Goal: Task Accomplishment & Management: Use online tool/utility

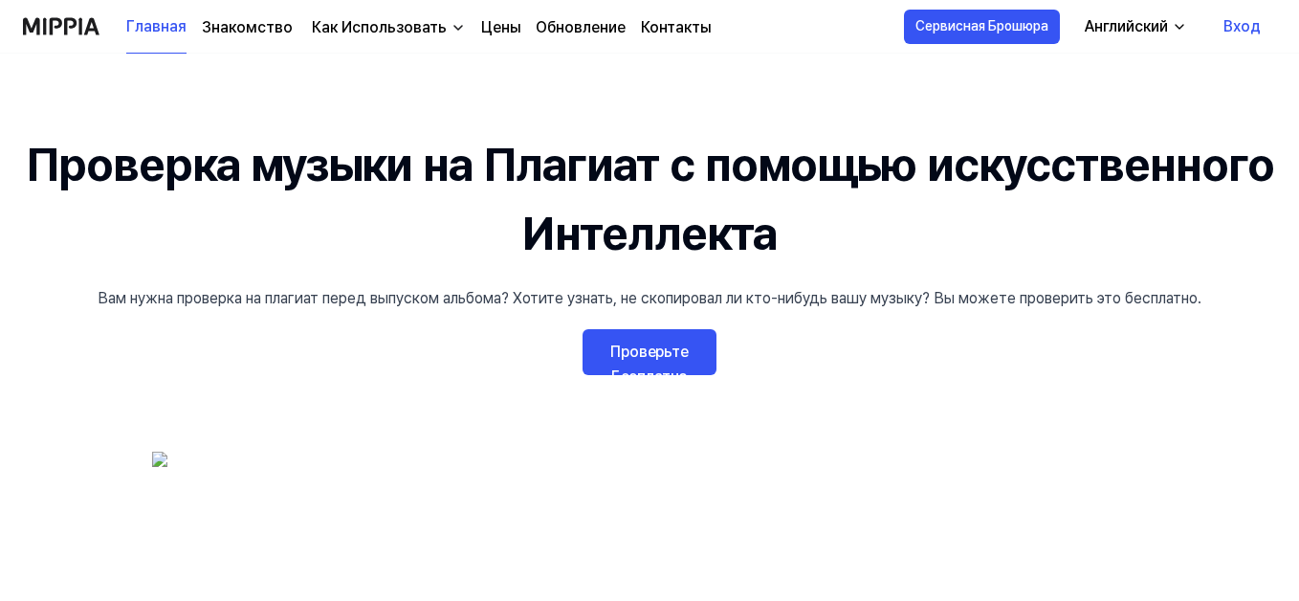
click at [633, 355] on link "Проверьте Бесплатно" at bounding box center [649, 352] width 134 height 46
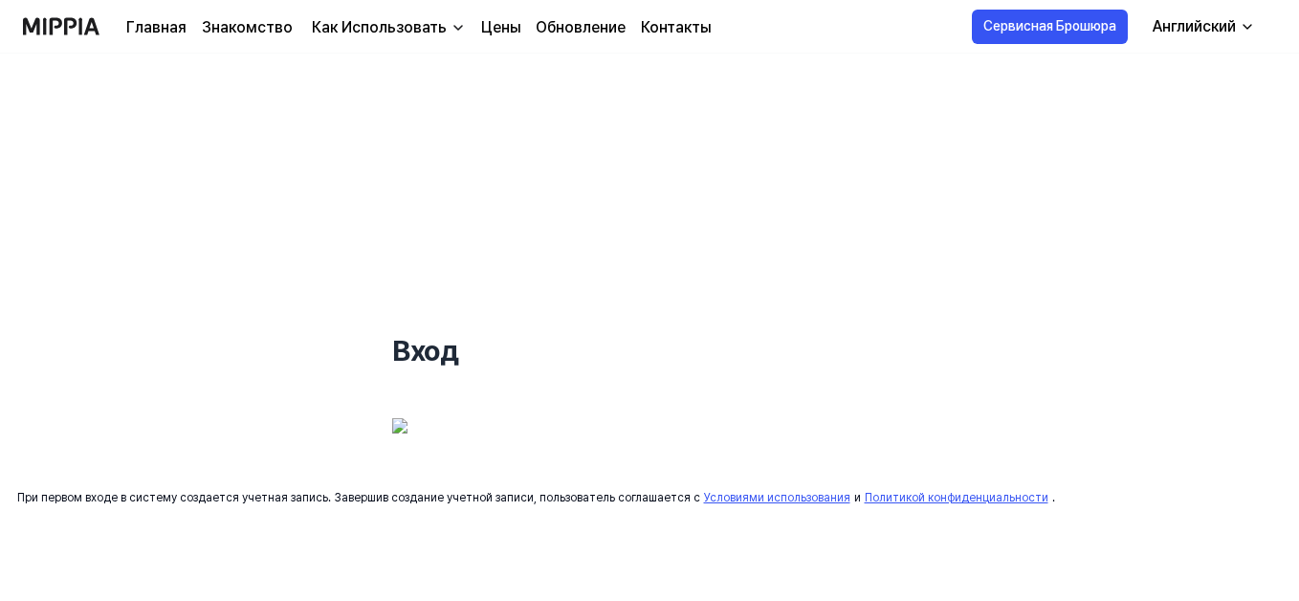
click at [1209, 31] on div "Английский" at bounding box center [1194, 26] width 91 height 23
click at [522, 446] on img at bounding box center [535, 442] width 287 height 48
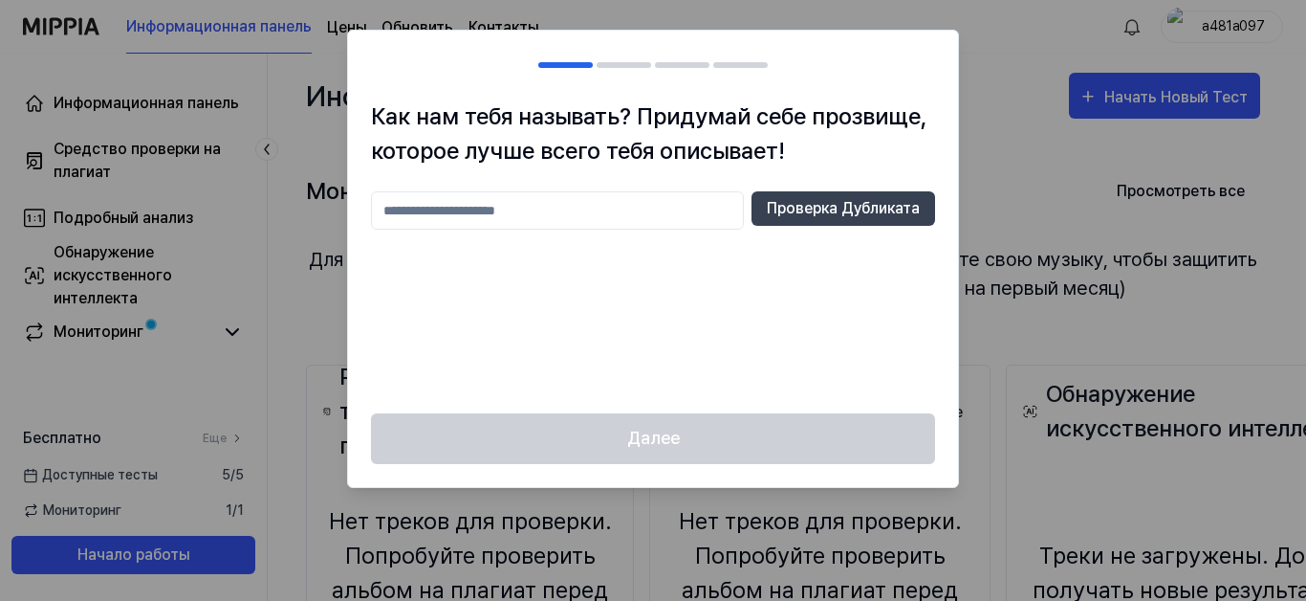
click at [394, 208] on input "text" at bounding box center [557, 210] width 373 height 38
type input "*"
type input "*******"
click at [786, 208] on button "Проверка Дубликата" at bounding box center [844, 208] width 184 height 34
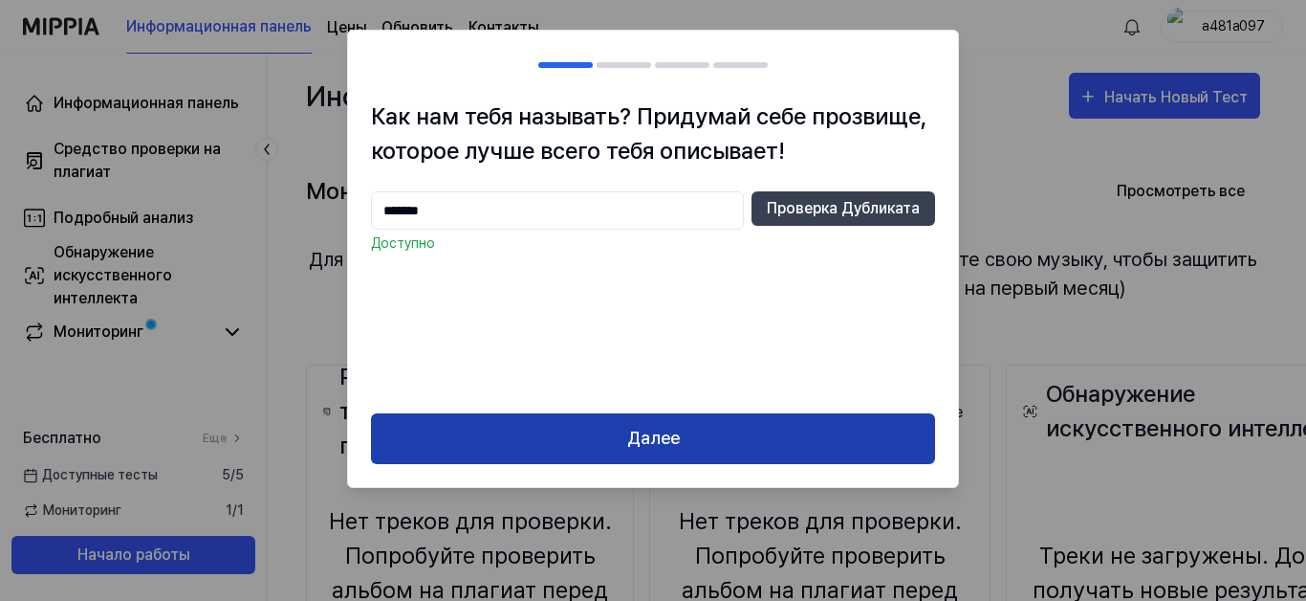
click at [648, 458] on button "Далее" at bounding box center [653, 438] width 564 height 51
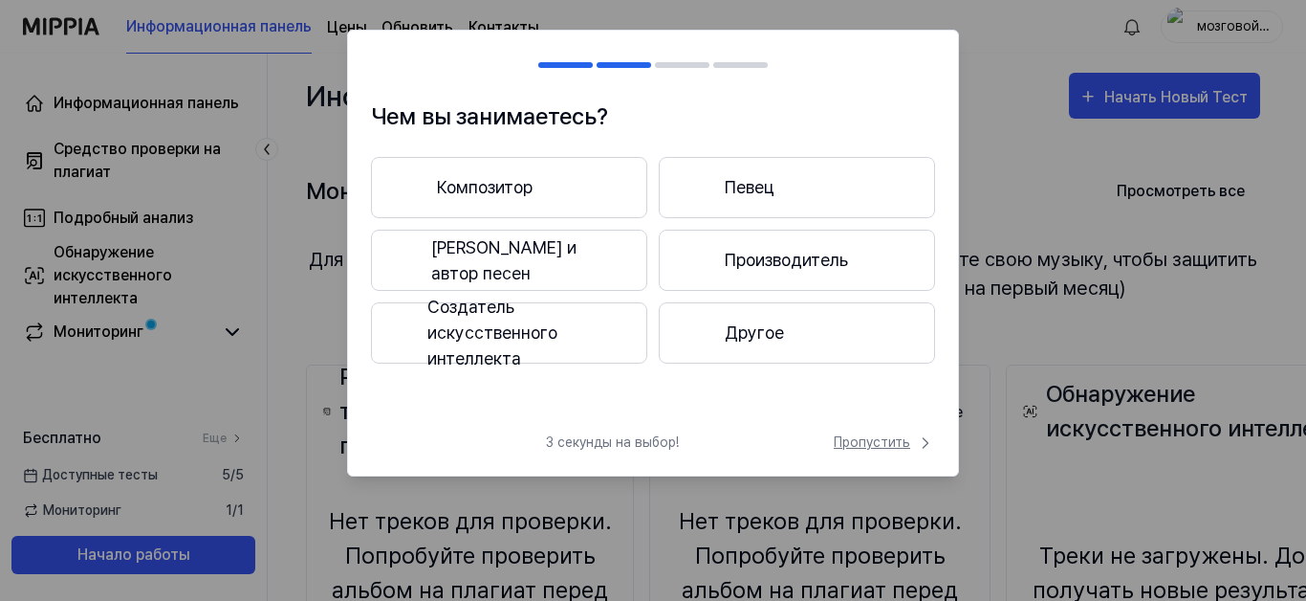
click at [859, 439] on span "Пропустить" at bounding box center [884, 442] width 101 height 20
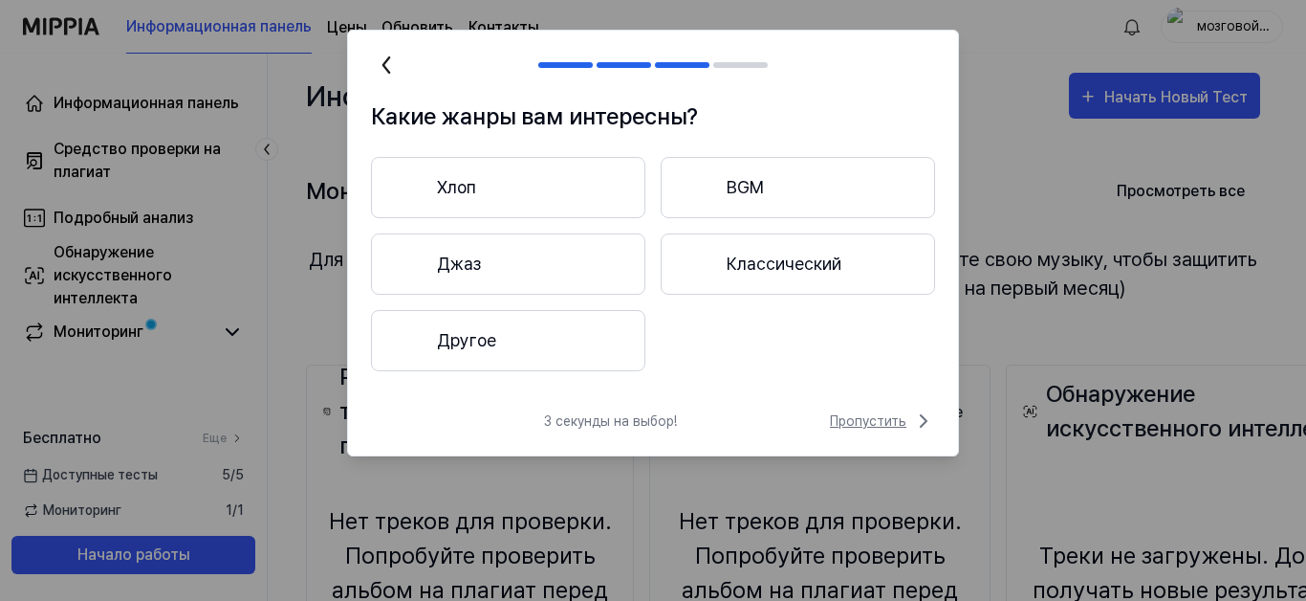
click at [868, 419] on span "Пропустить" at bounding box center [882, 420] width 105 height 23
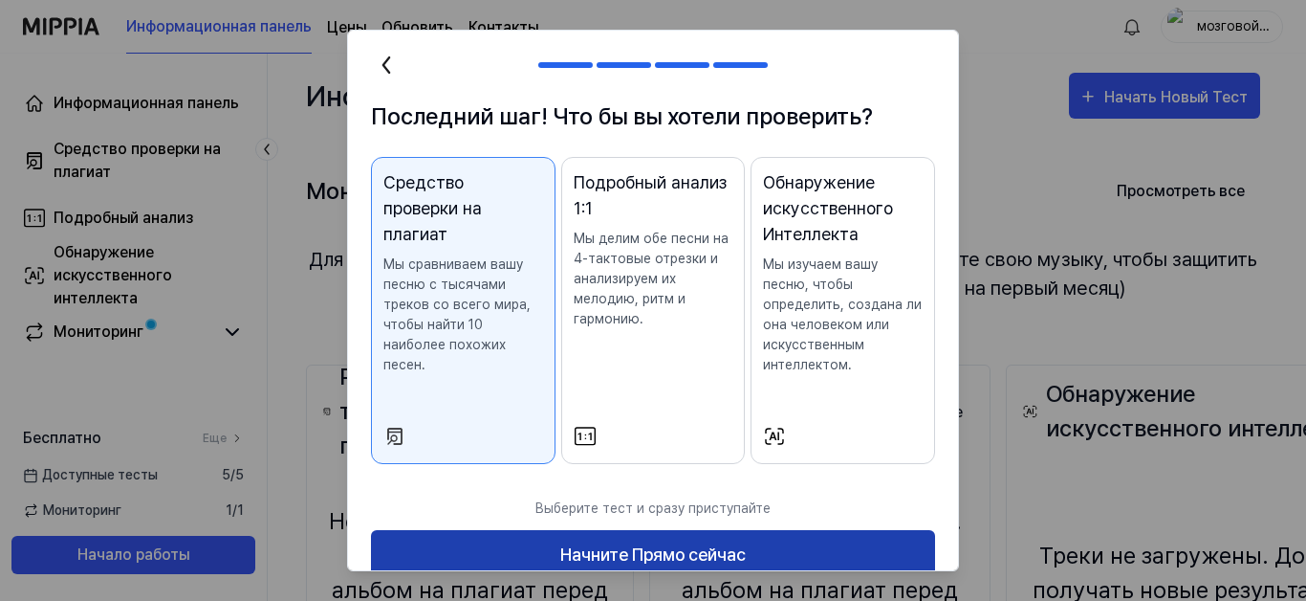
click at [610, 548] on button "Начните Прямо сейчас" at bounding box center [653, 555] width 564 height 51
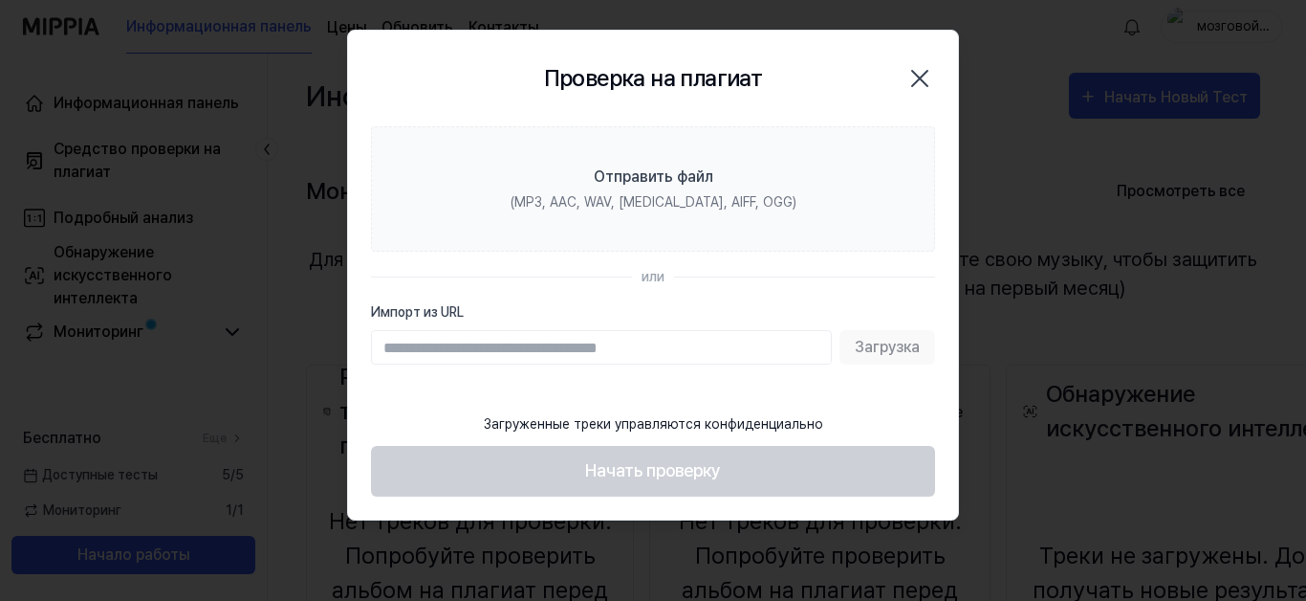
click at [821, 100] on div "Проверка на плагиат Закрыть" at bounding box center [653, 79] width 564 height 50
click at [583, 347] on input "Импорт из URL" at bounding box center [601, 347] width 461 height 34
click at [917, 74] on icon "button" at bounding box center [920, 78] width 31 height 31
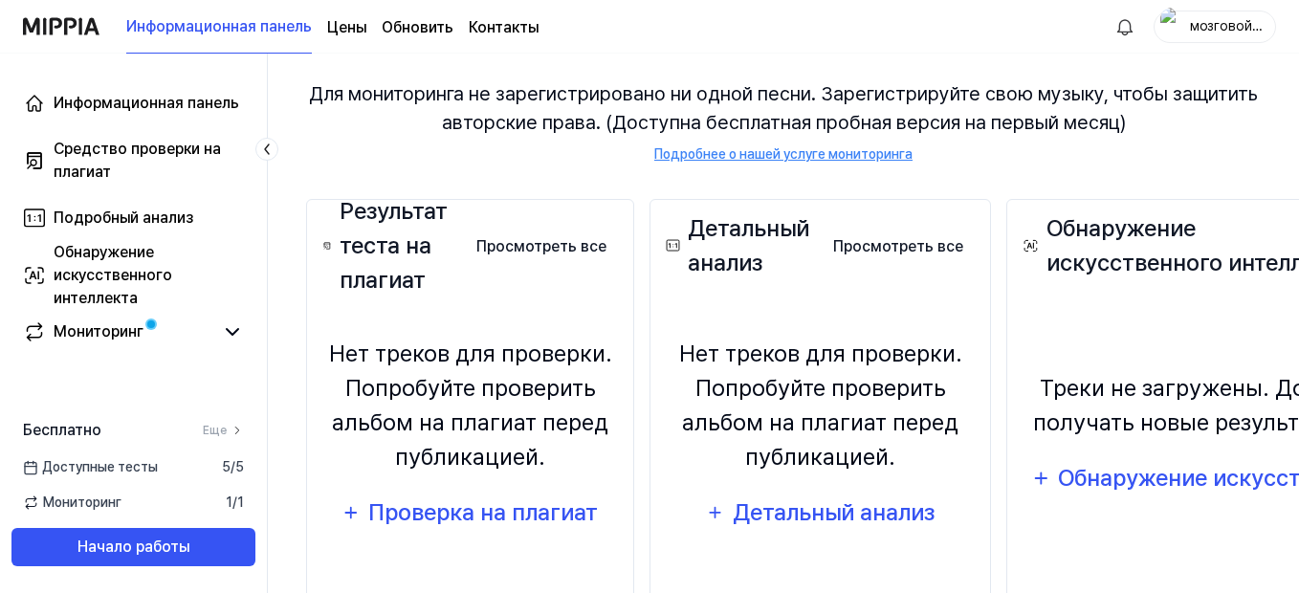
scroll to position [261, 0]
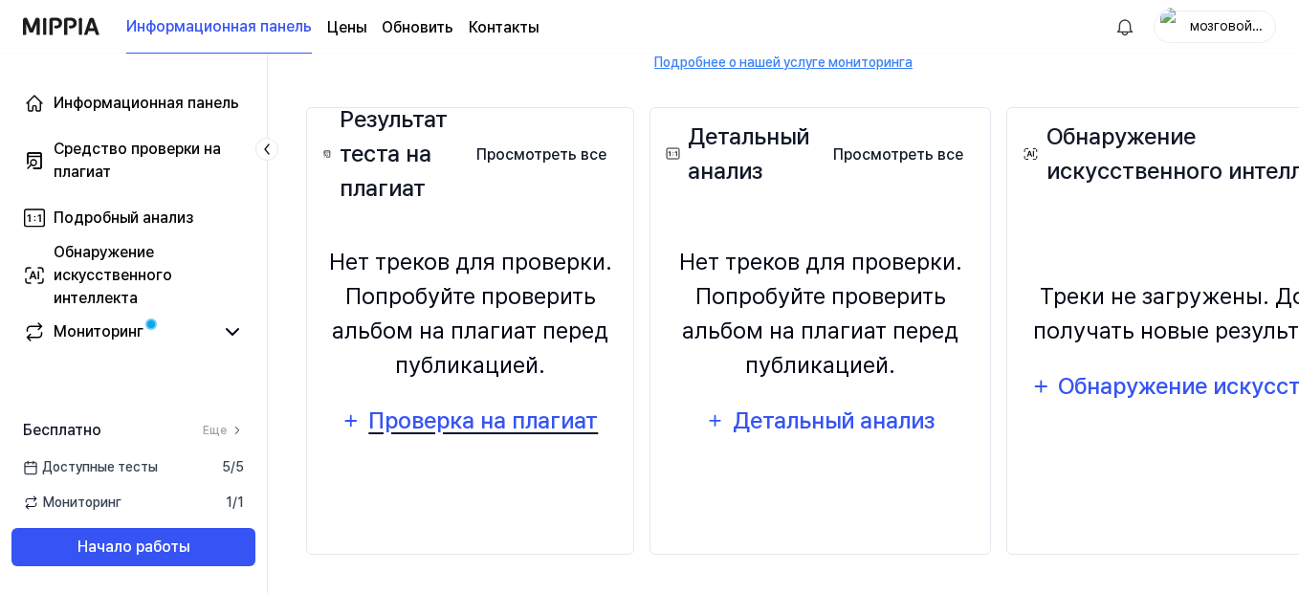
click at [391, 426] on div "Проверка на плагиат" at bounding box center [482, 421] width 231 height 36
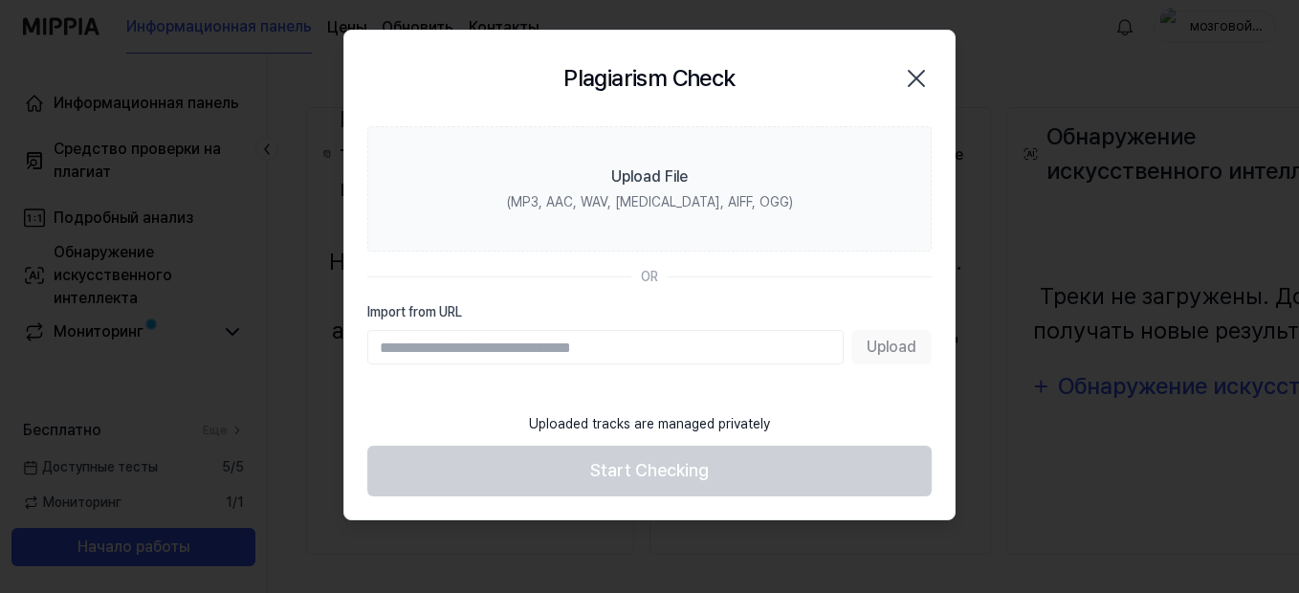
scroll to position [253, 0]
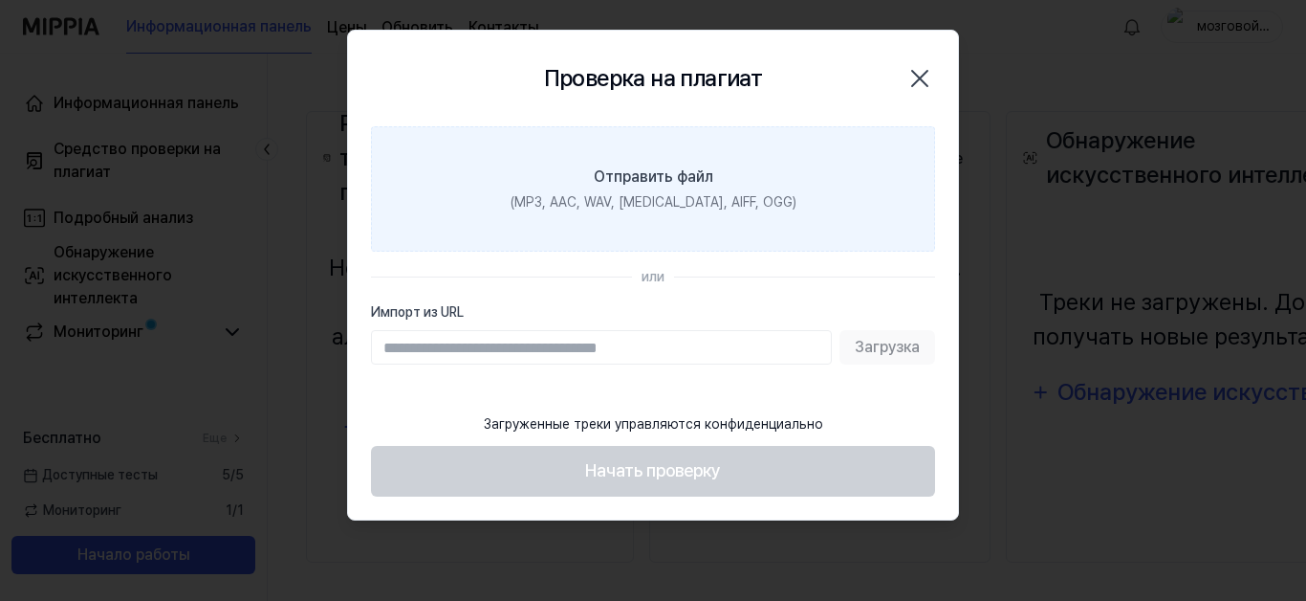
click at [482, 202] on label "Отправить файл (MP3, AAC, WAV, FLAC, AIFF, OGG)" at bounding box center [653, 188] width 564 height 125
click at [0, 0] on input "Отправить файл (MP3, AAC, WAV, FLAC, AIFF, OGG)" at bounding box center [0, 0] width 0 height 0
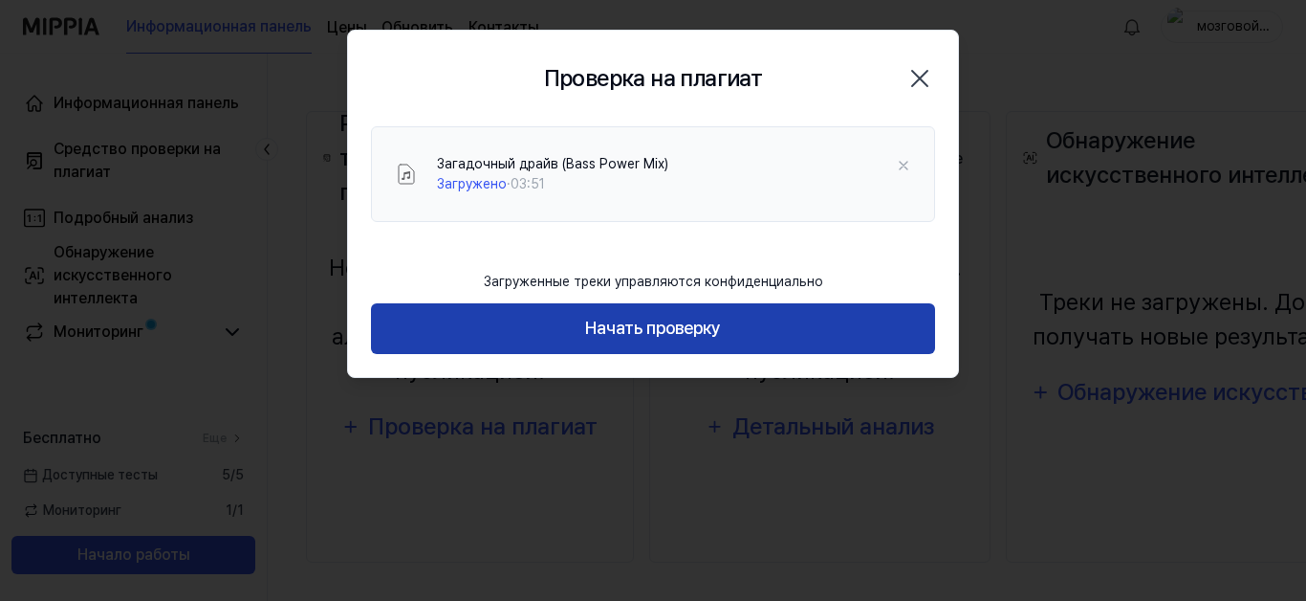
click at [617, 327] on button "Начать проверку" at bounding box center [653, 328] width 564 height 51
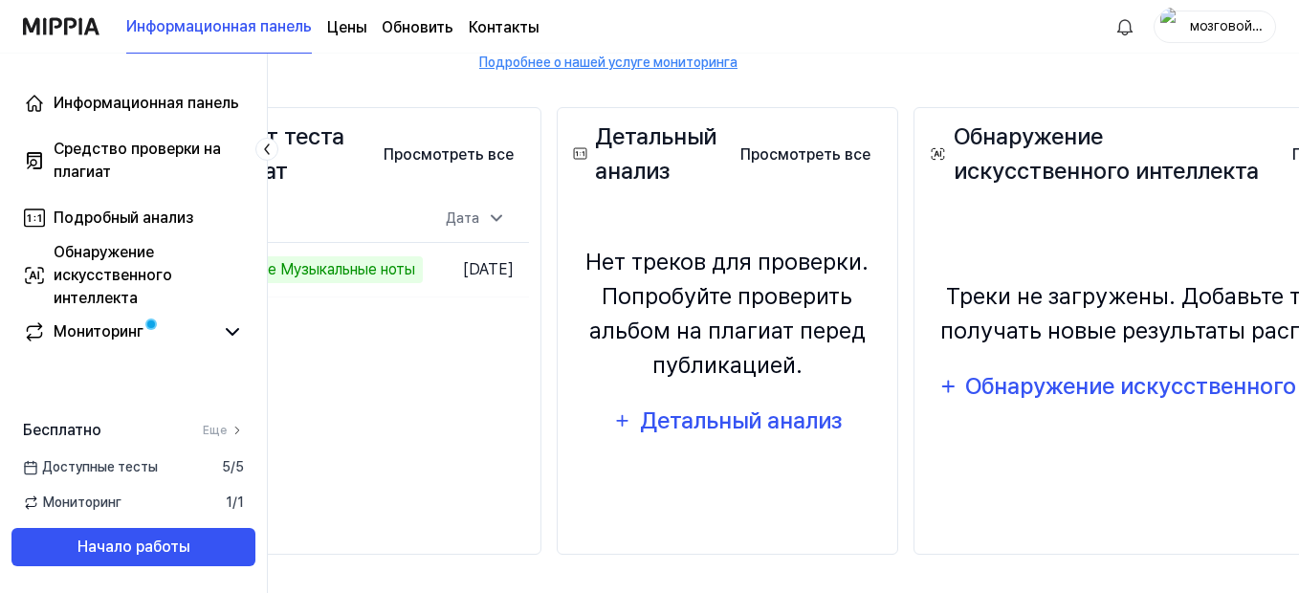
scroll to position [261, 225]
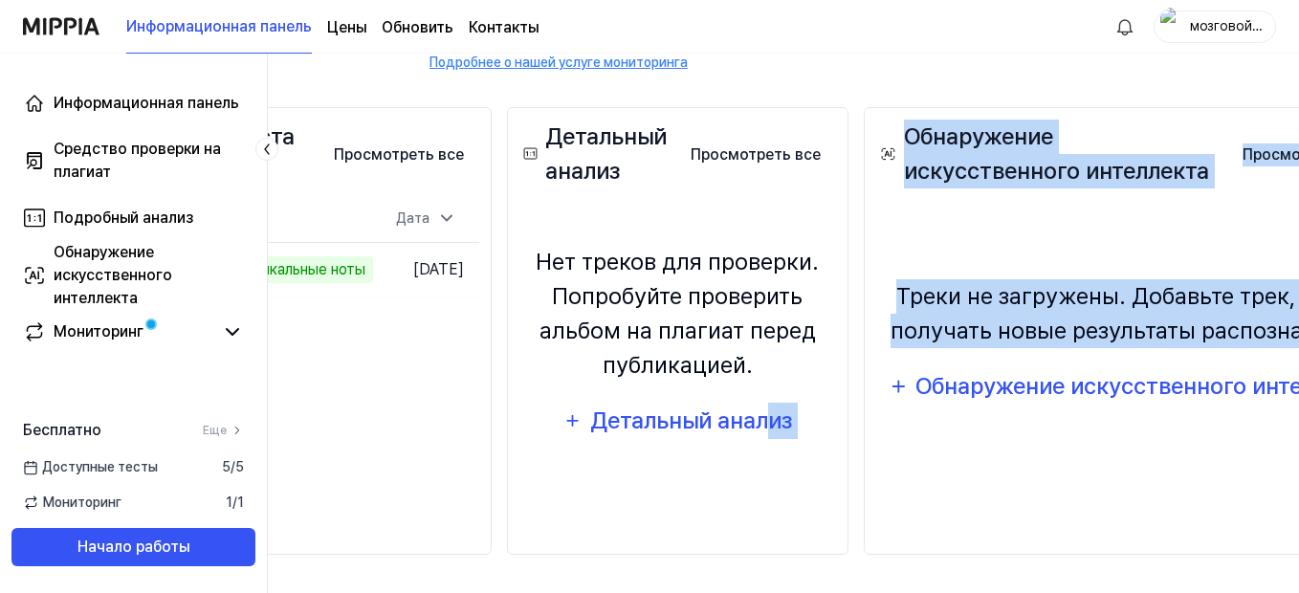
drag, startPoint x: 848, startPoint y: 545, endPoint x: 967, endPoint y: 571, distance: 121.4
click at [967, 571] on div "Результат теста на плагиат Просмотреть все Plagiarism Test Result Название Дата…" at bounding box center [558, 331] width 955 height 524
click at [929, 566] on div "Результат теста на плагиат Просмотреть все Plagiarism Test Result Название Дата…" at bounding box center [558, 331] width 955 height 524
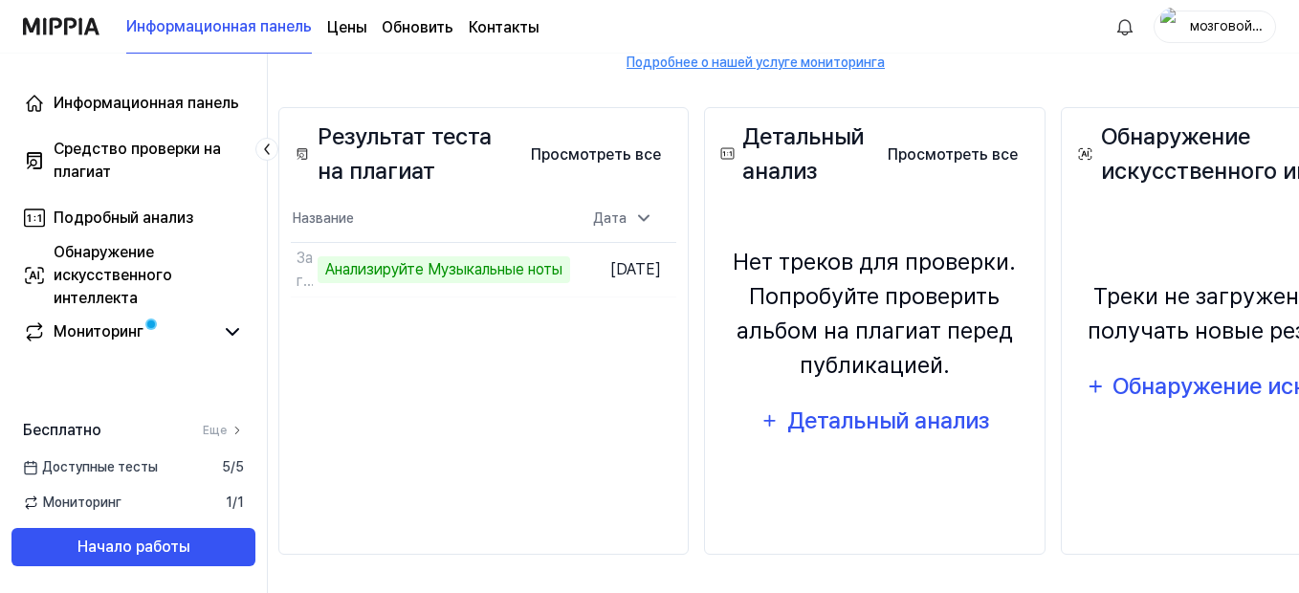
scroll to position [261, 0]
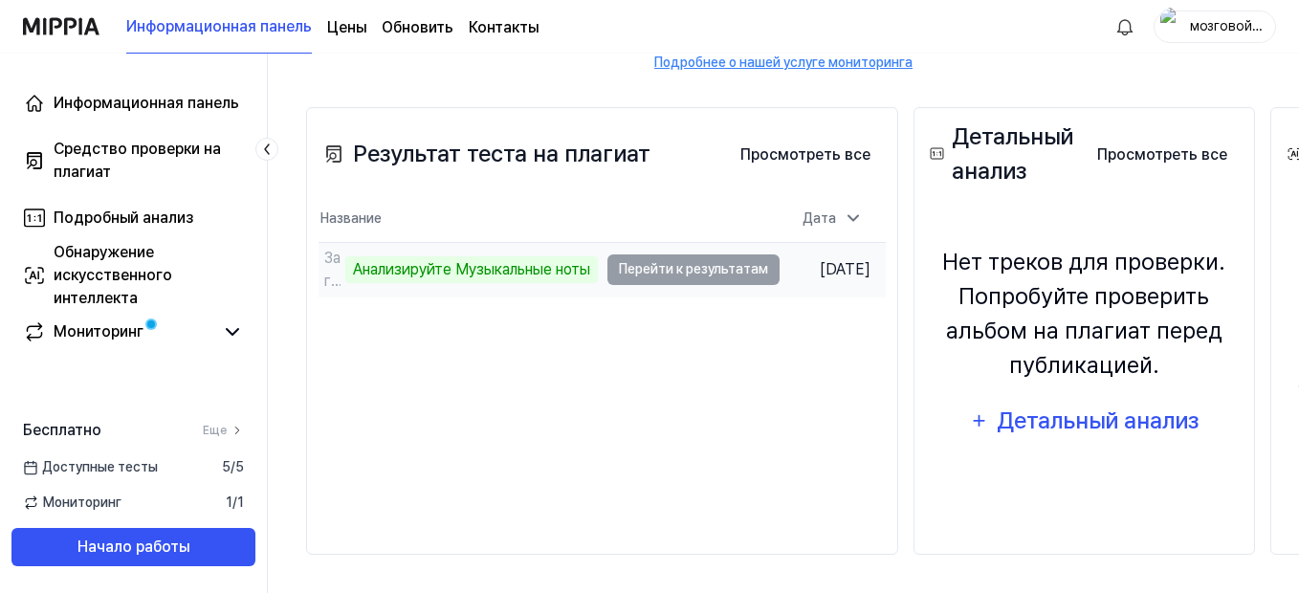
click at [657, 264] on td "Загадочный драйв (Bass Power Mix) Анализируйте Музыкальные ноты Перейти к резул…" at bounding box center [548, 270] width 461 height 54
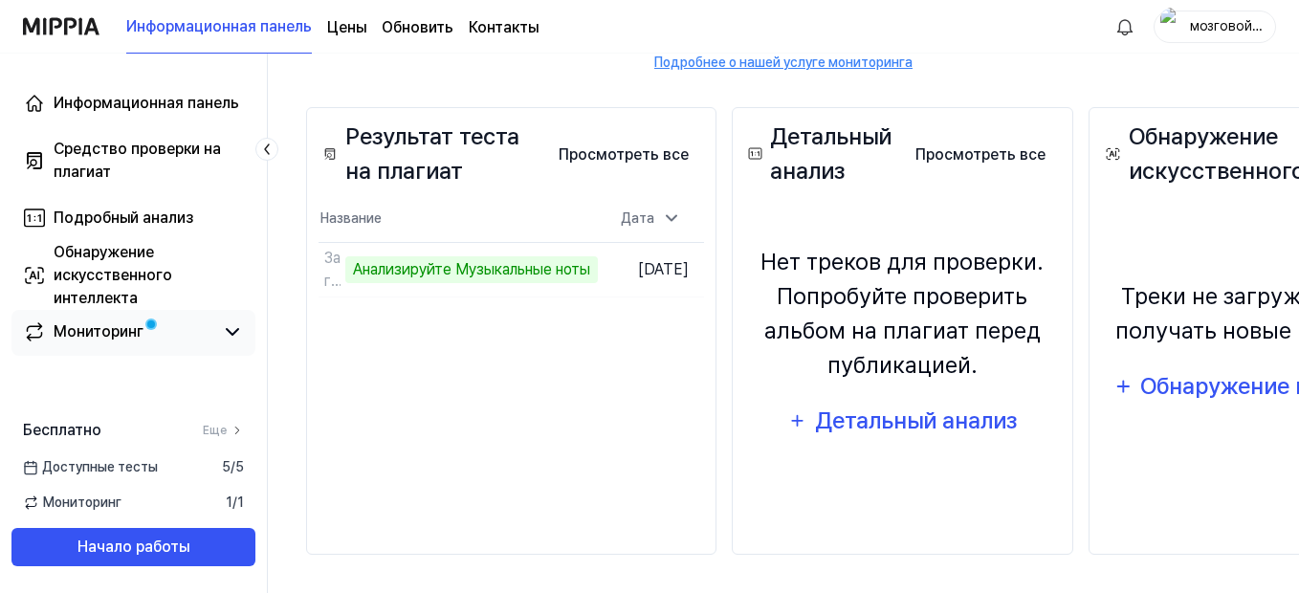
click at [153, 332] on link "Мониторинг" at bounding box center [118, 331] width 190 height 23
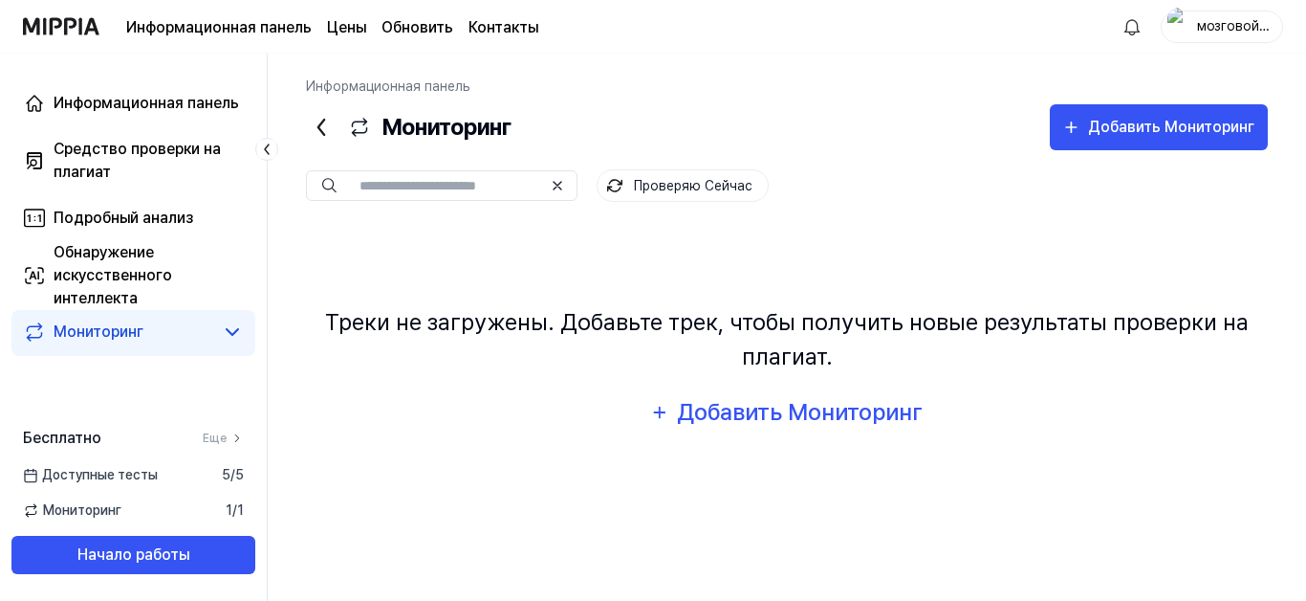
click at [271, 143] on icon at bounding box center [266, 149] width 19 height 19
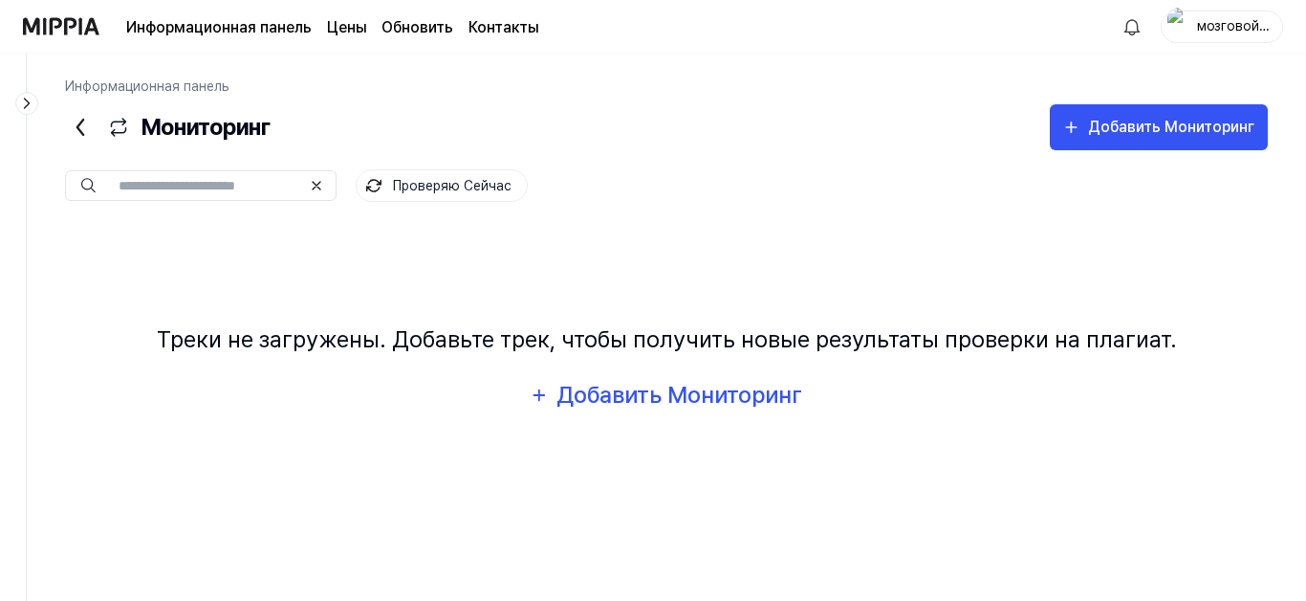
click at [80, 124] on icon at bounding box center [80, 127] width 6 height 15
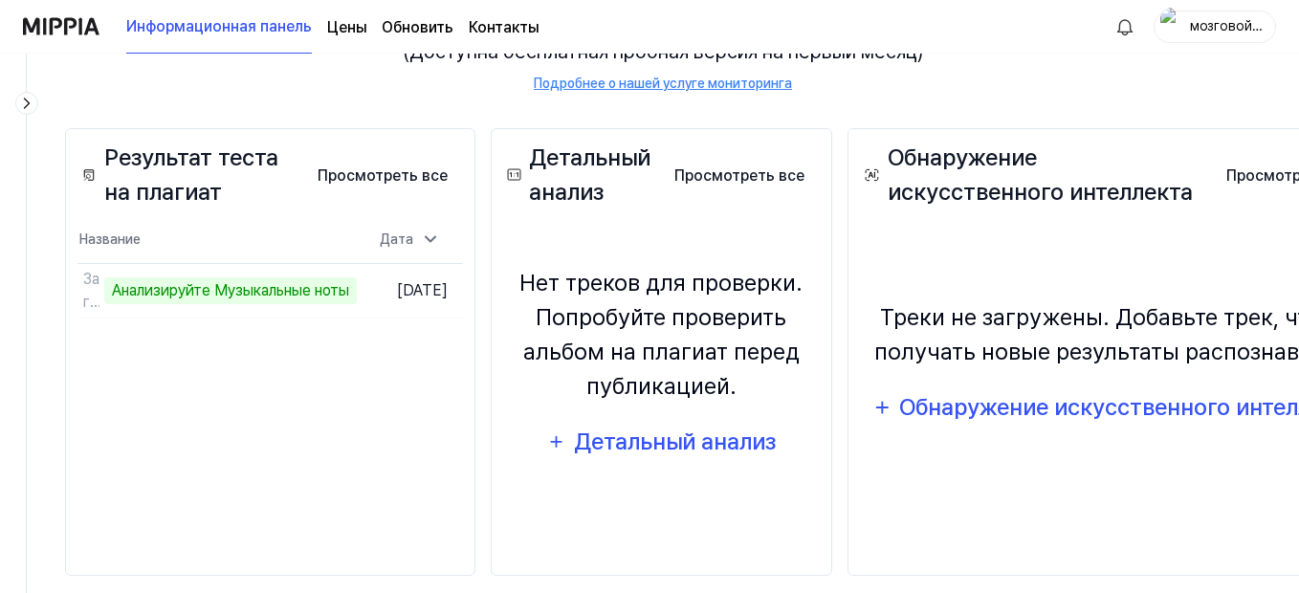
scroll to position [261, 0]
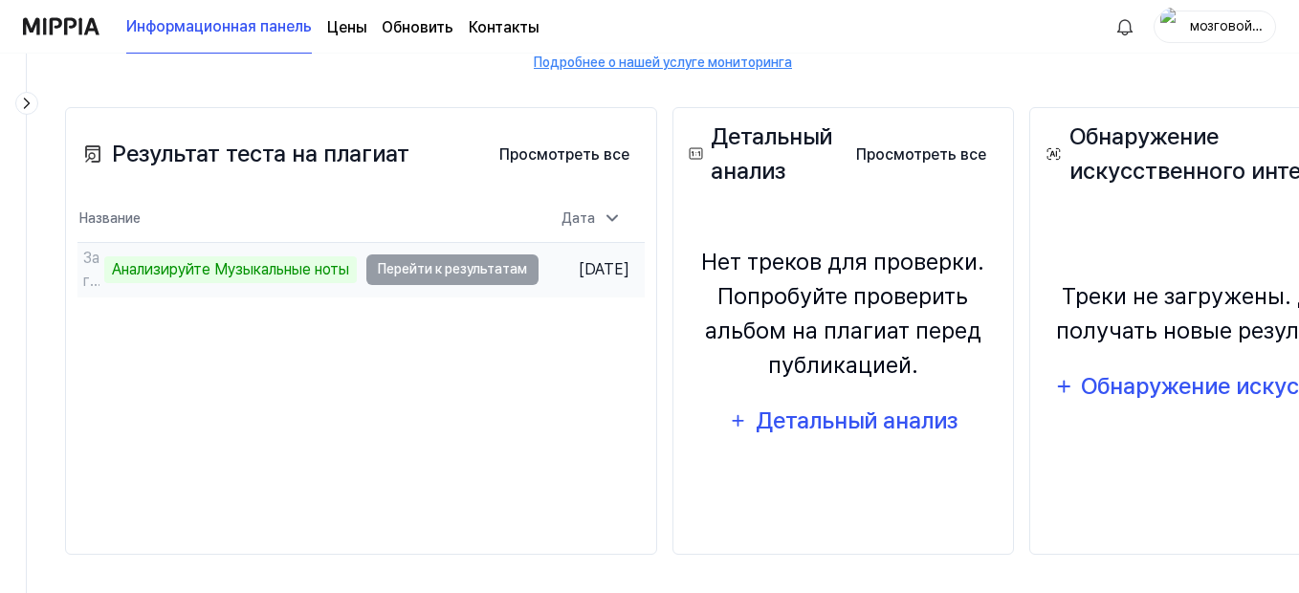
click at [402, 272] on td "Загадочный драйв (Bass Power Mix) Анализируйте Музыкальные ноты Перейти к резул…" at bounding box center [307, 270] width 461 height 54
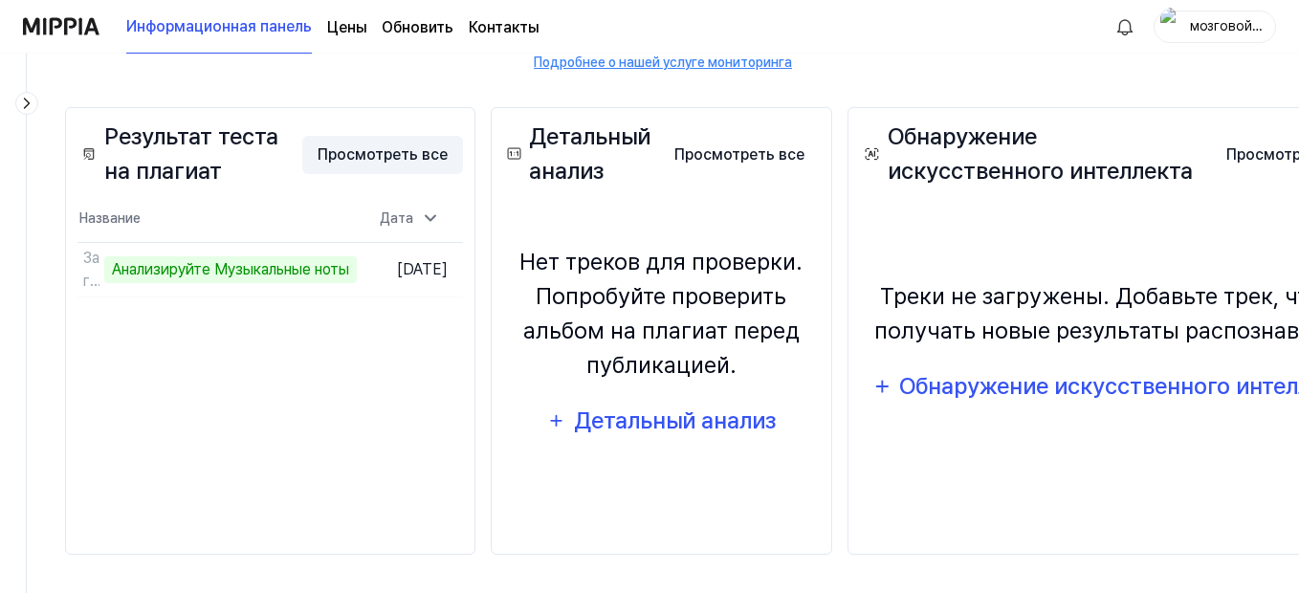
click at [463, 157] on button "Просмотреть все" at bounding box center [382, 155] width 161 height 38
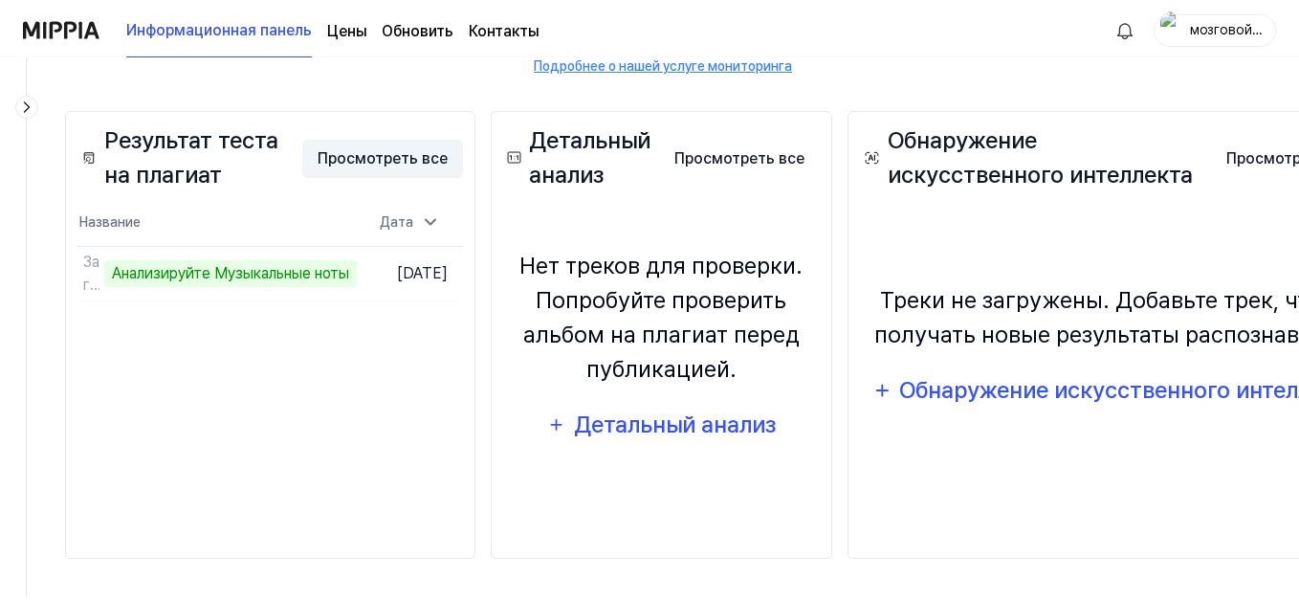
scroll to position [0, 0]
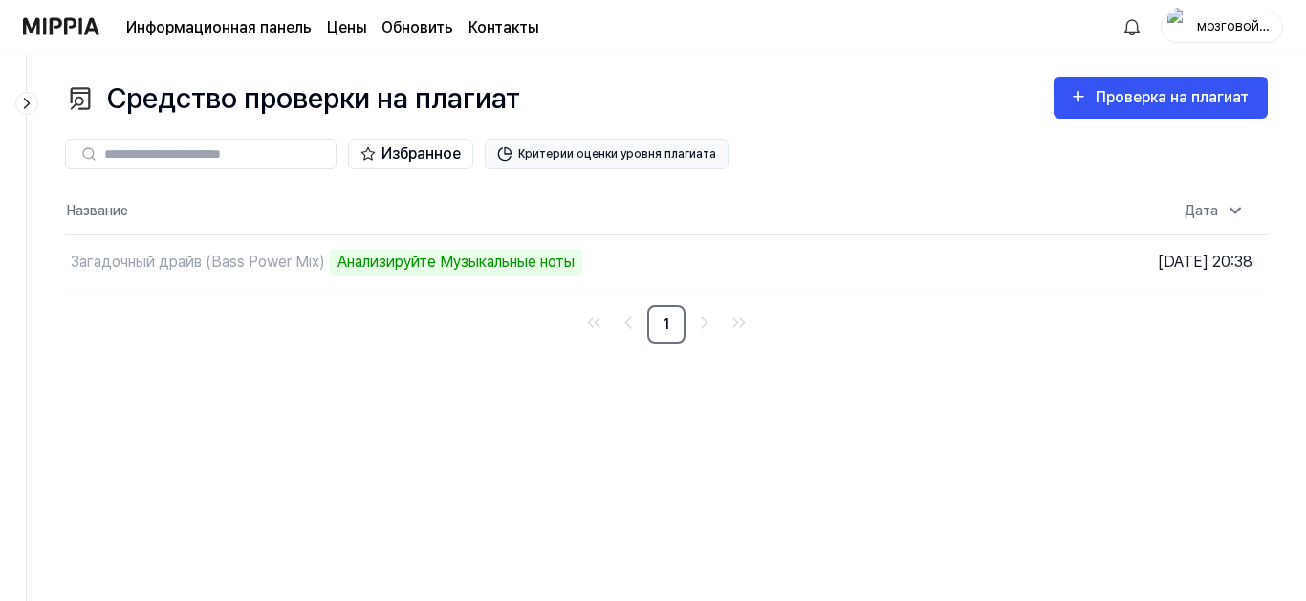
click at [545, 153] on button "Критерии оценки уровня плагиата" at bounding box center [607, 154] width 244 height 31
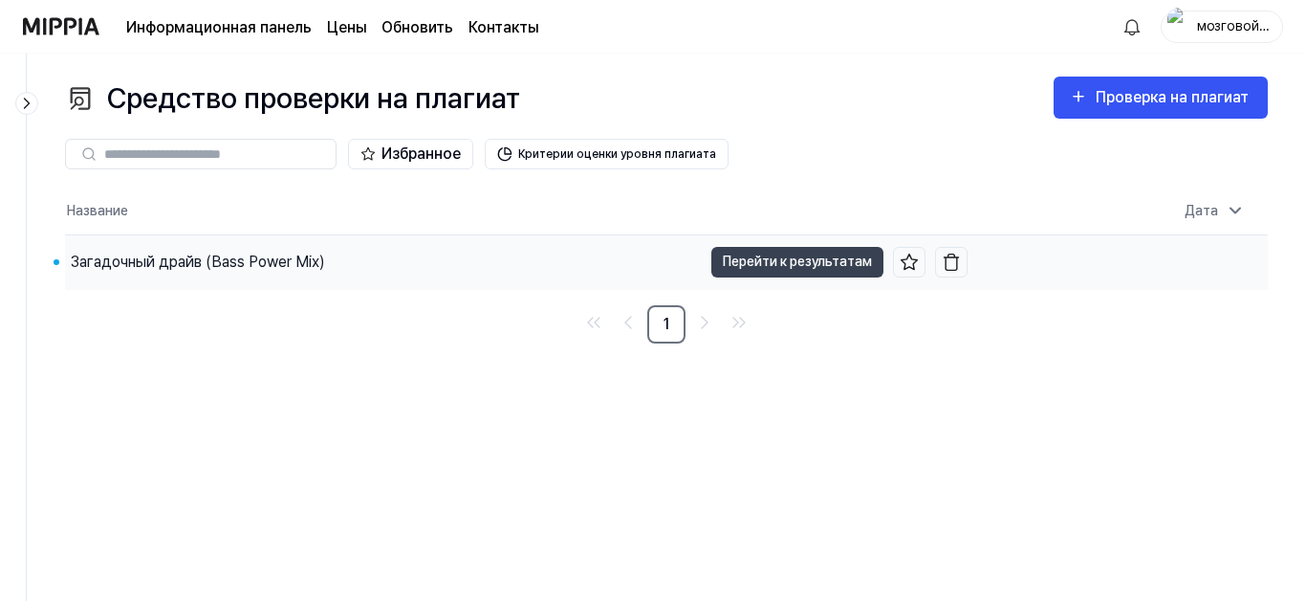
click at [187, 261] on div "Загадочный драйв (Bass Power Mix)" at bounding box center [198, 262] width 254 height 23
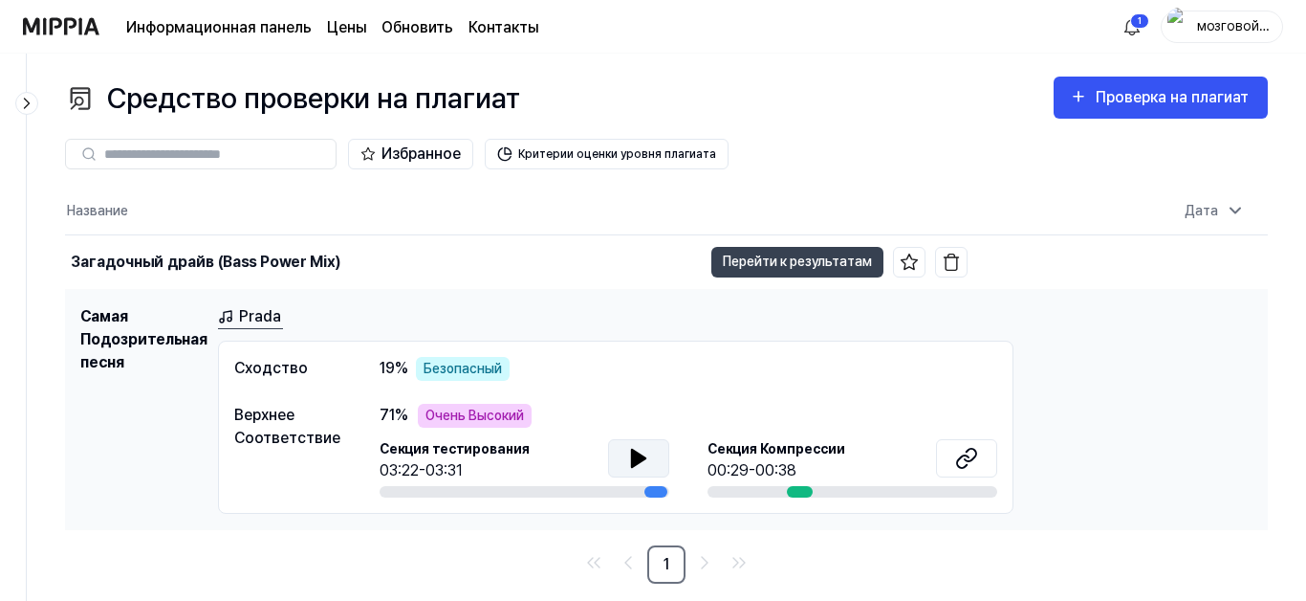
click at [644, 458] on icon at bounding box center [638, 458] width 13 height 17
click at [640, 457] on icon at bounding box center [638, 458] width 23 height 23
click at [760, 258] on button "Перейти к результатам" at bounding box center [798, 262] width 172 height 31
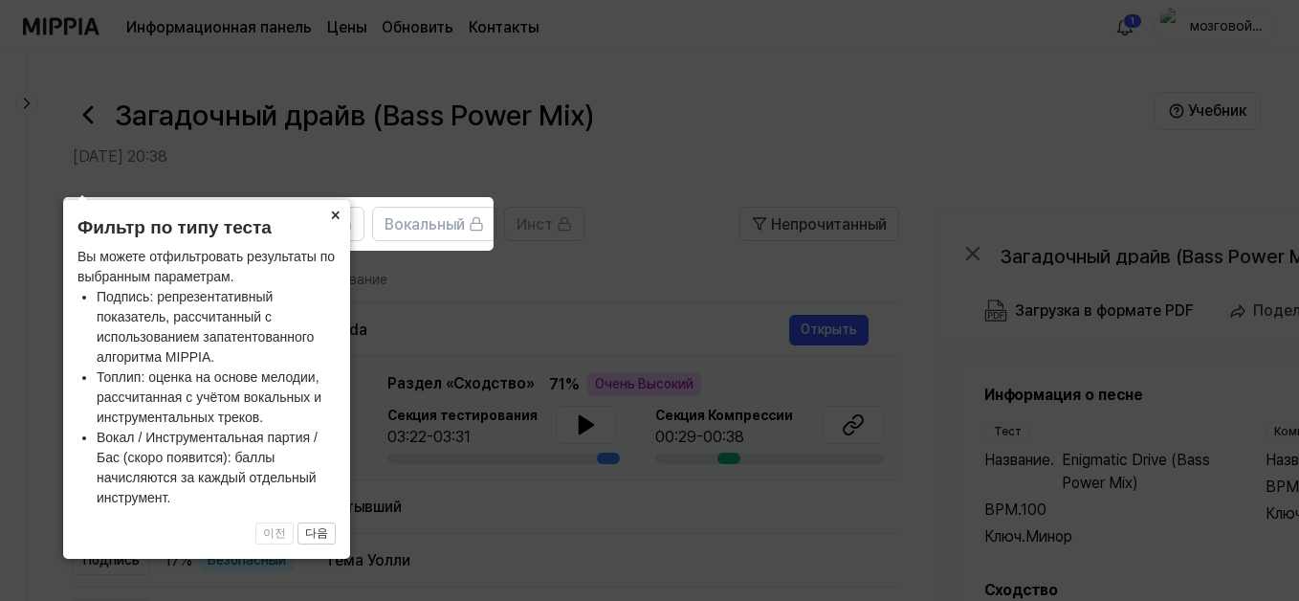
click at [338, 214] on button "×" at bounding box center [334, 213] width 31 height 27
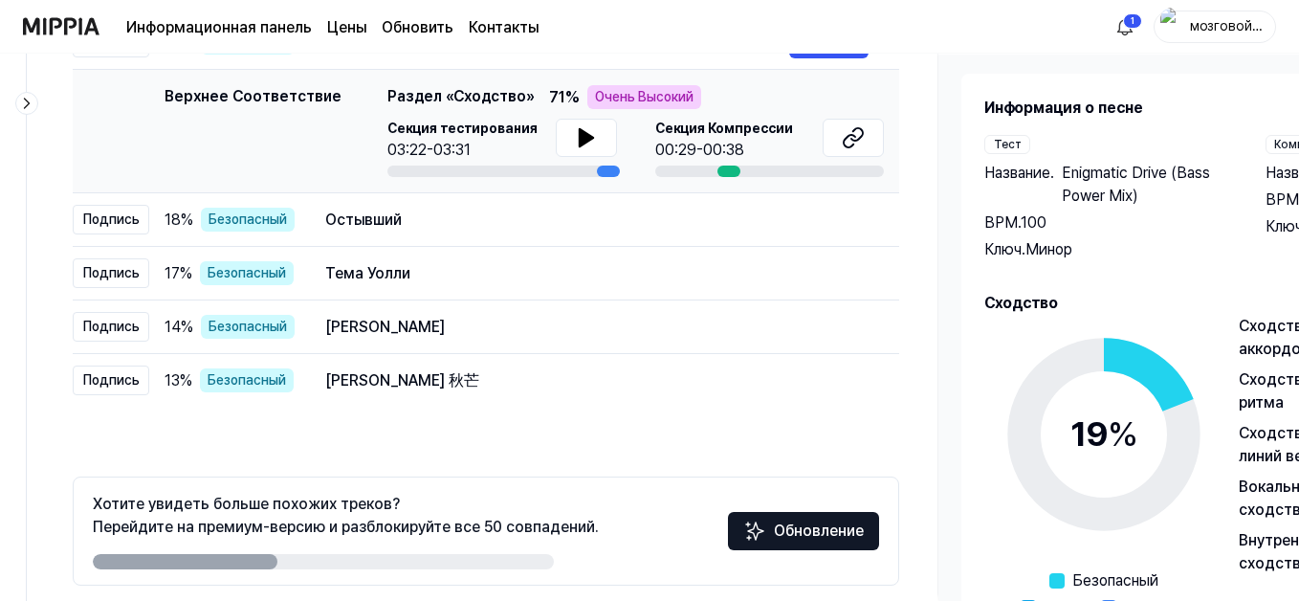
scroll to position [363, 0]
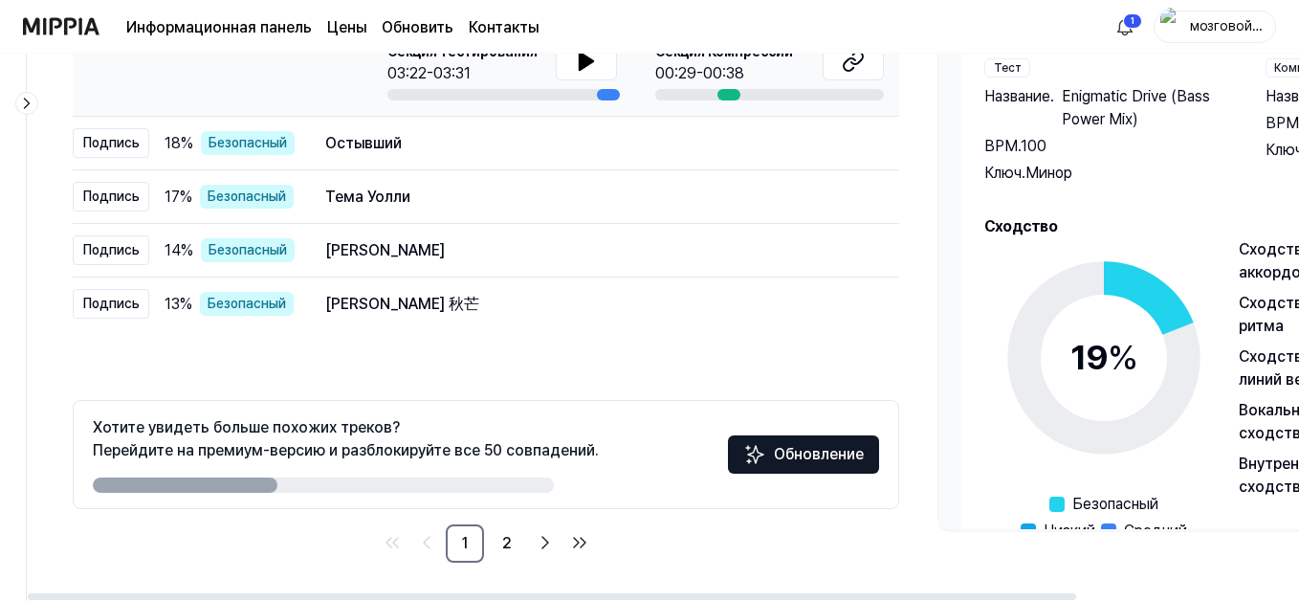
drag, startPoint x: 217, startPoint y: 482, endPoint x: 265, endPoint y: 486, distance: 48.0
click at [265, 486] on div at bounding box center [185, 484] width 185 height 15
click at [245, 485] on div at bounding box center [185, 484] width 185 height 15
click at [504, 541] on link "2" at bounding box center [507, 543] width 38 height 38
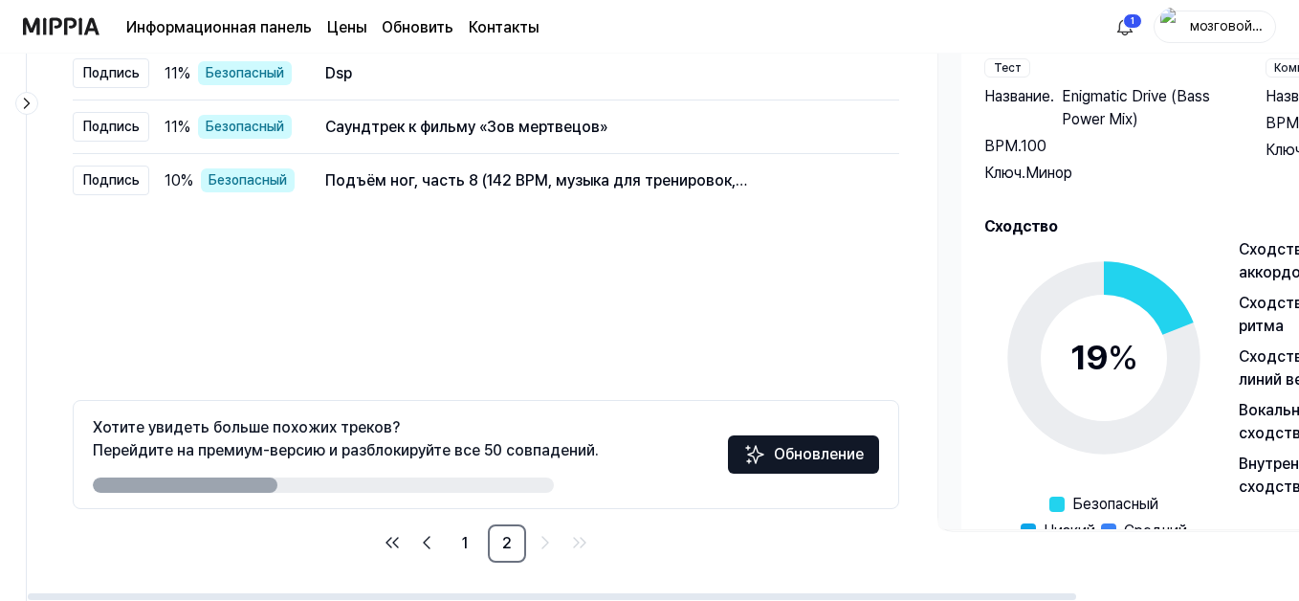
drag, startPoint x: 187, startPoint y: 486, endPoint x: 212, endPoint y: 480, distance: 25.5
click at [212, 480] on div at bounding box center [185, 484] width 185 height 15
click at [302, 490] on div at bounding box center [323, 484] width 461 height 15
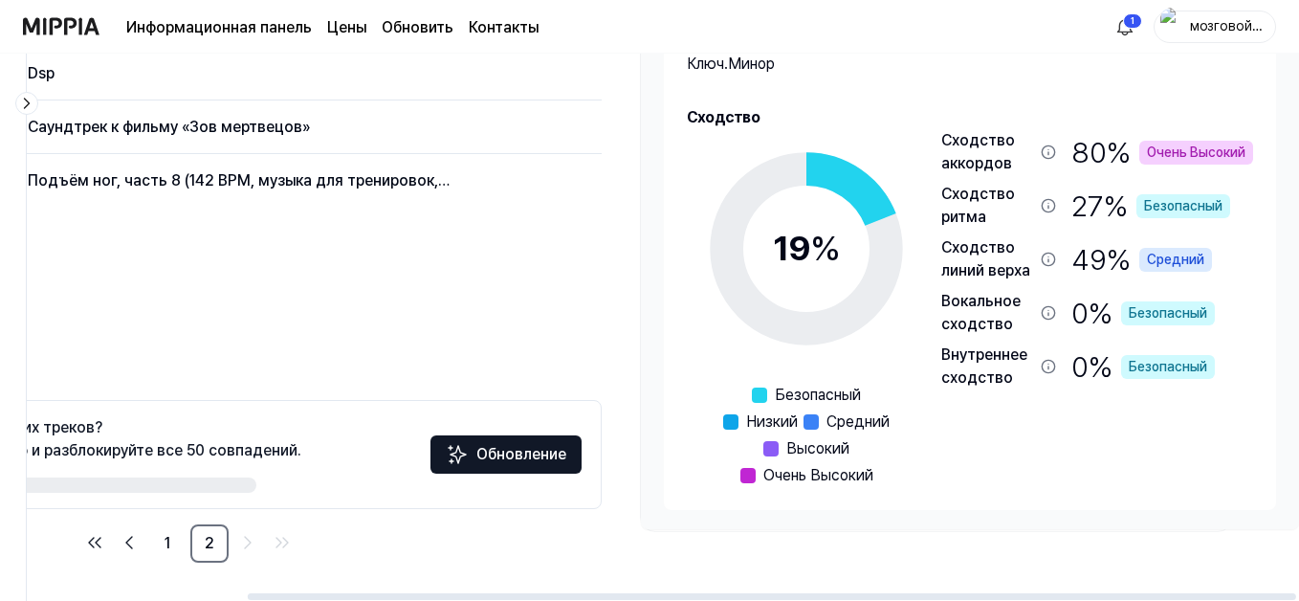
scroll to position [0, 302]
drag, startPoint x: 811, startPoint y: 595, endPoint x: 1086, endPoint y: 584, distance: 275.6
click at [1086, 592] on div at bounding box center [774, 596] width 1048 height 7
click at [1086, 584] on div "Все Подпись Линия верха Вокальный Инст Непрочитанный All Signature Topline Voca…" at bounding box center [500, 212] width 1542 height 777
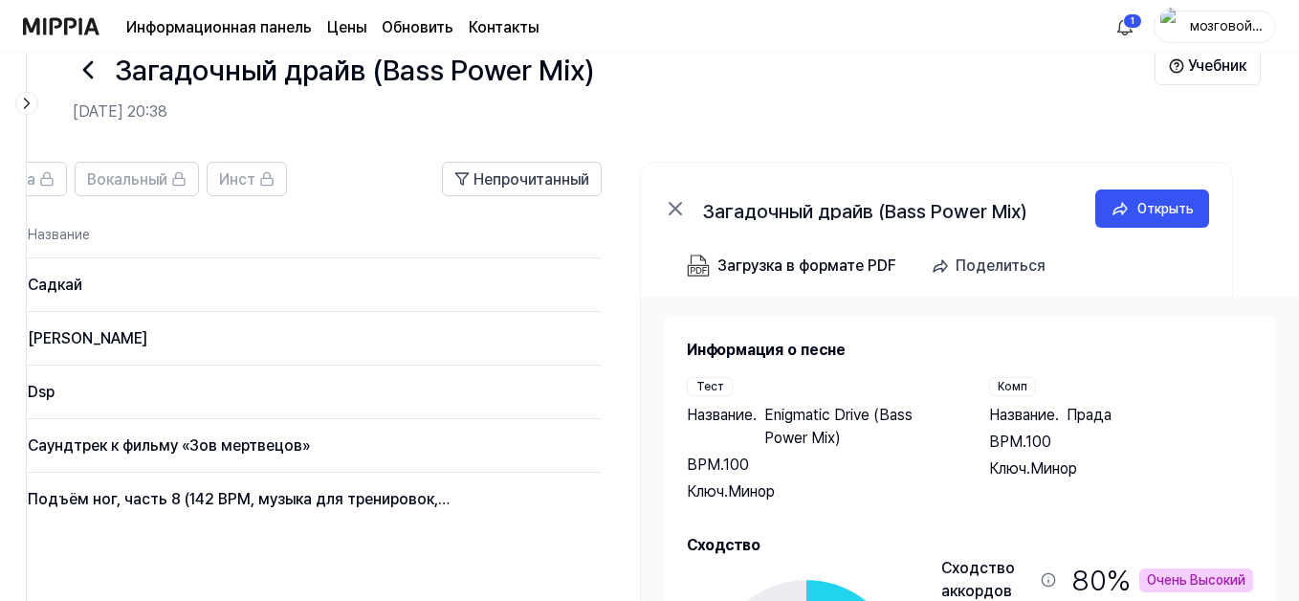
scroll to position [0, 0]
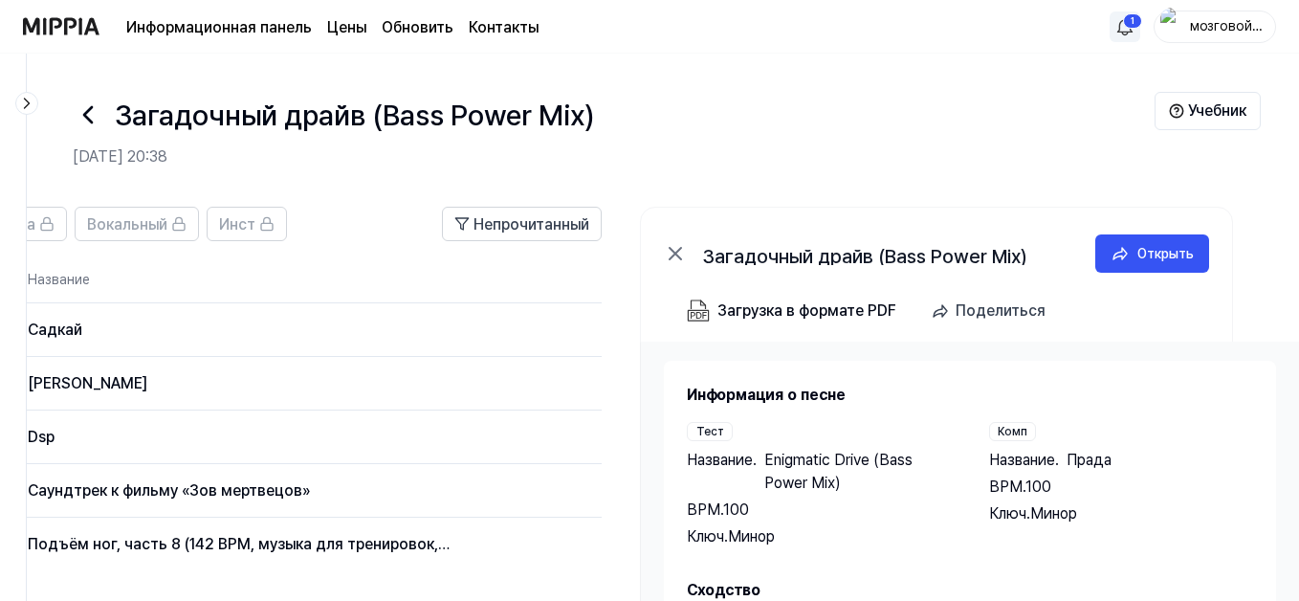
click at [1133, 26] on html "Информационная панель Цены Обновить Контакты 1 мозговой ии Загадочный драйв (Ba…" at bounding box center [649, 300] width 1299 height 601
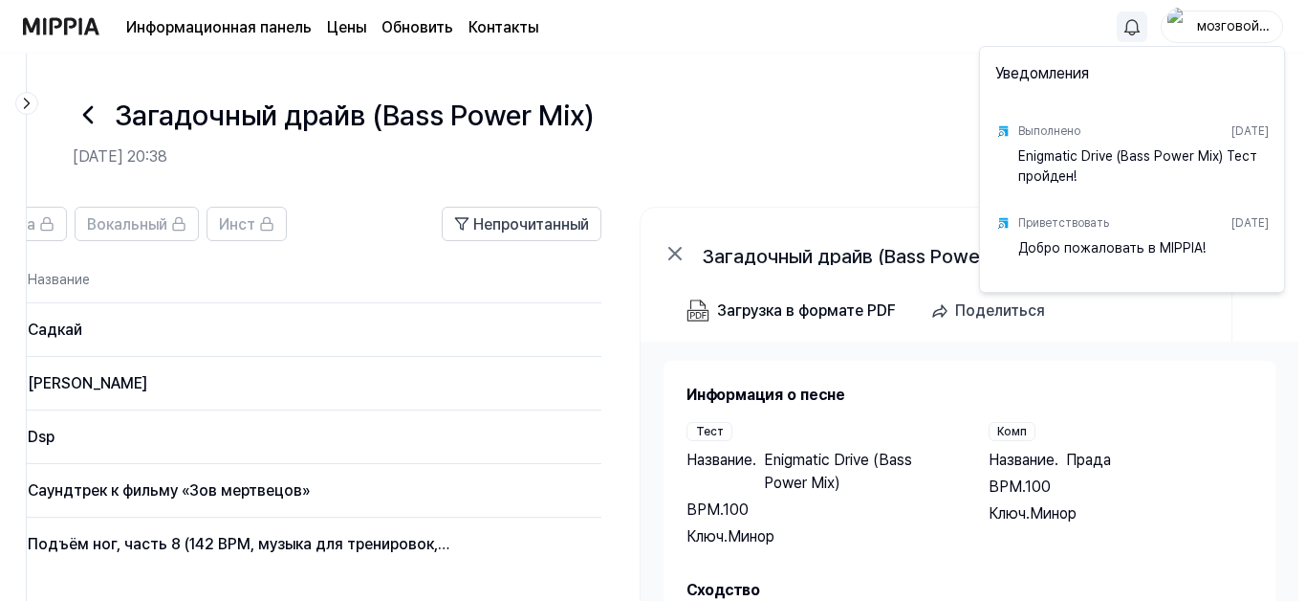
click at [1044, 163] on div "Enigmatic Drive (Bass Power Mix) Тест пройден!" at bounding box center [1144, 165] width 251 height 38
click at [921, 150] on html "Информационная панель Цены Обновить Контакты мозговой ии Загадочный драйв (Bass…" at bounding box center [653, 300] width 1306 height 601
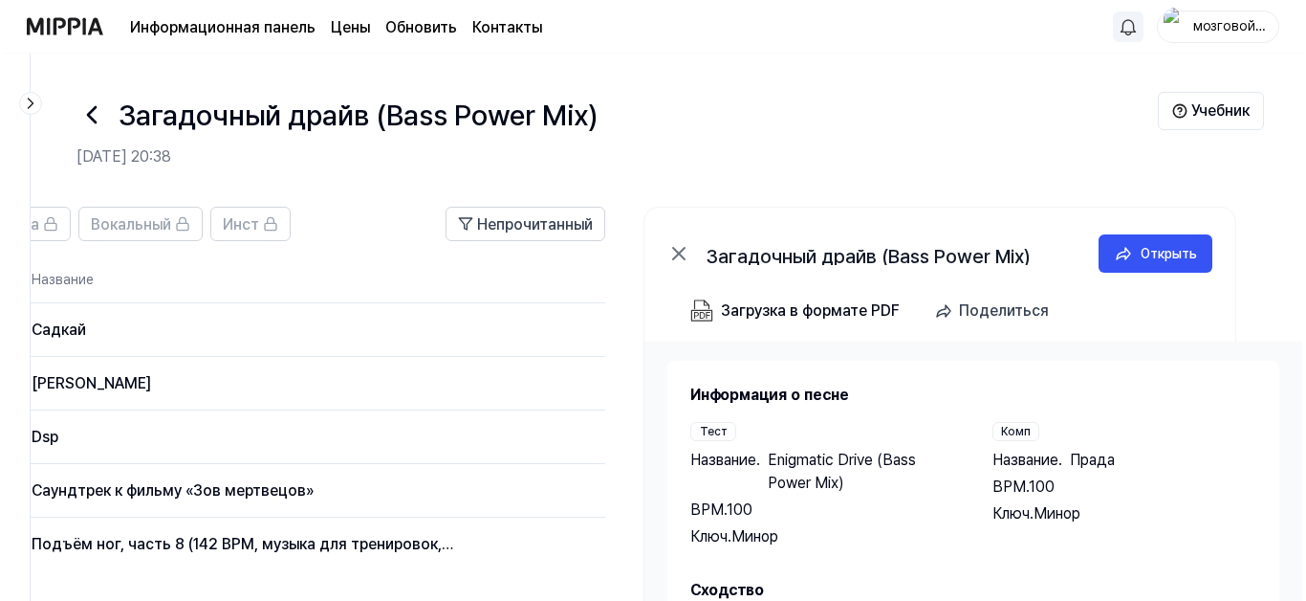
scroll to position [0, 295]
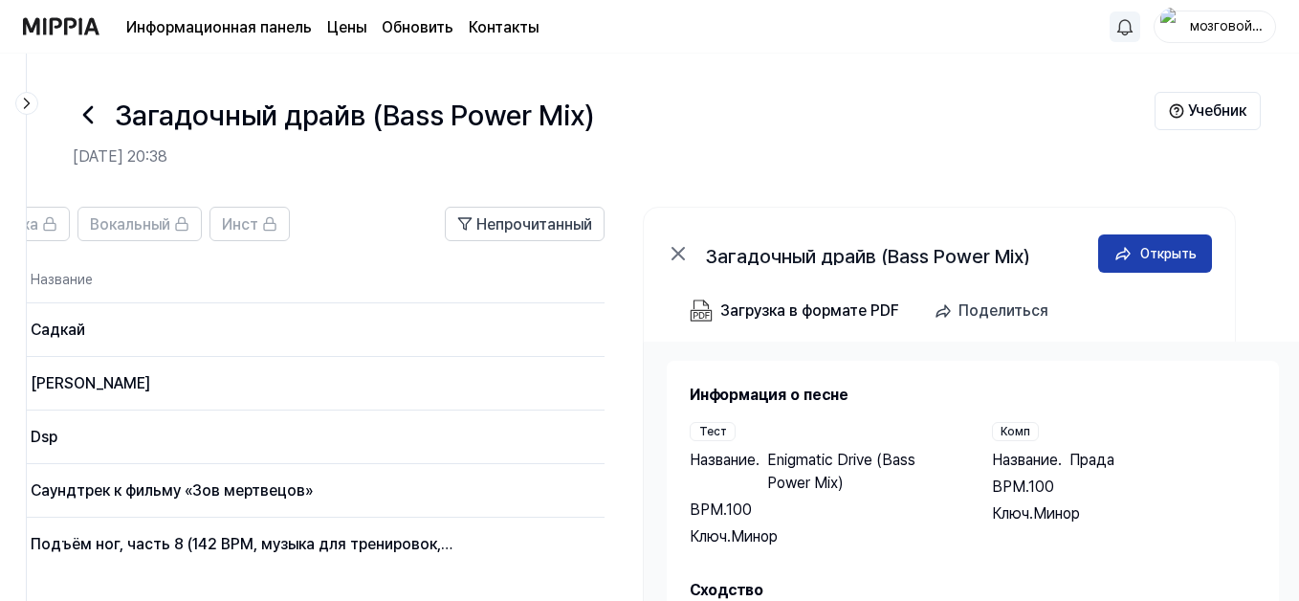
click at [1137, 250] on button "Открыть" at bounding box center [1155, 253] width 114 height 38
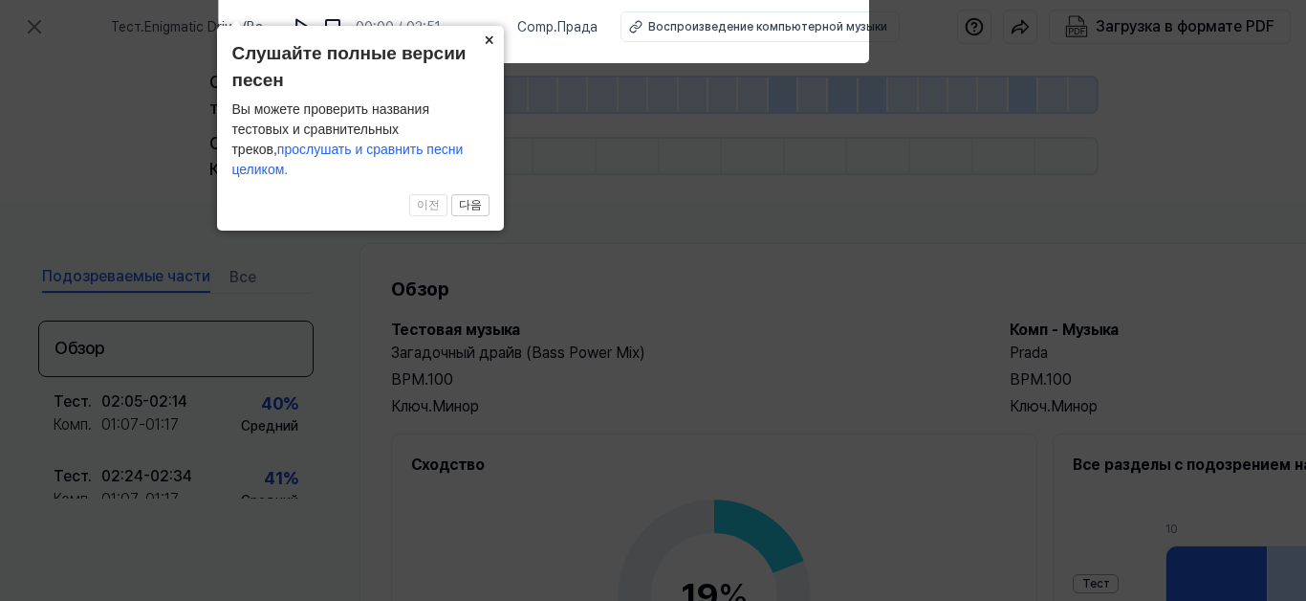
click at [487, 53] on button "×" at bounding box center [488, 39] width 31 height 27
click at [487, 62] on div "Секция тестирования Секция Компрессии" at bounding box center [653, 129] width 888 height 151
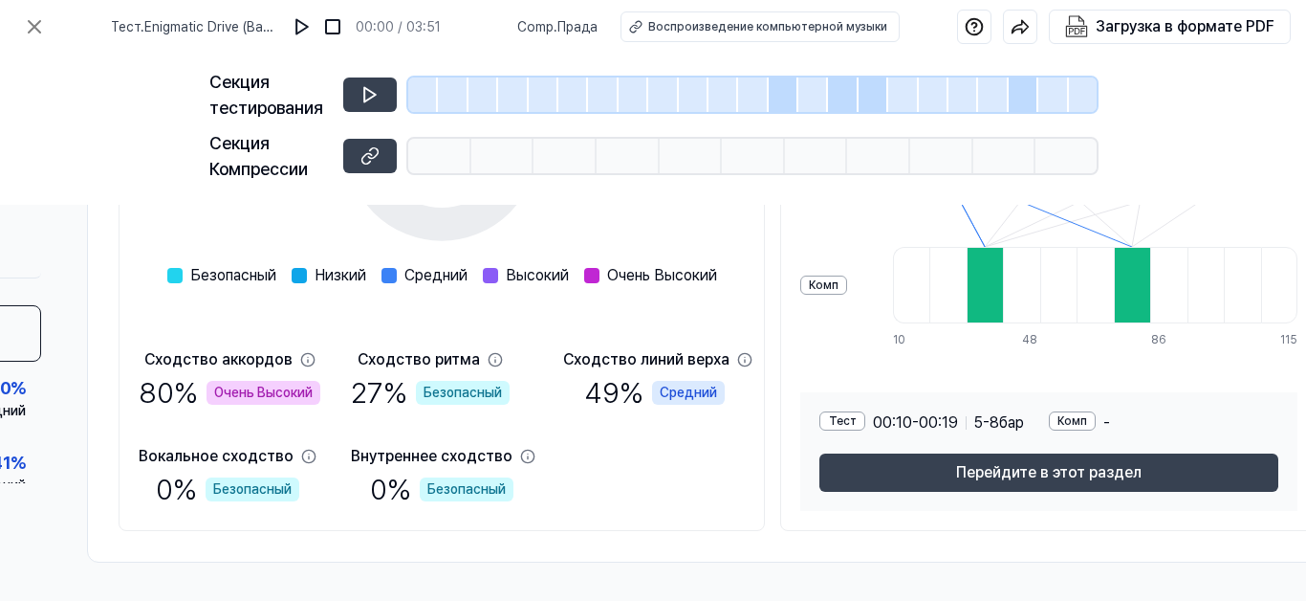
scroll to position [459, 362]
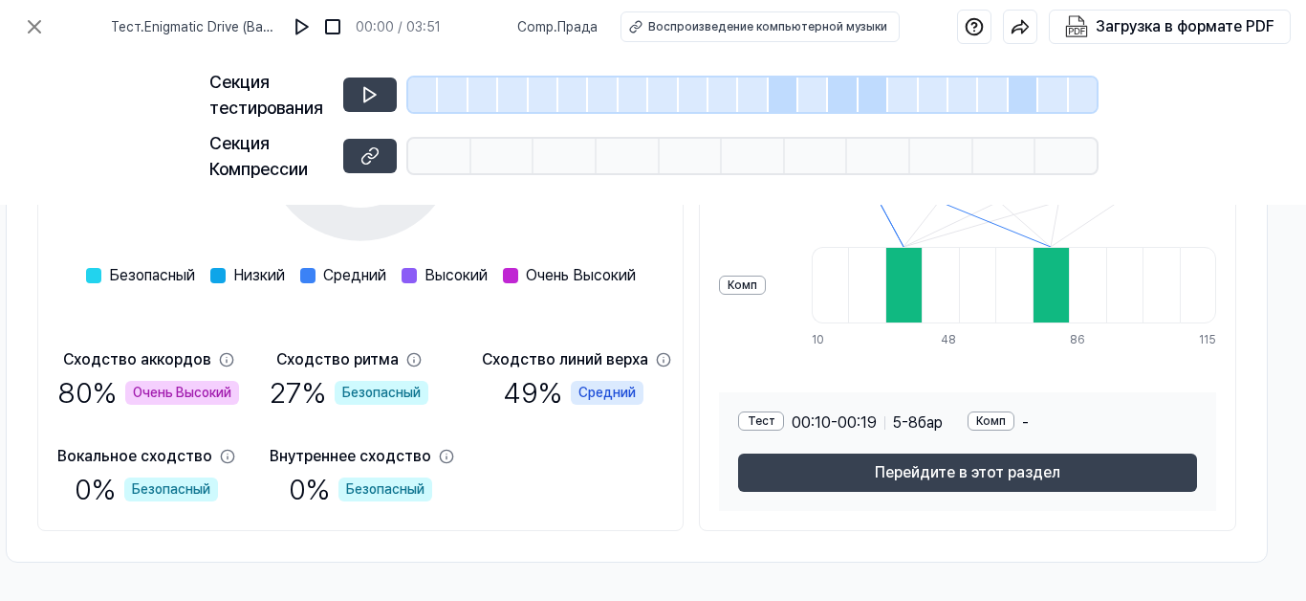
click at [1207, 70] on div "Секция тестирования Секция Компрессии" at bounding box center [653, 129] width 1306 height 151
click at [33, 25] on icon at bounding box center [34, 26] width 11 height 11
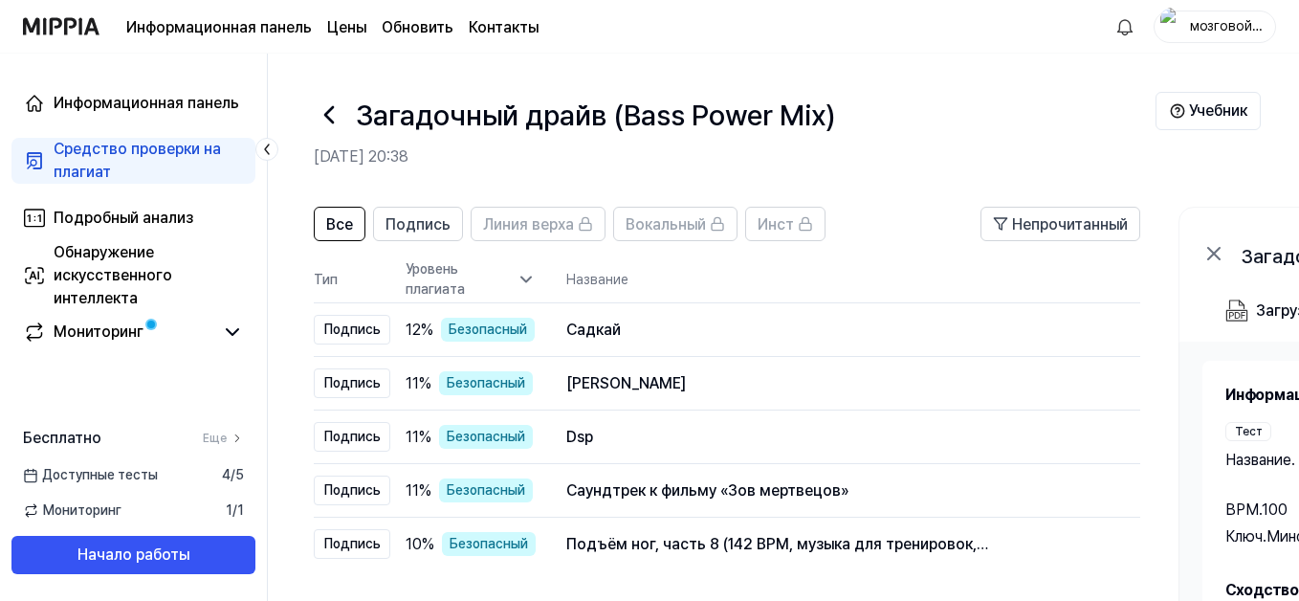
click at [329, 109] on icon at bounding box center [329, 114] width 31 height 31
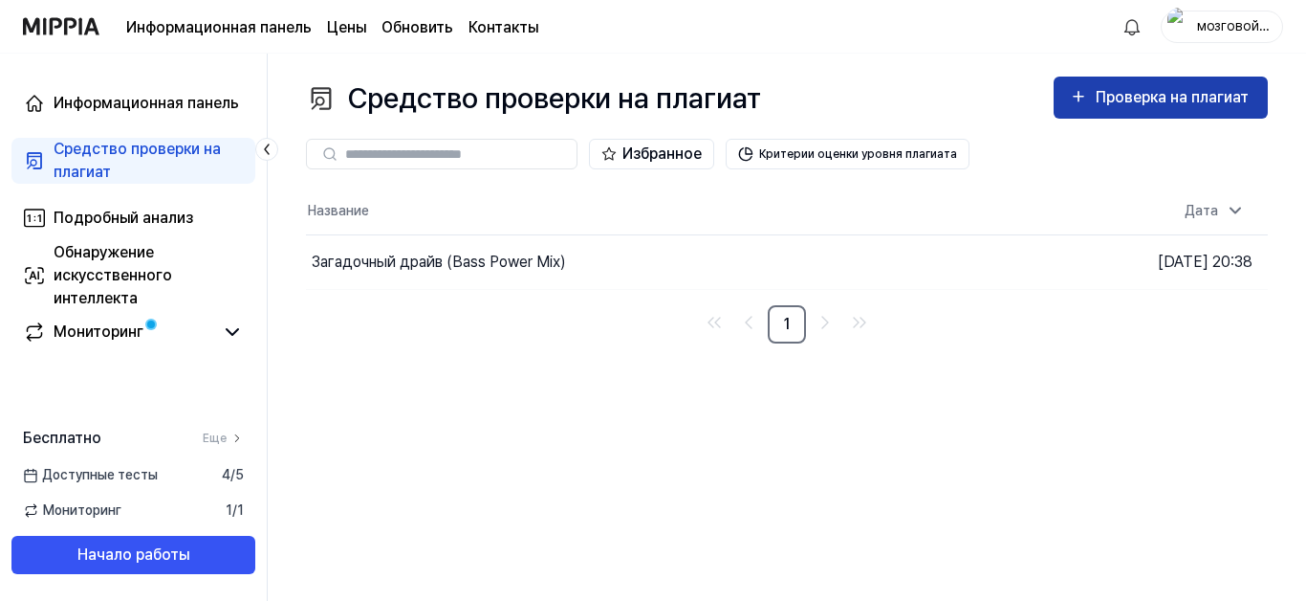
click at [1094, 97] on div "Проверка на плагиат" at bounding box center [1161, 97] width 184 height 25
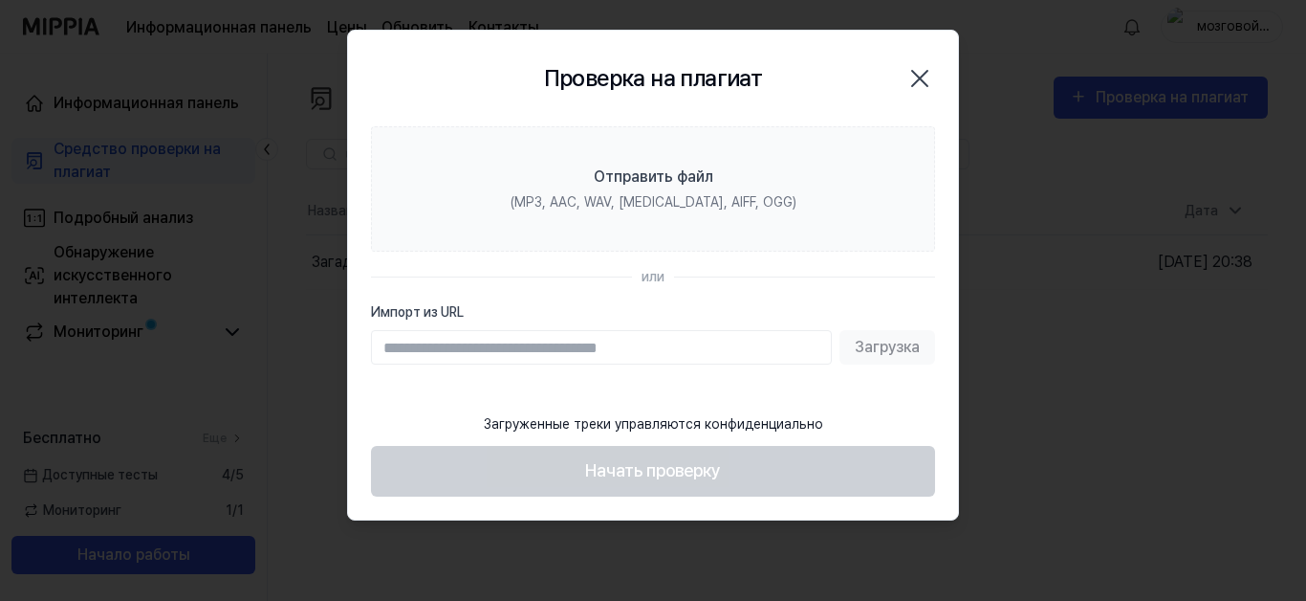
click at [856, 98] on div "Проверка на плагиат Закрыть" at bounding box center [653, 79] width 564 height 50
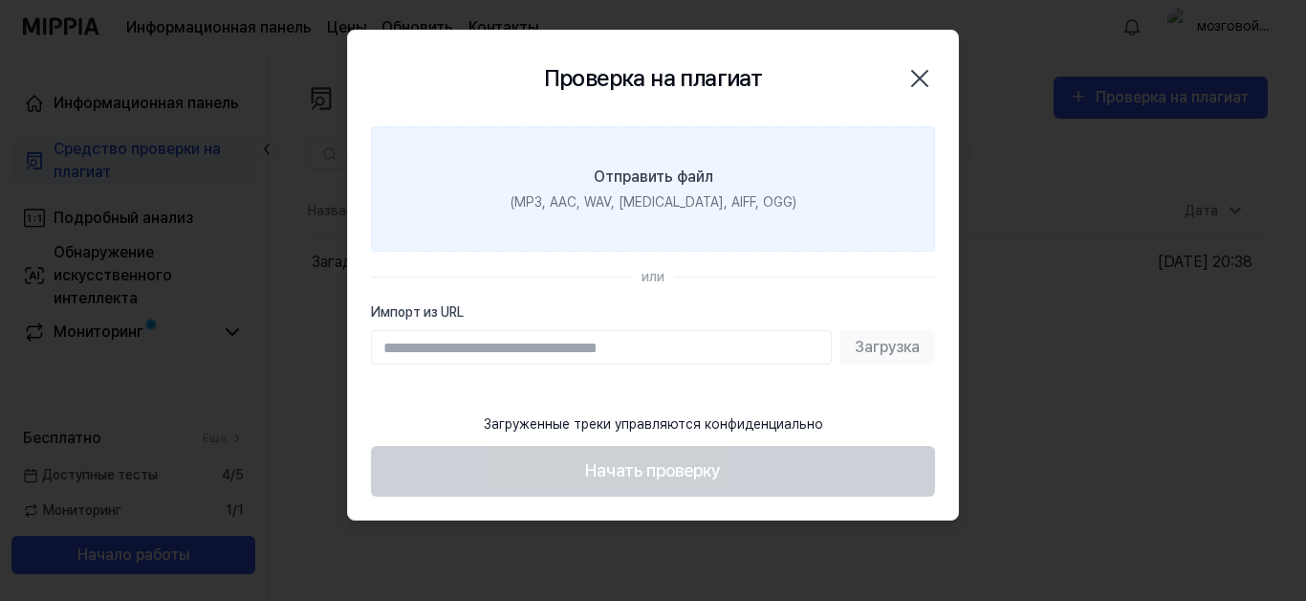
click at [601, 178] on div "Отправить файл" at bounding box center [654, 176] width 120 height 23
click at [0, 0] on input "Отправить файл (MP3, AAC, WAV, FLAC, AIFF, OGG)" at bounding box center [0, 0] width 0 height 0
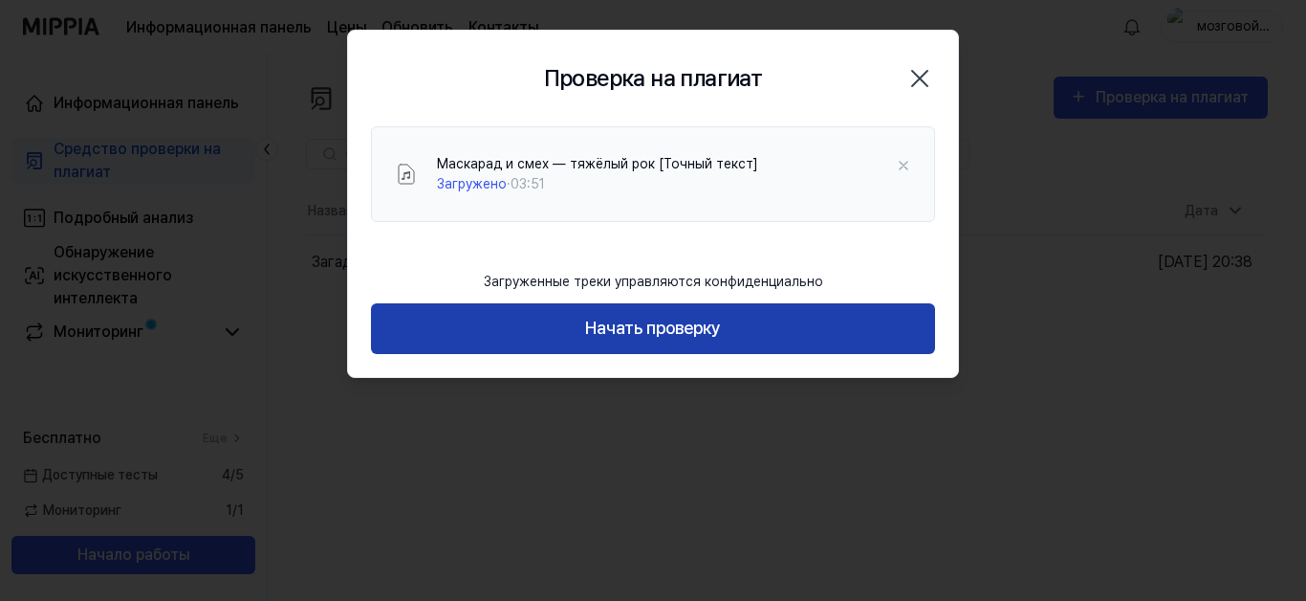
click at [631, 331] on button "Начать проверку" at bounding box center [653, 328] width 564 height 51
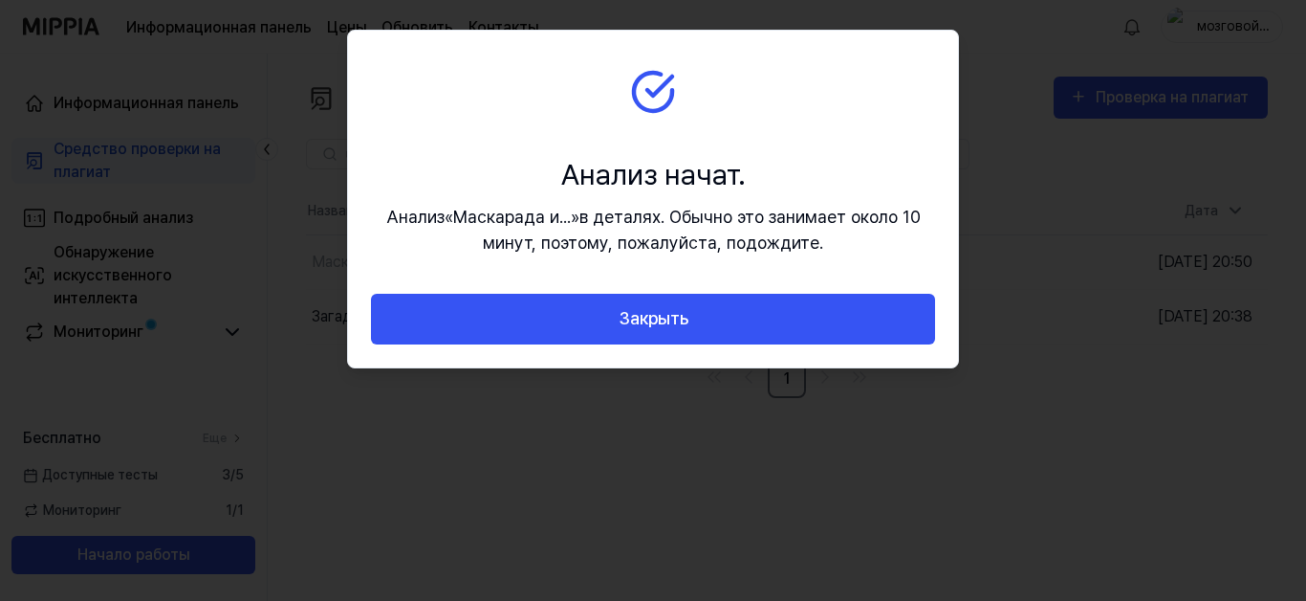
click at [631, 331] on button "Закрыть" at bounding box center [653, 319] width 564 height 51
click at [631, 331] on div "Проверка на плагиат Закрыть Анализ начат. Анализ « Маскарада и... » в деталях. …" at bounding box center [653, 199] width 612 height 339
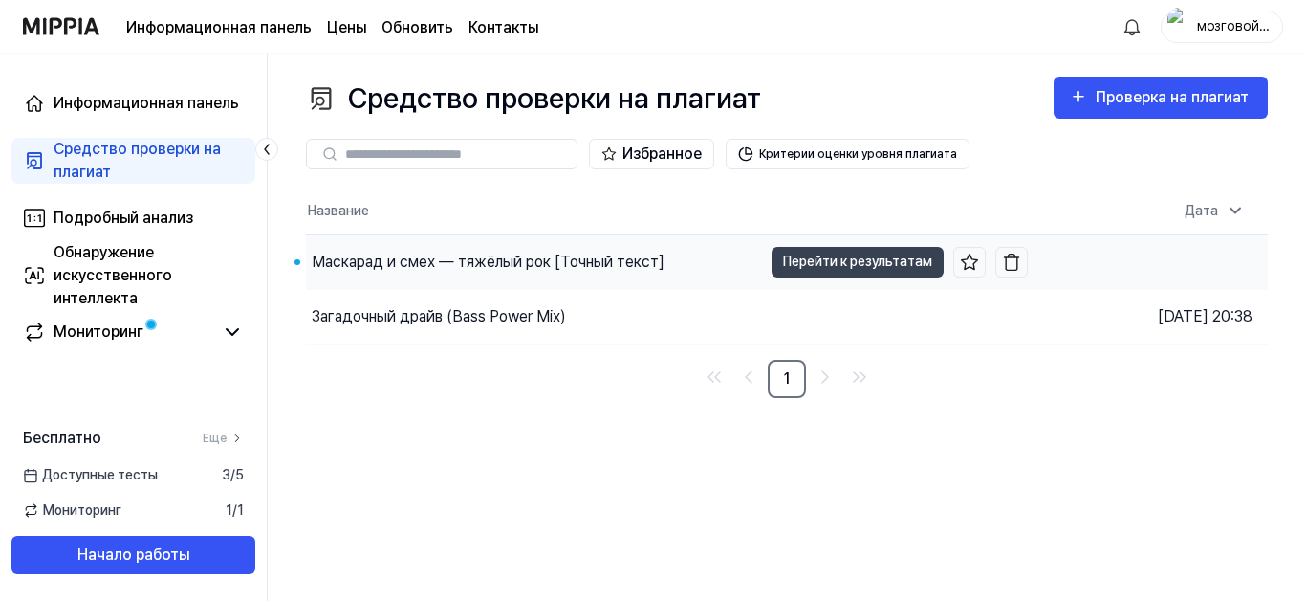
click at [449, 260] on div "Маскарад и смех — тяжёлый рок [Точный текст]" at bounding box center [488, 262] width 353 height 23
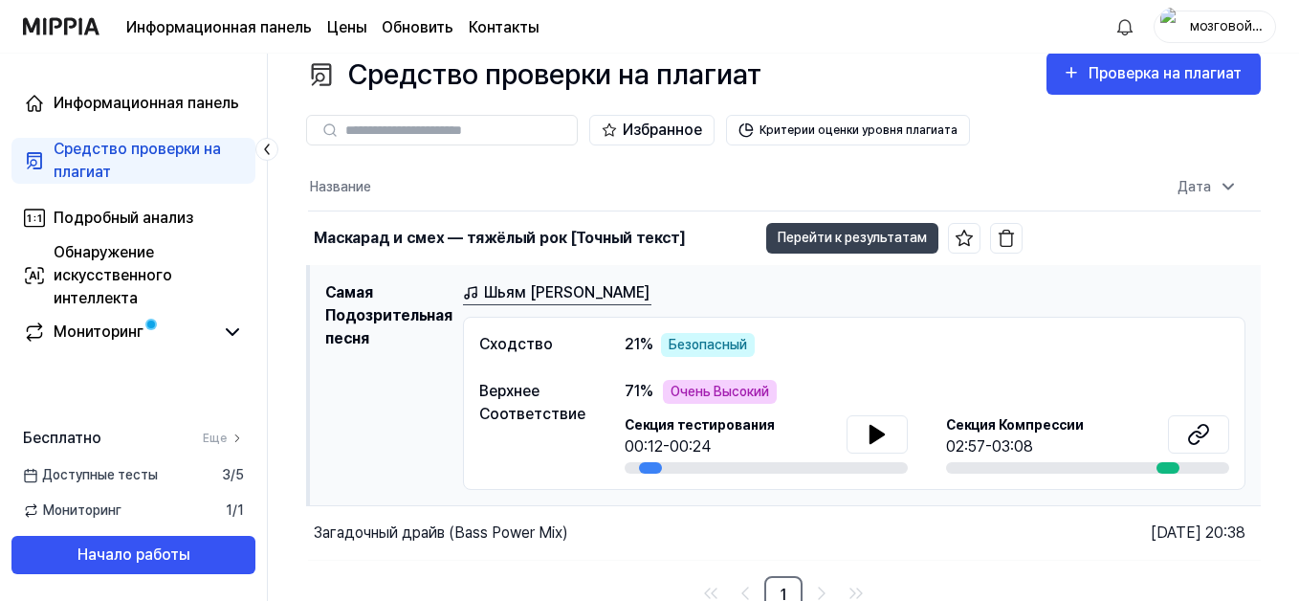
scroll to position [37, 0]
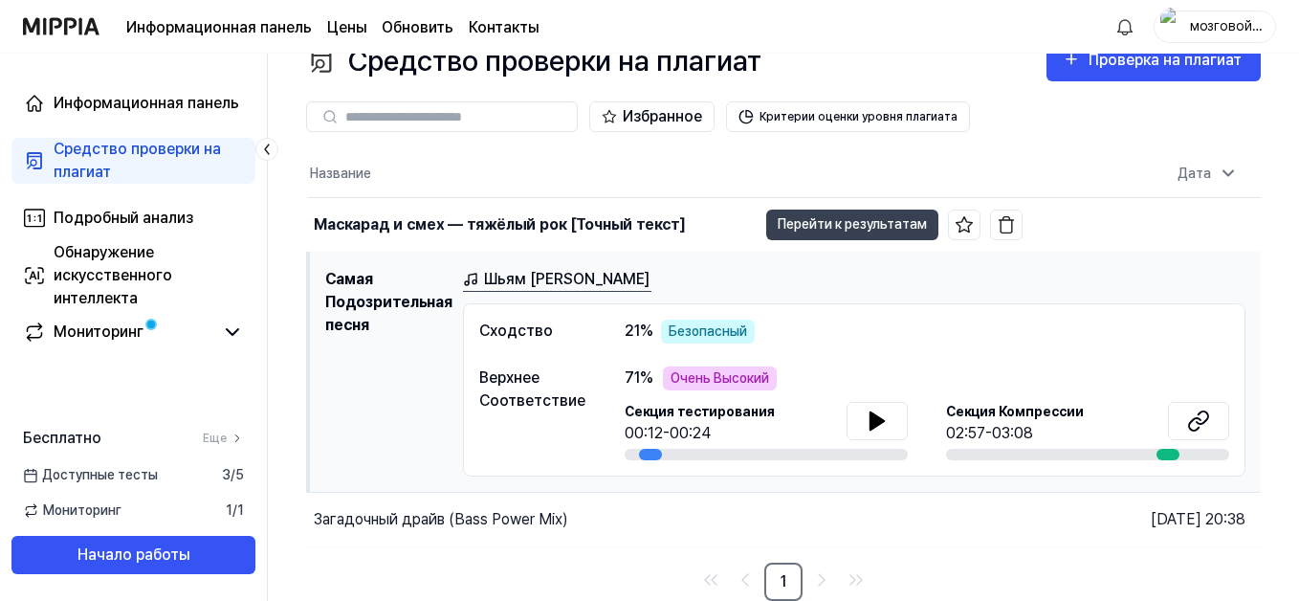
drag, startPoint x: 648, startPoint y: 450, endPoint x: 681, endPoint y: 453, distance: 32.6
click at [681, 453] on div at bounding box center [766, 454] width 283 height 11
click at [876, 423] on icon at bounding box center [876, 420] width 13 height 17
click at [876, 423] on icon at bounding box center [877, 420] width 23 height 23
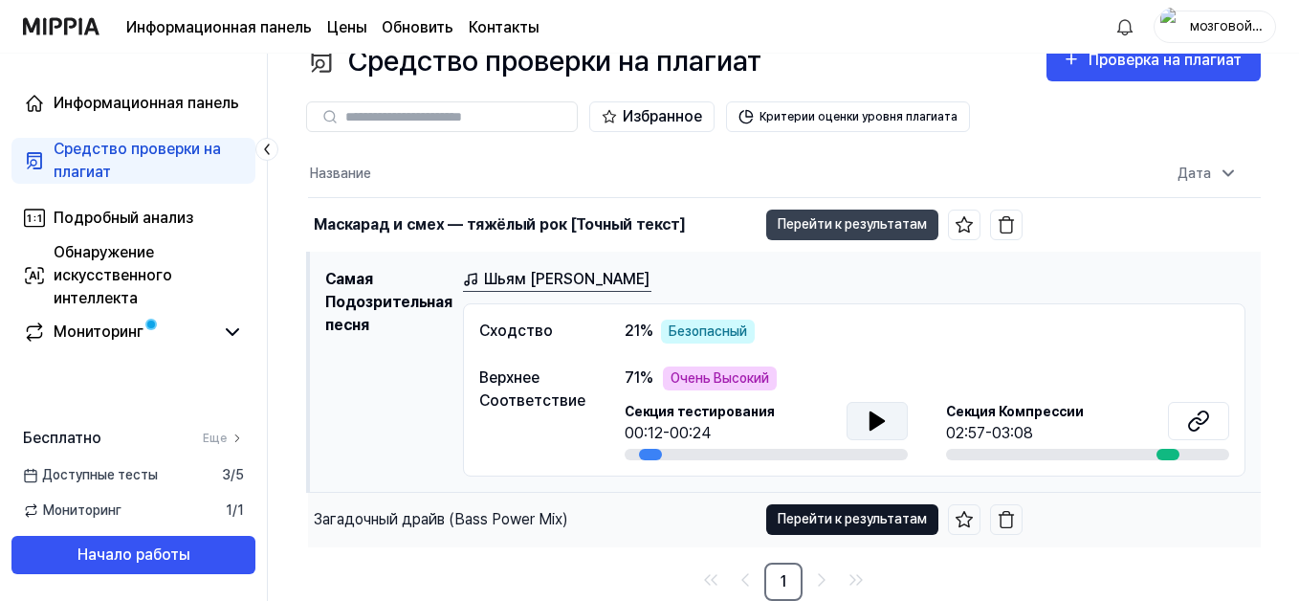
click at [855, 521] on button "Перейти к результатам" at bounding box center [852, 519] width 172 height 31
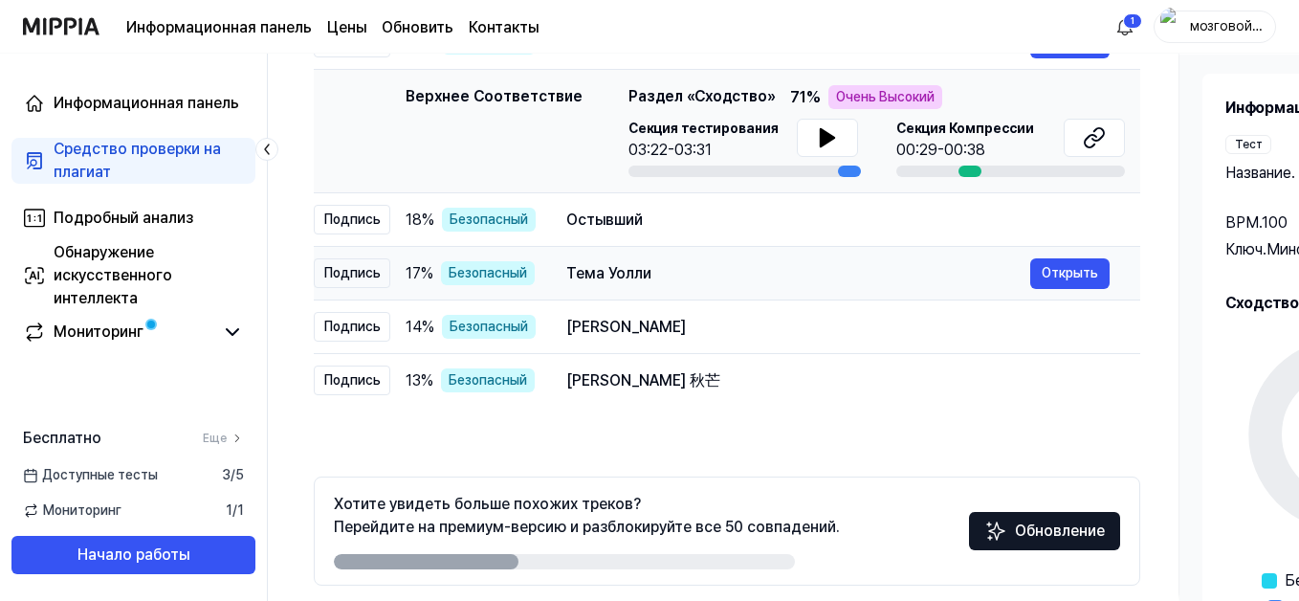
scroll to position [363, 0]
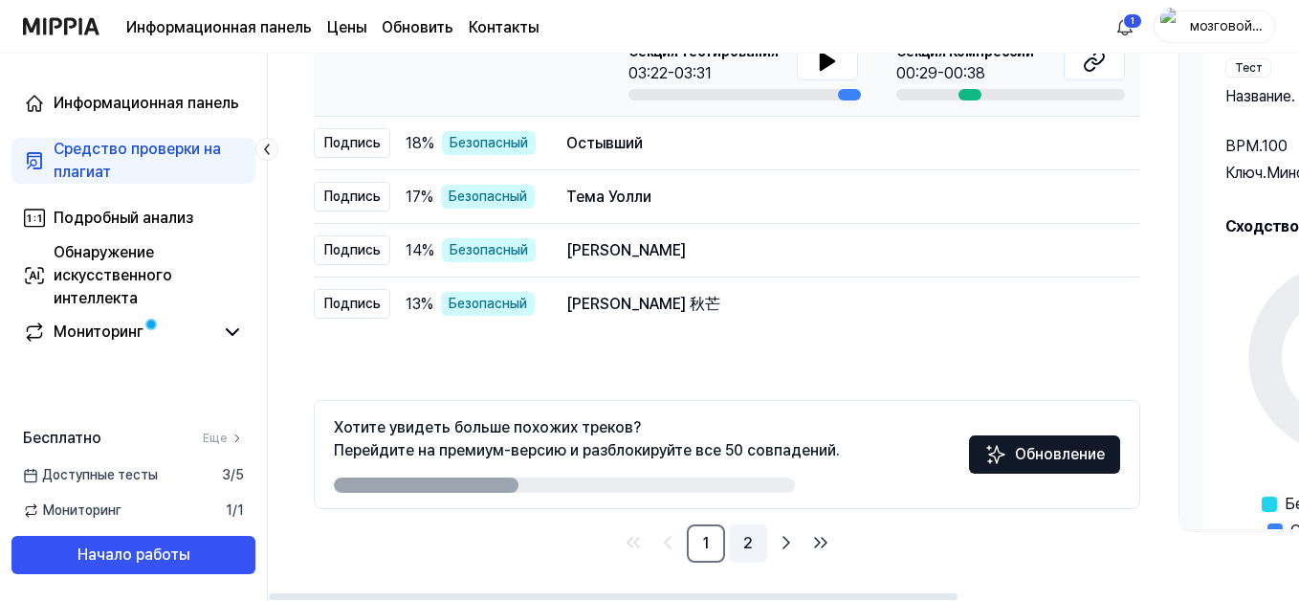
click at [752, 540] on link "2" at bounding box center [748, 543] width 38 height 38
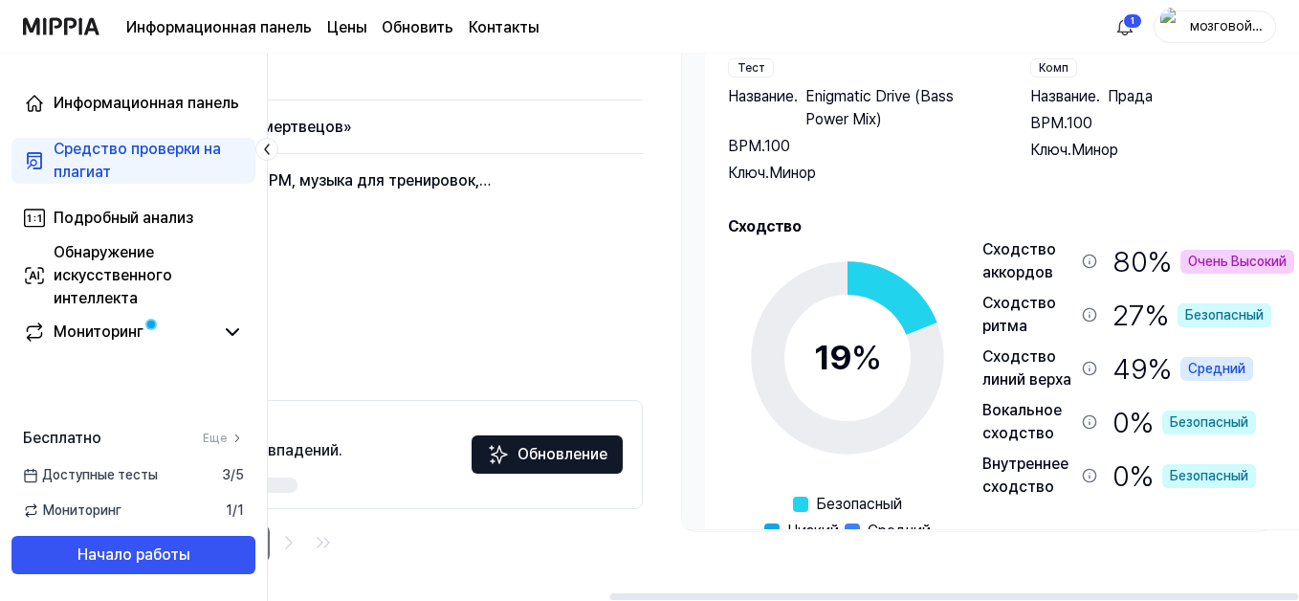
scroll to position [0, 543]
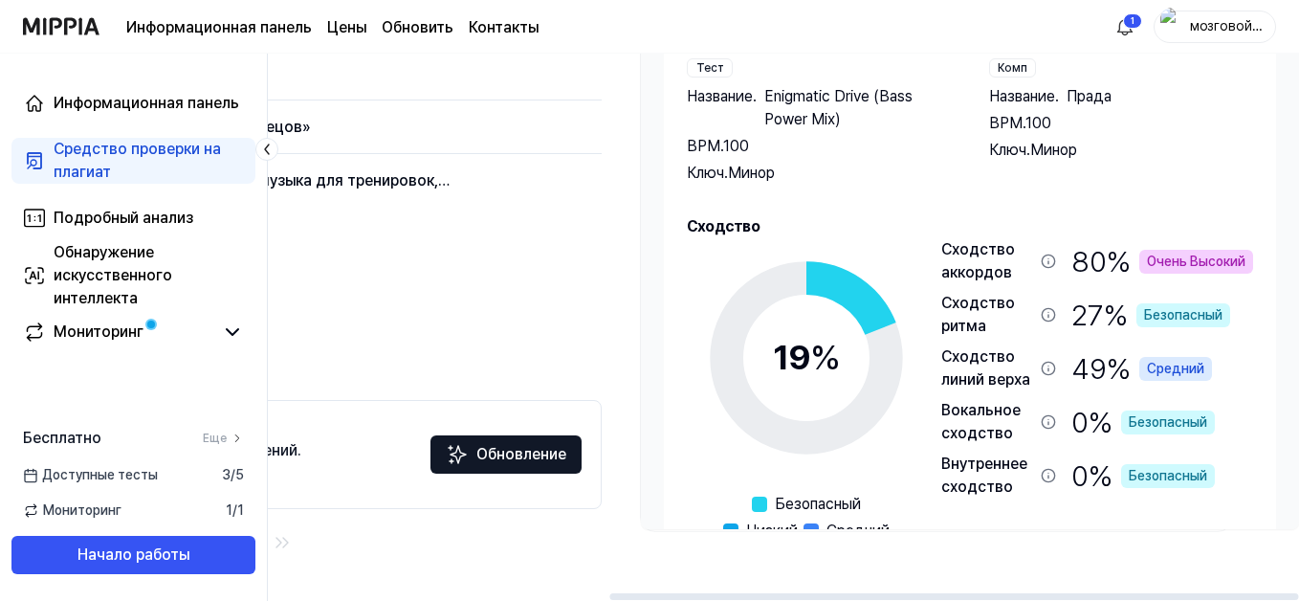
drag, startPoint x: 827, startPoint y: 599, endPoint x: 1278, endPoint y: 626, distance: 451.3
click at [1278, 592] on div at bounding box center [953, 596] width 689 height 7
click at [696, 452] on icon at bounding box center [806, 357] width 239 height 239
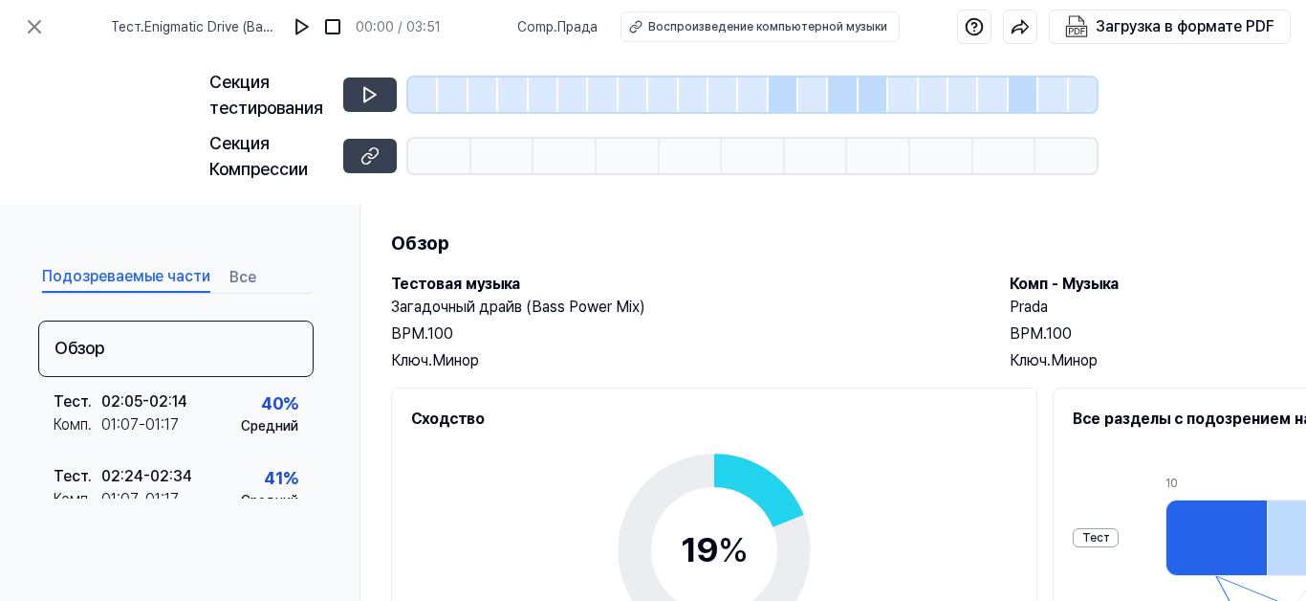
scroll to position [0, 0]
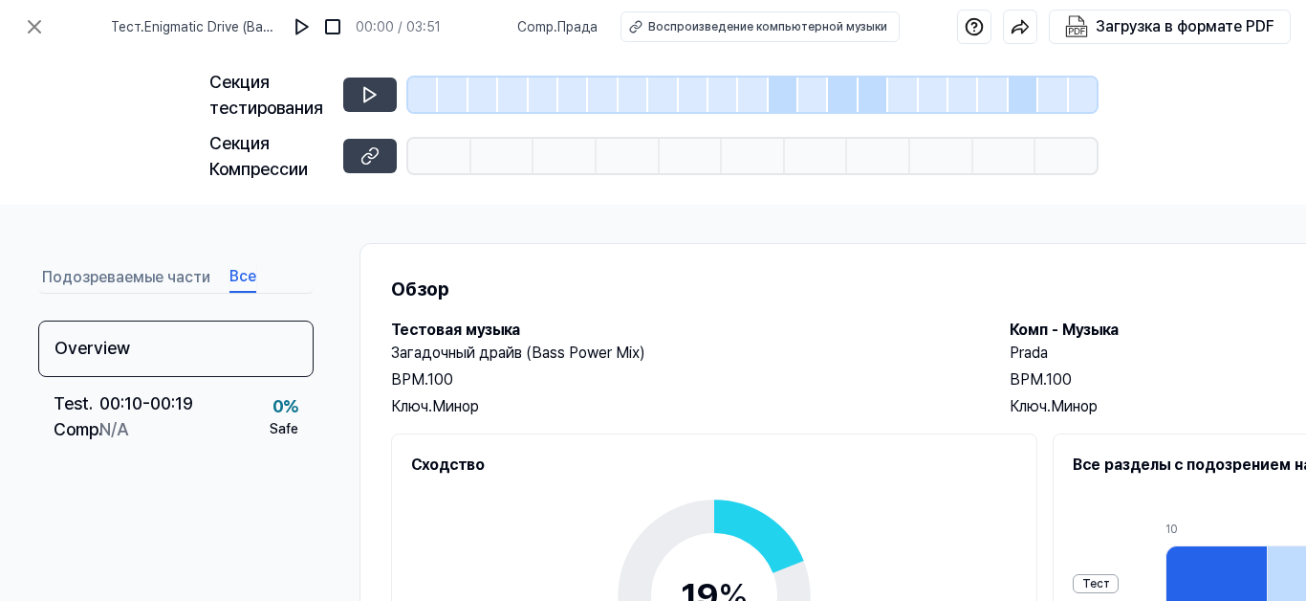
click at [230, 279] on button "Все" at bounding box center [243, 277] width 27 height 31
click at [150, 277] on button "Подозреваемые части" at bounding box center [126, 277] width 168 height 31
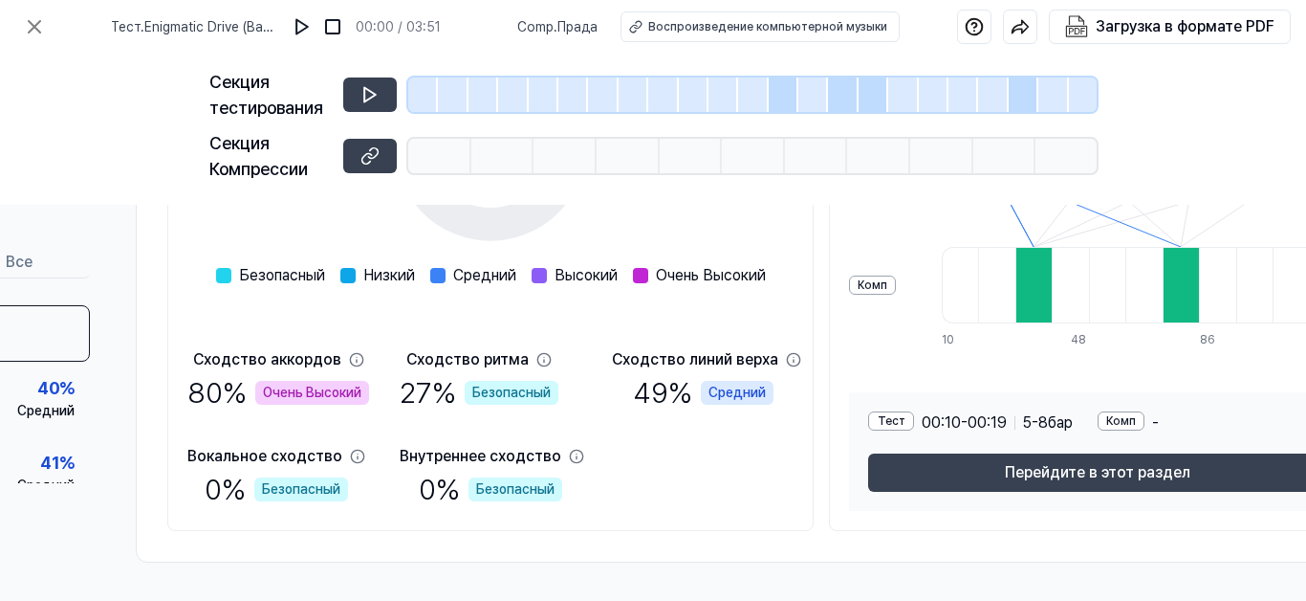
scroll to position [459, 0]
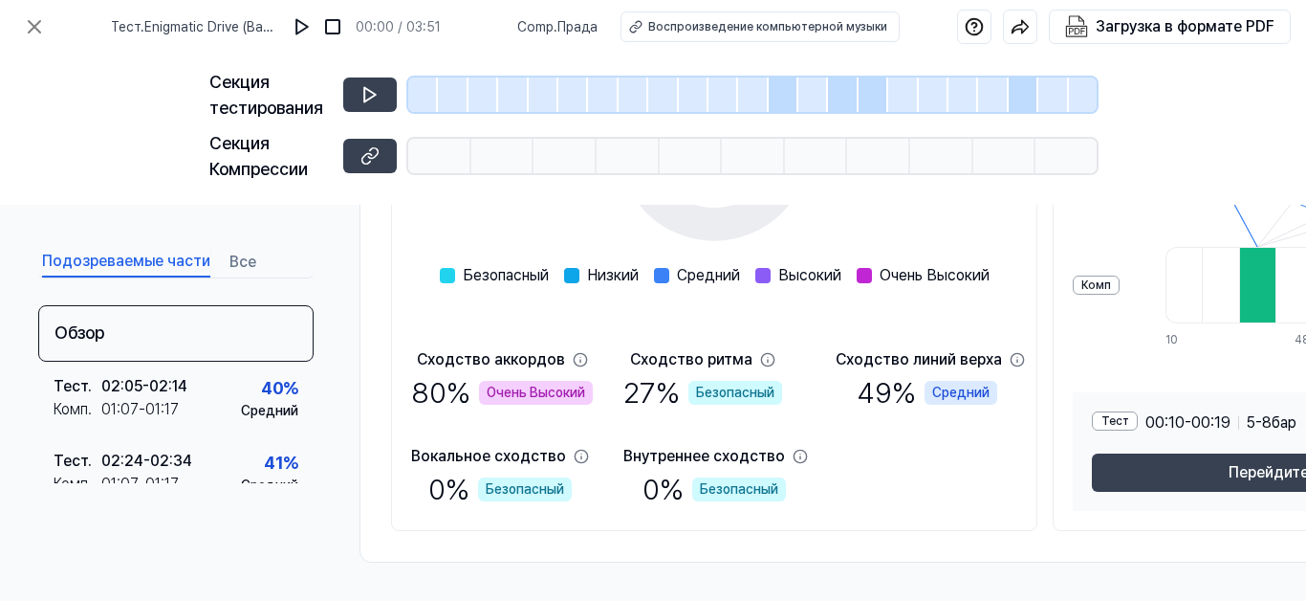
click at [633, 591] on div "Подозреваемые части Все Обзор Тест . 02:05 - 02:14 Комп . 01:07 - 01:17 40 % Ср…" at bounding box center [653, 403] width 1306 height 396
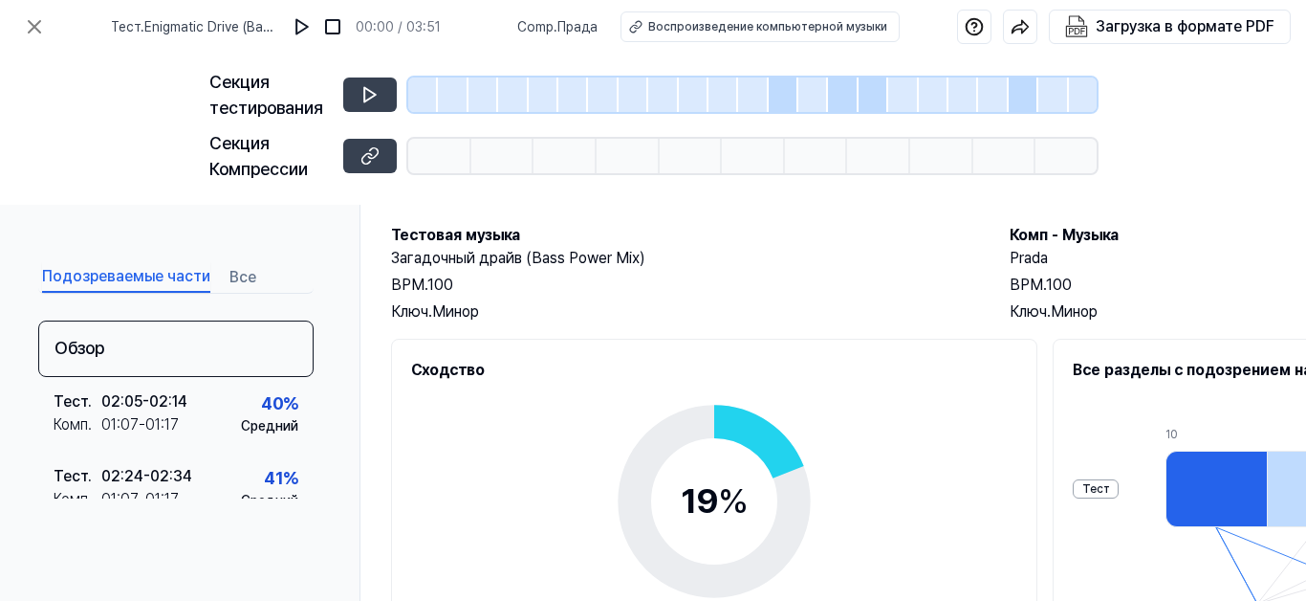
scroll to position [96, 0]
click at [230, 279] on button "Все" at bounding box center [243, 277] width 27 height 31
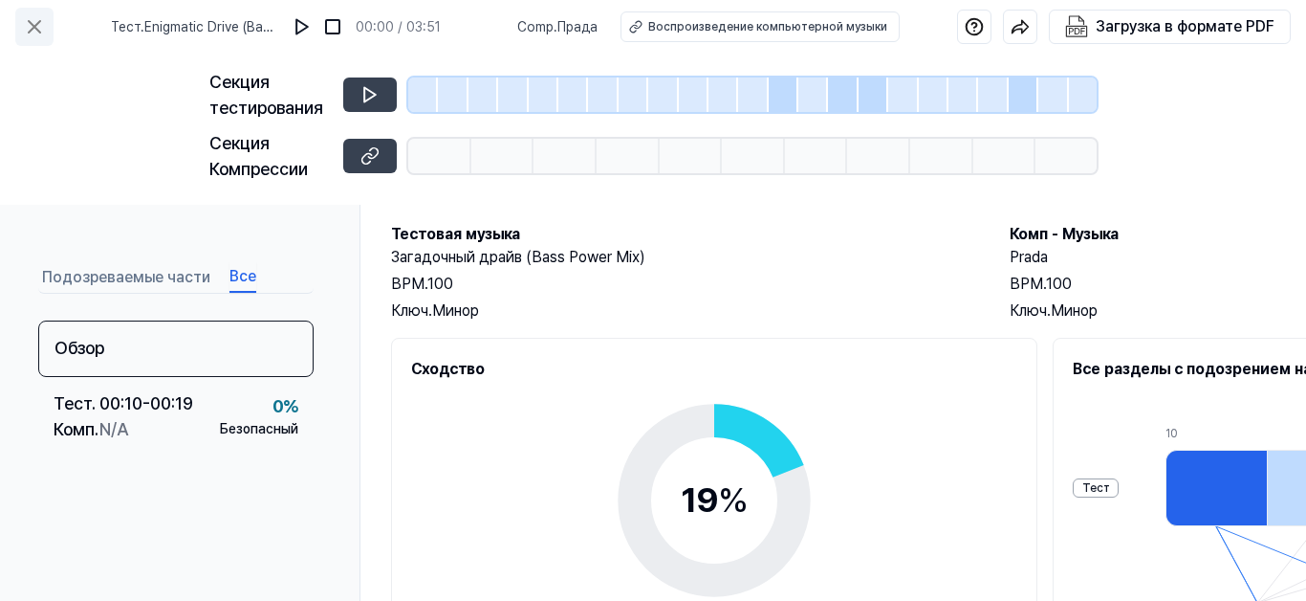
click at [34, 20] on icon at bounding box center [34, 26] width 23 height 23
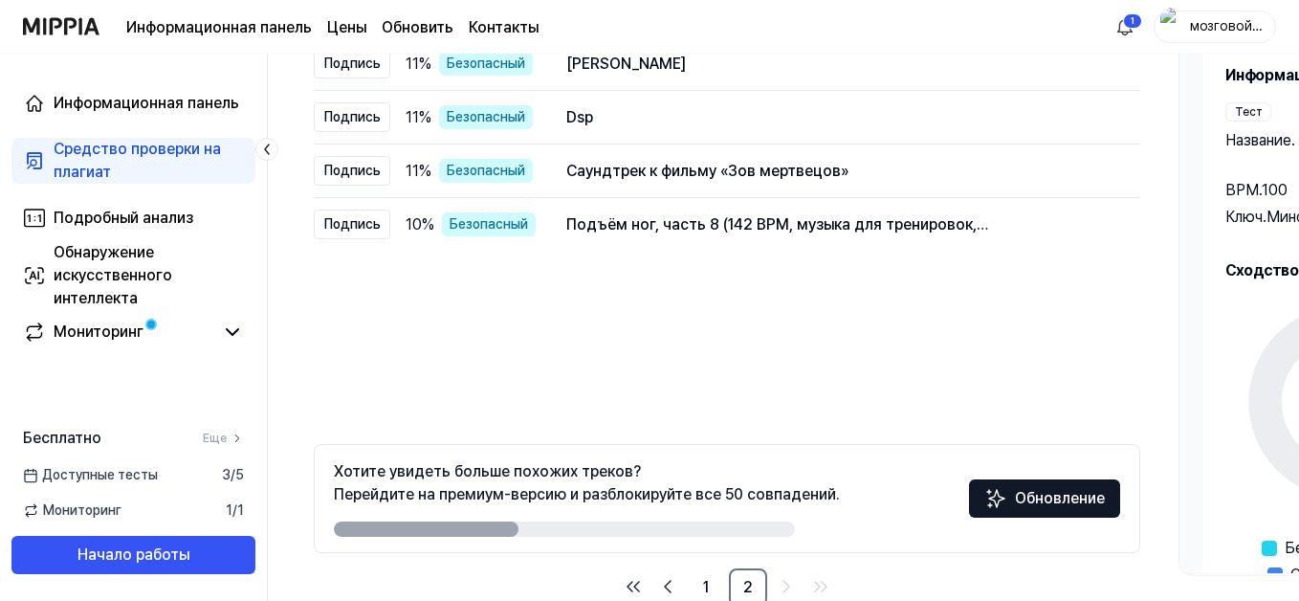
scroll to position [363, 0]
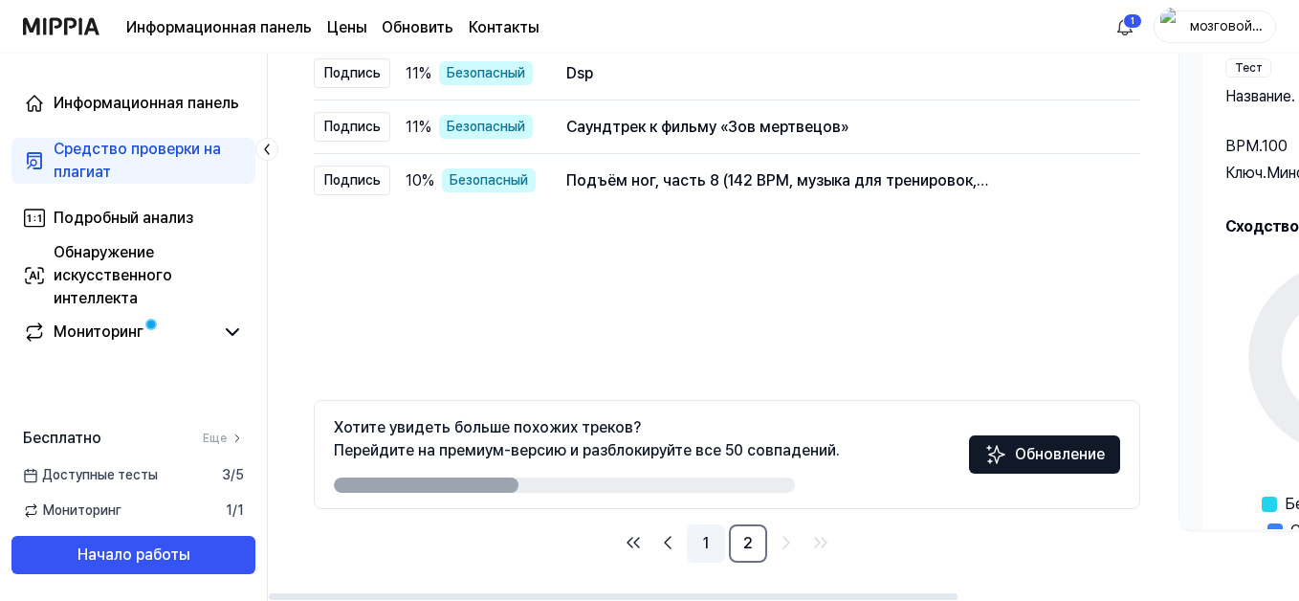
click at [707, 538] on link "1" at bounding box center [706, 543] width 38 height 38
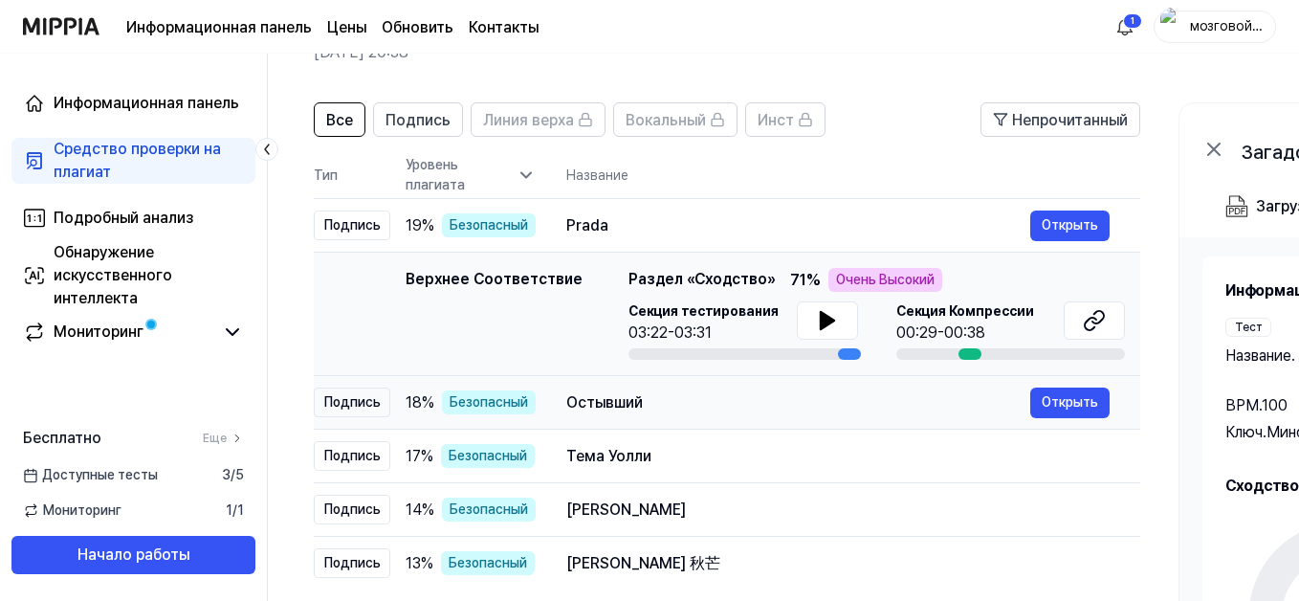
scroll to position [77, 0]
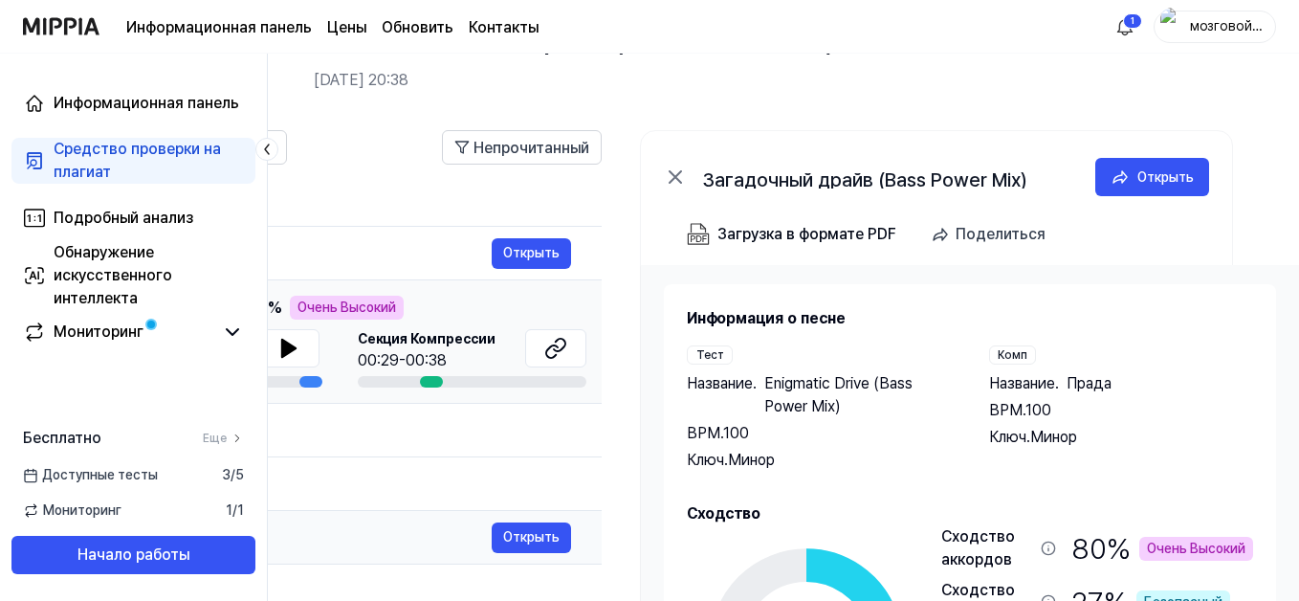
drag, startPoint x: 840, startPoint y: 383, endPoint x: 300, endPoint y: 539, distance: 561.8
click at [300, 539] on tbody "Подпись 19 % Безопасный Prada Открыть Верхнее Соответствие Top Matching Раздел …" at bounding box center [188, 422] width 826 height 391
click at [283, 544] on div "El junior López" at bounding box center [260, 537] width 464 height 23
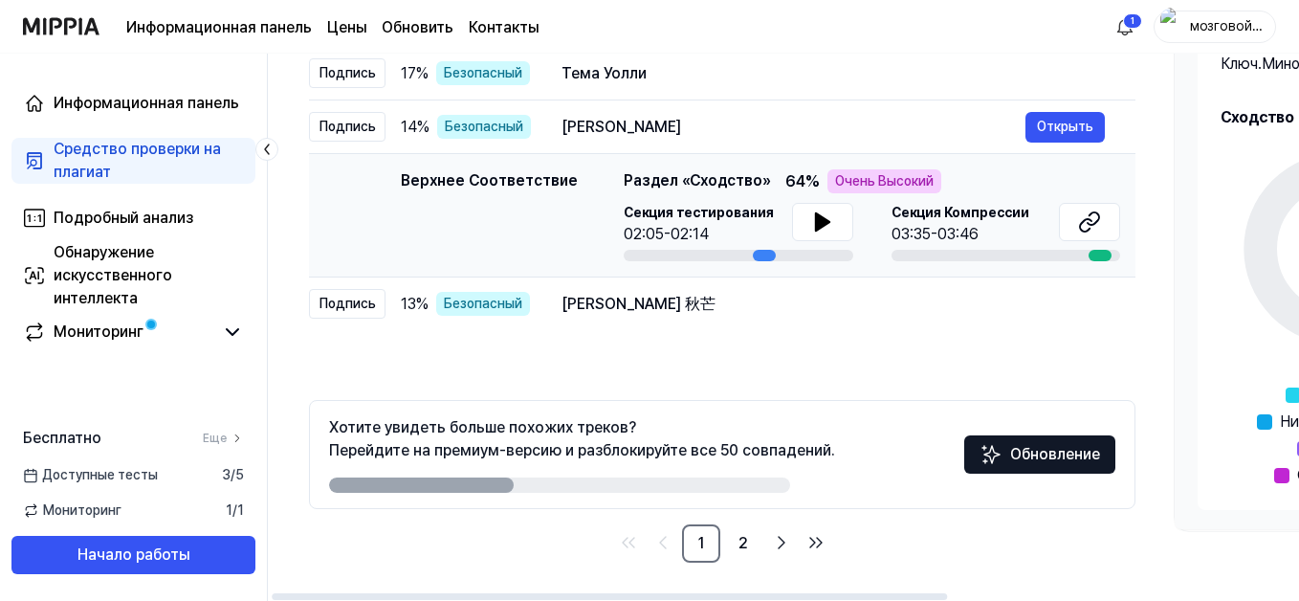
scroll to position [0, 0]
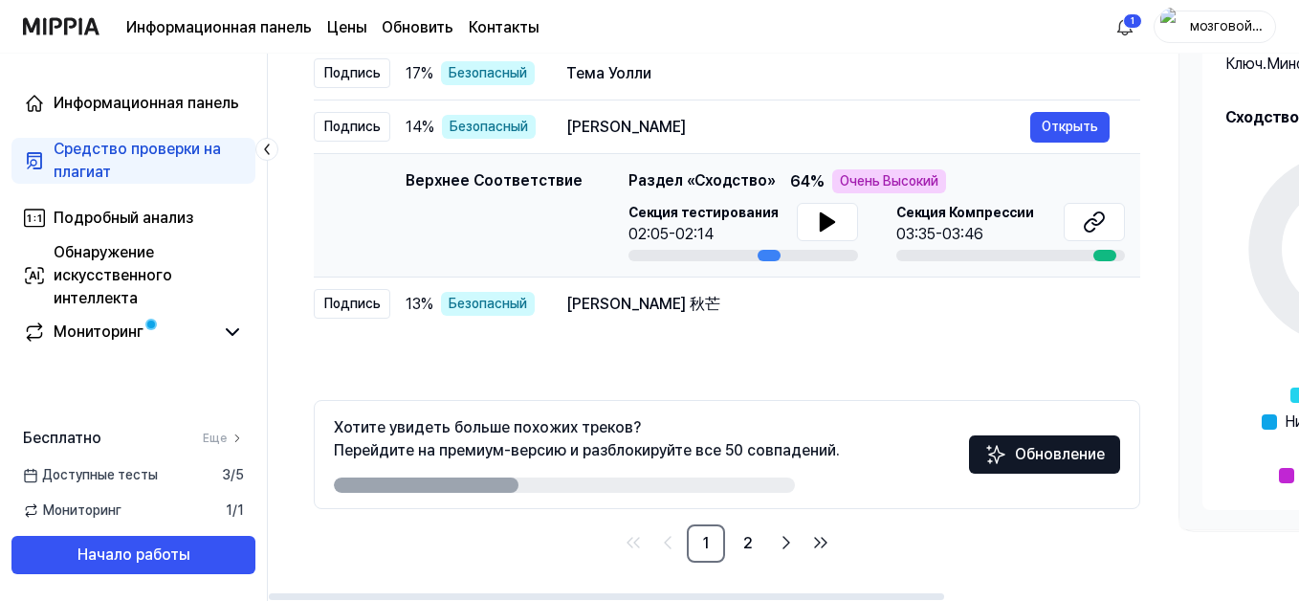
drag, startPoint x: 717, startPoint y: 598, endPoint x: 299, endPoint y: 549, distance: 420.8
click at [299, 592] on div at bounding box center [606, 596] width 675 height 7
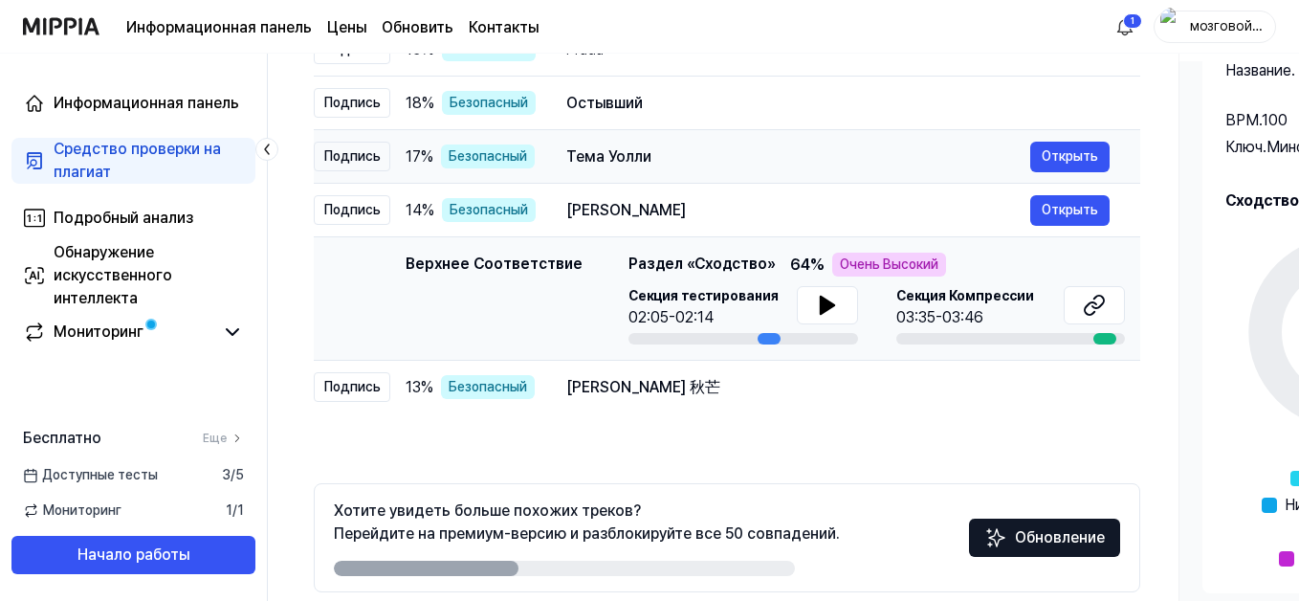
scroll to position [363, 0]
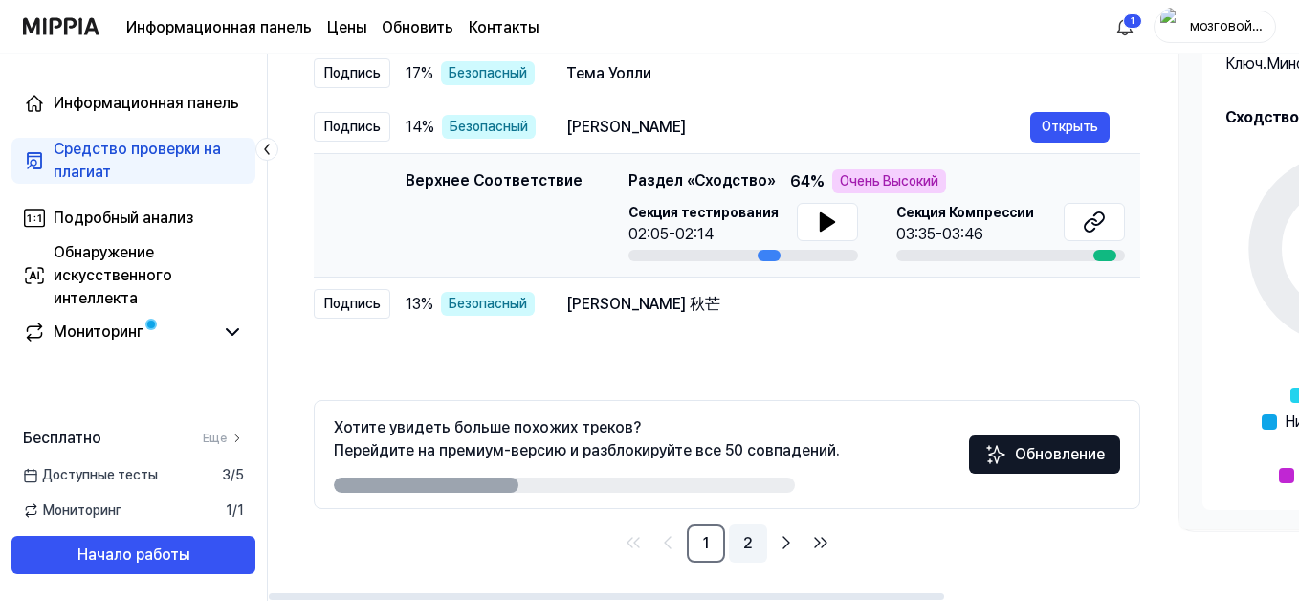
click at [744, 542] on link "2" at bounding box center [748, 543] width 38 height 38
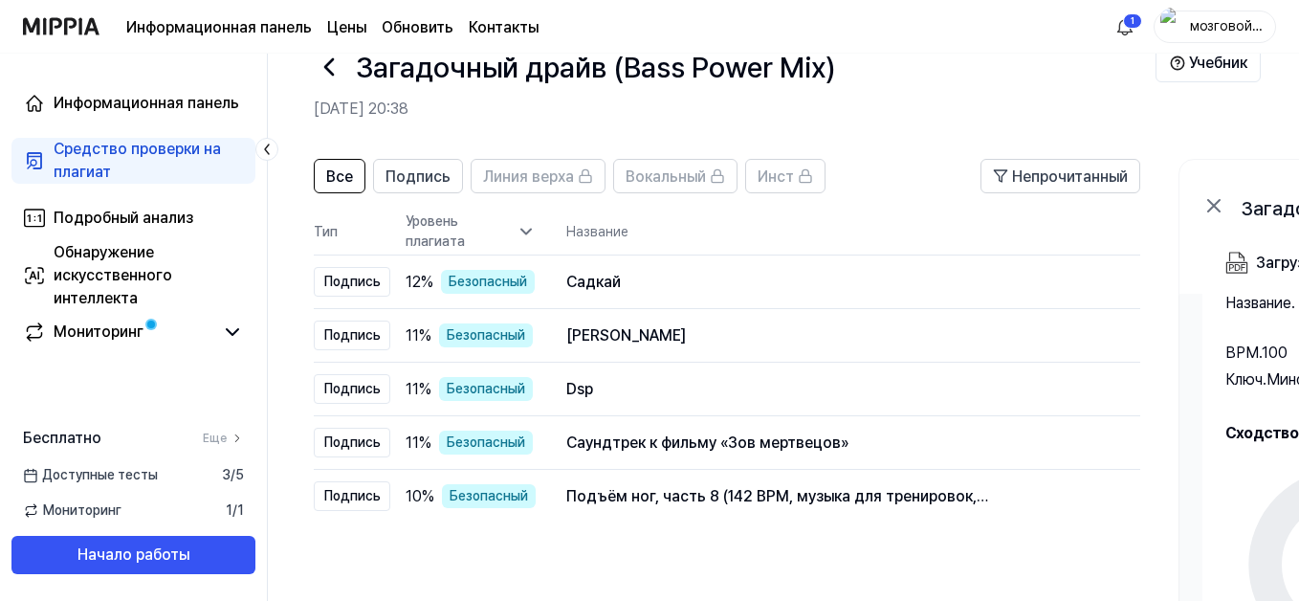
scroll to position [0, 0]
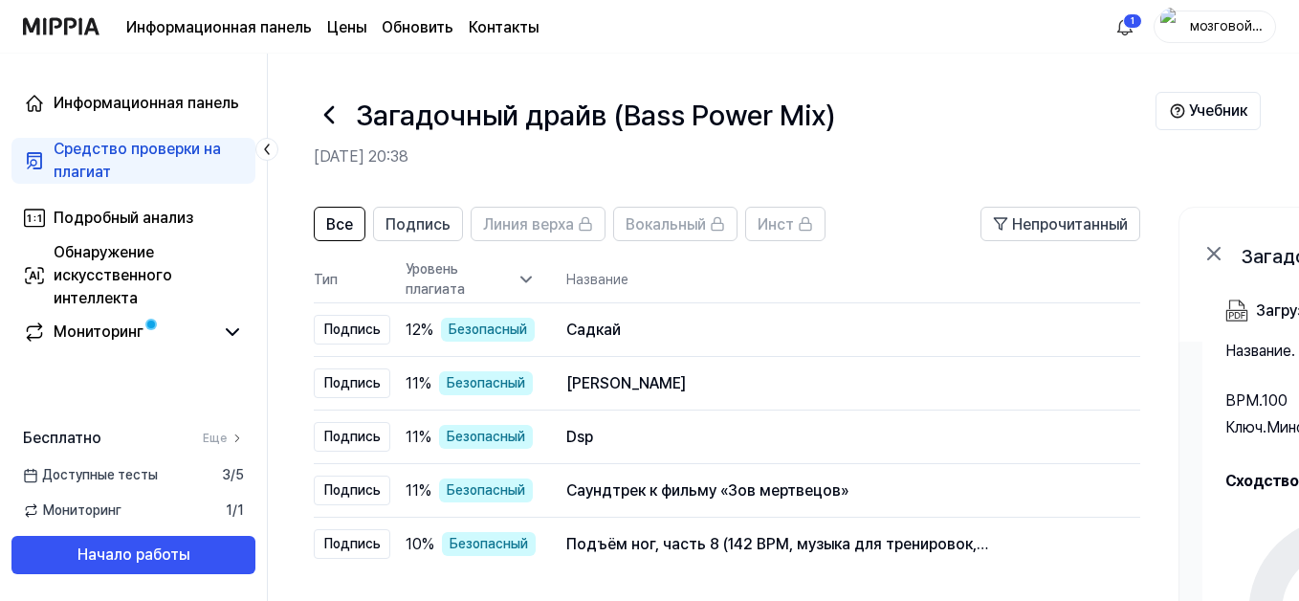
click at [1207, 252] on icon at bounding box center [1213, 253] width 23 height 23
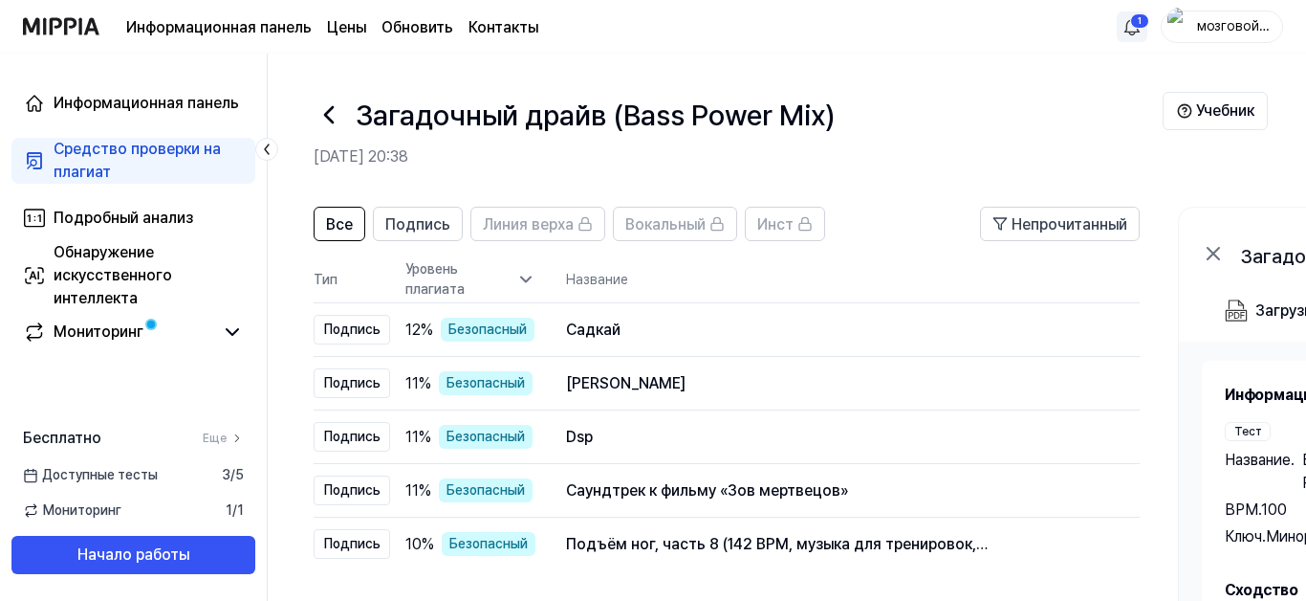
click at [1123, 27] on html "Информационная панель Цены Обновить Контакты 1 мозговой ии Информационная панел…" at bounding box center [653, 300] width 1306 height 601
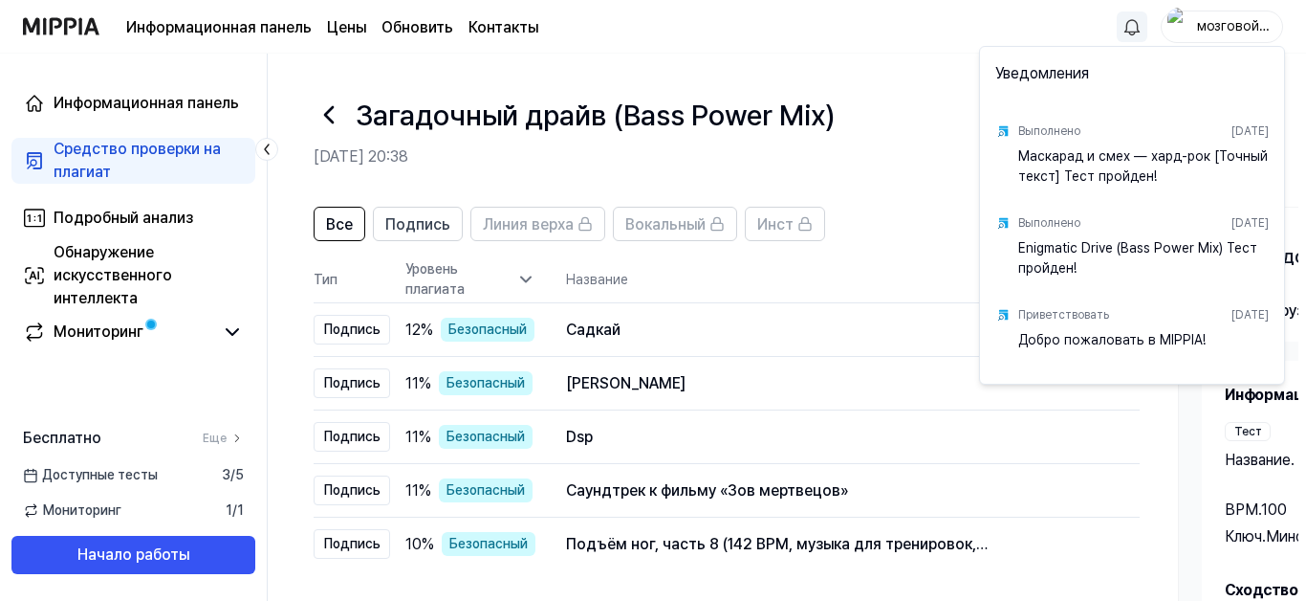
click at [329, 114] on html "Информационная панель Цены Обновить Контакты мозговой ии Информационная панель …" at bounding box center [653, 300] width 1306 height 601
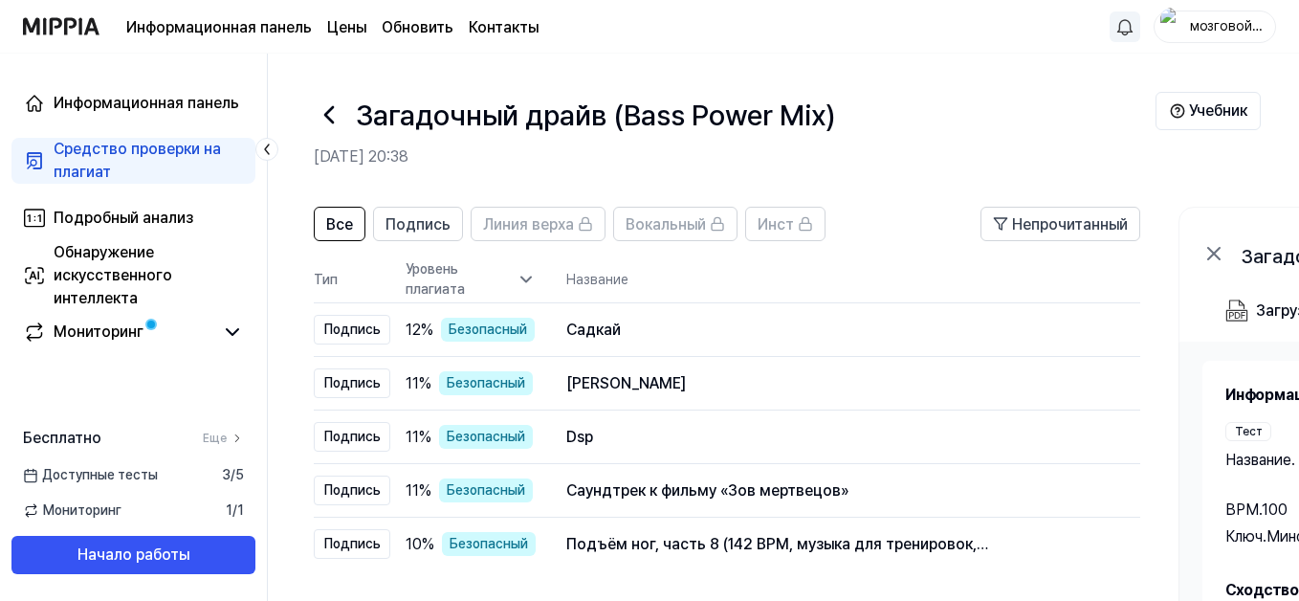
click at [329, 114] on icon at bounding box center [329, 114] width 31 height 31
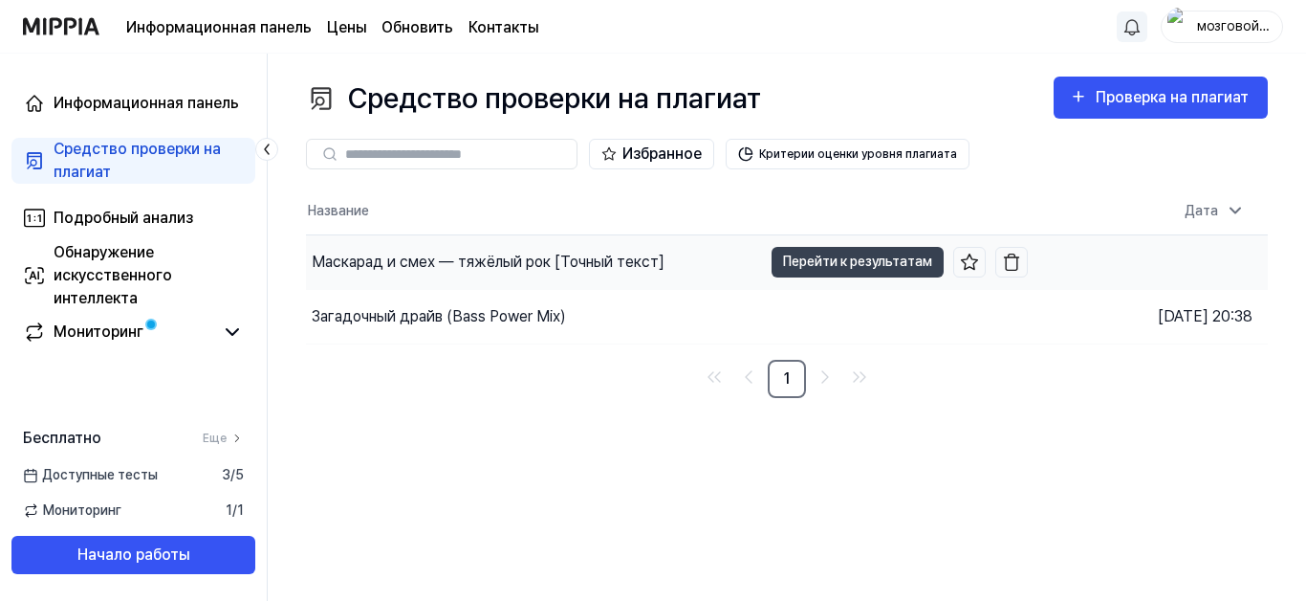
click at [396, 270] on div "Маскарад и смех — тяжёлый рок [Точный текст]" at bounding box center [488, 262] width 353 height 23
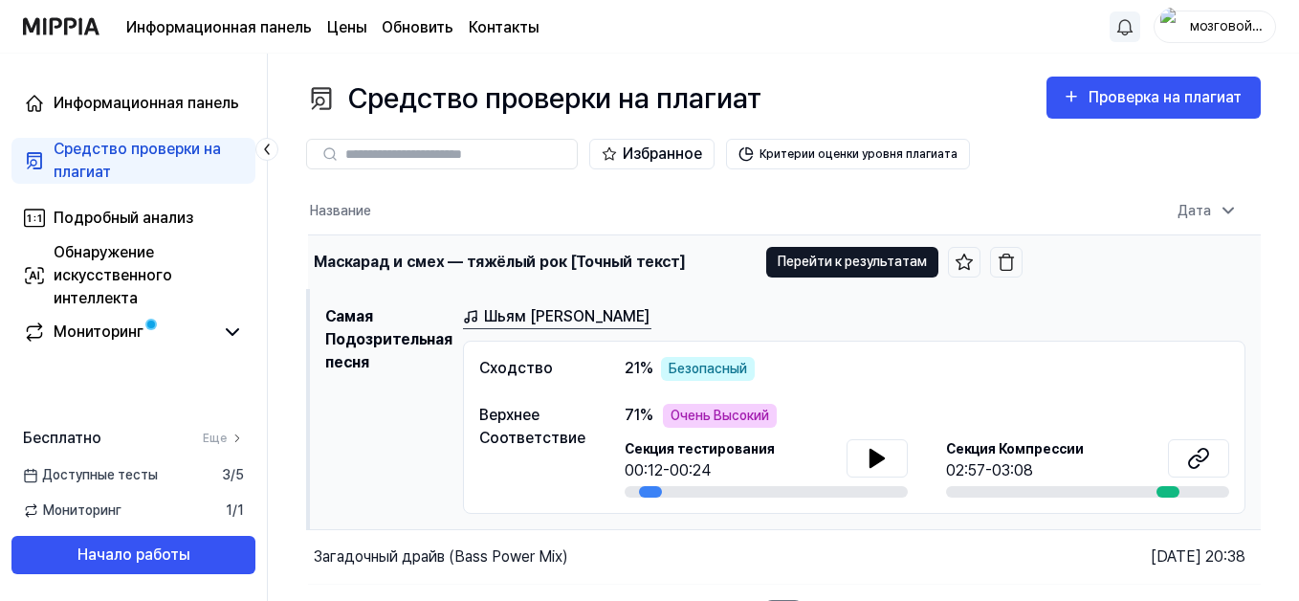
click at [824, 259] on button "Перейти к результатам" at bounding box center [852, 262] width 172 height 31
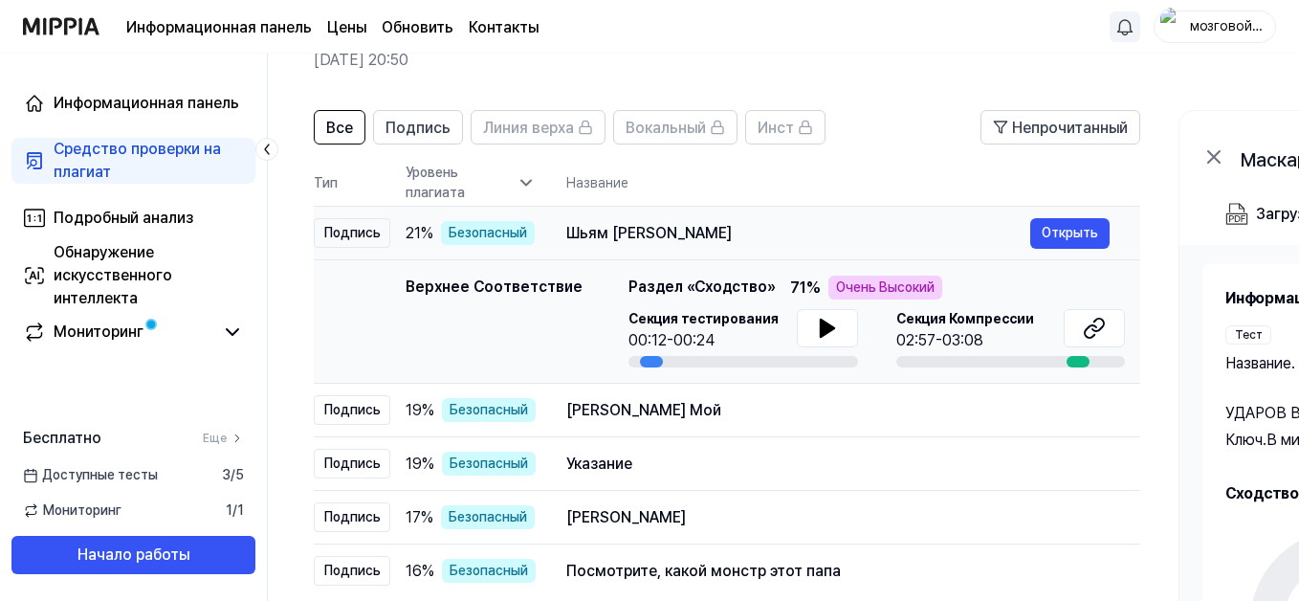
scroll to position [77, 0]
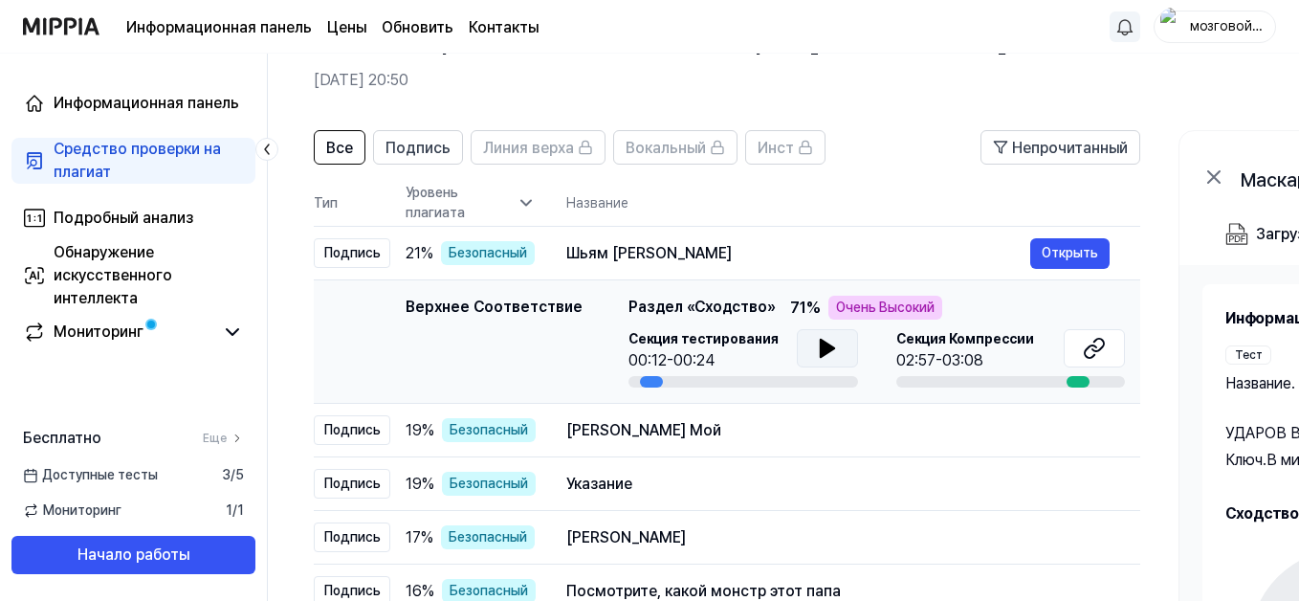
click at [820, 347] on icon at bounding box center [826, 348] width 13 height 17
click at [822, 347] on icon at bounding box center [824, 347] width 4 height 15
click at [820, 347] on icon at bounding box center [826, 348] width 13 height 17
click at [822, 347] on icon at bounding box center [824, 347] width 4 height 15
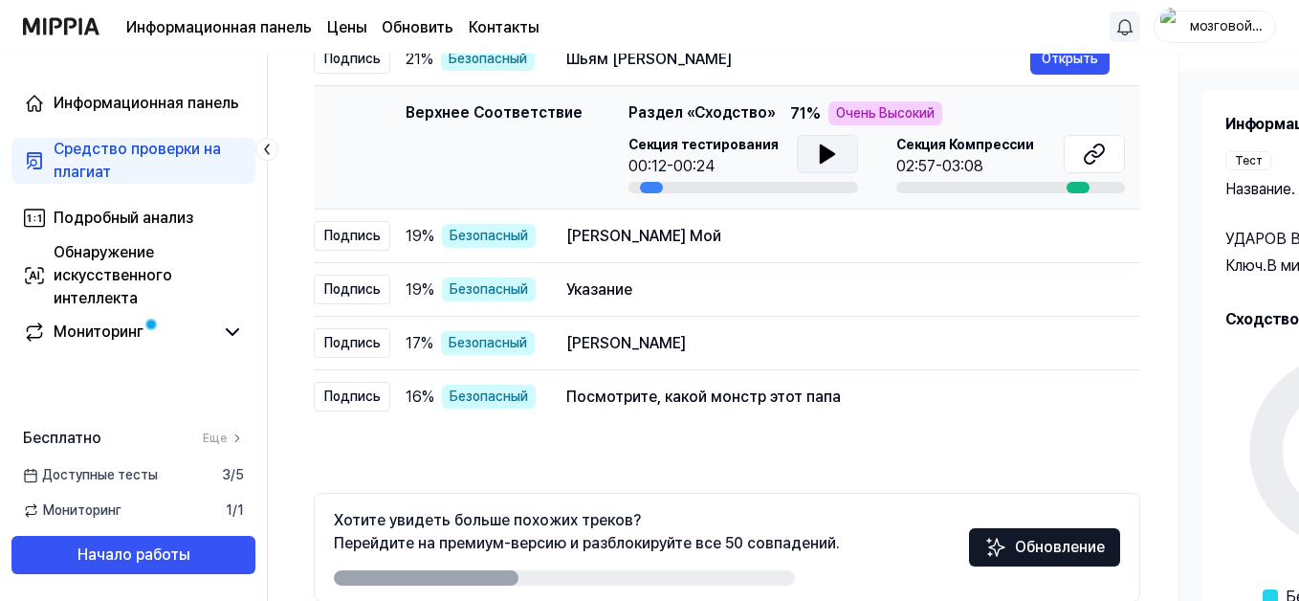
scroll to position [363, 0]
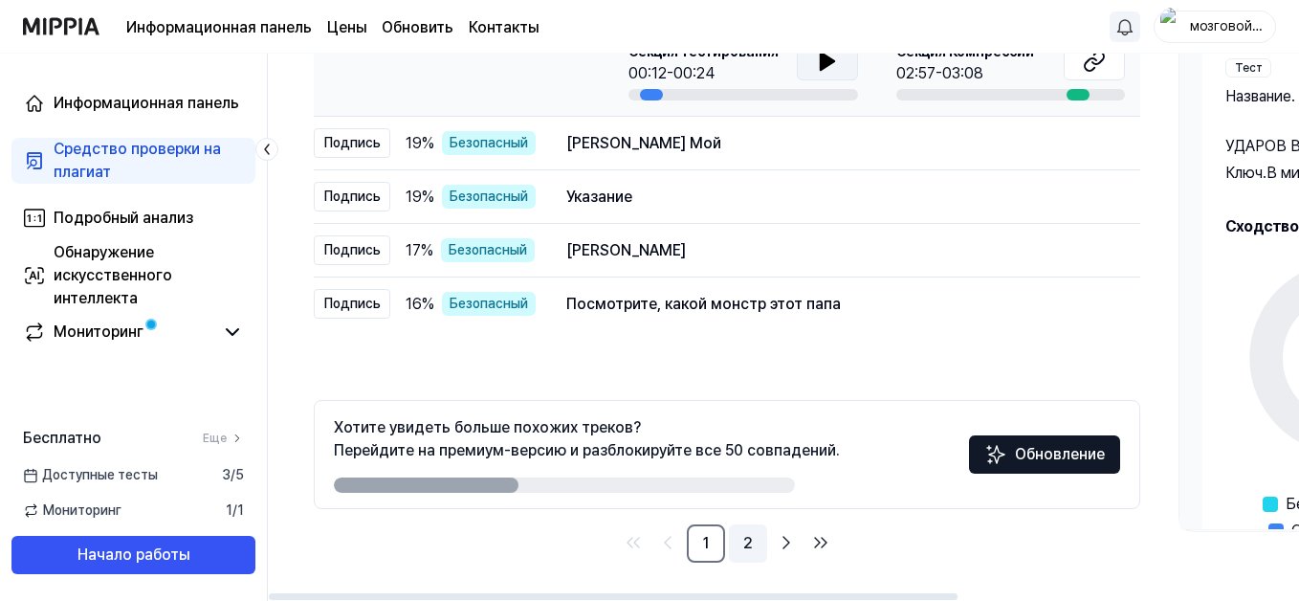
click at [751, 547] on link "2" at bounding box center [748, 543] width 38 height 38
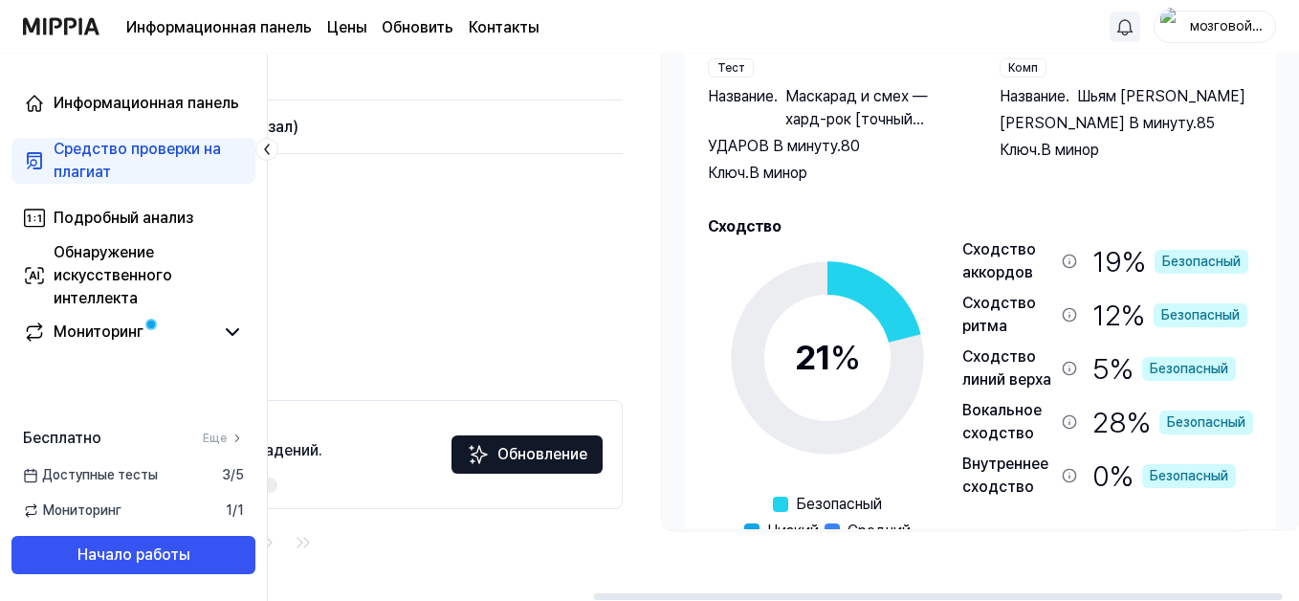
scroll to position [0, 522]
drag, startPoint x: 749, startPoint y: 596, endPoint x: 1183, endPoint y: 589, distance: 434.3
click at [1183, 592] on div at bounding box center [953, 596] width 689 height 7
click at [1183, 589] on div "Все Подпись Линия верха Вокальный Инст Непрочитанный All Signature Topline Voca…" at bounding box center [521, 212] width 1542 height 777
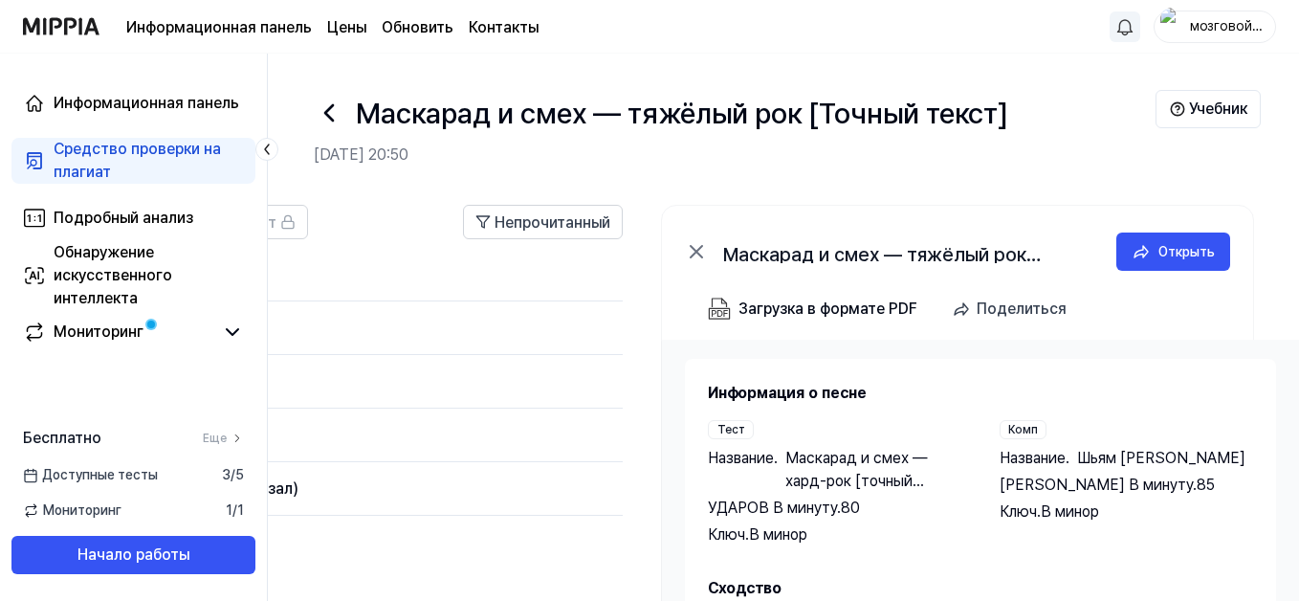
scroll to position [0, 0]
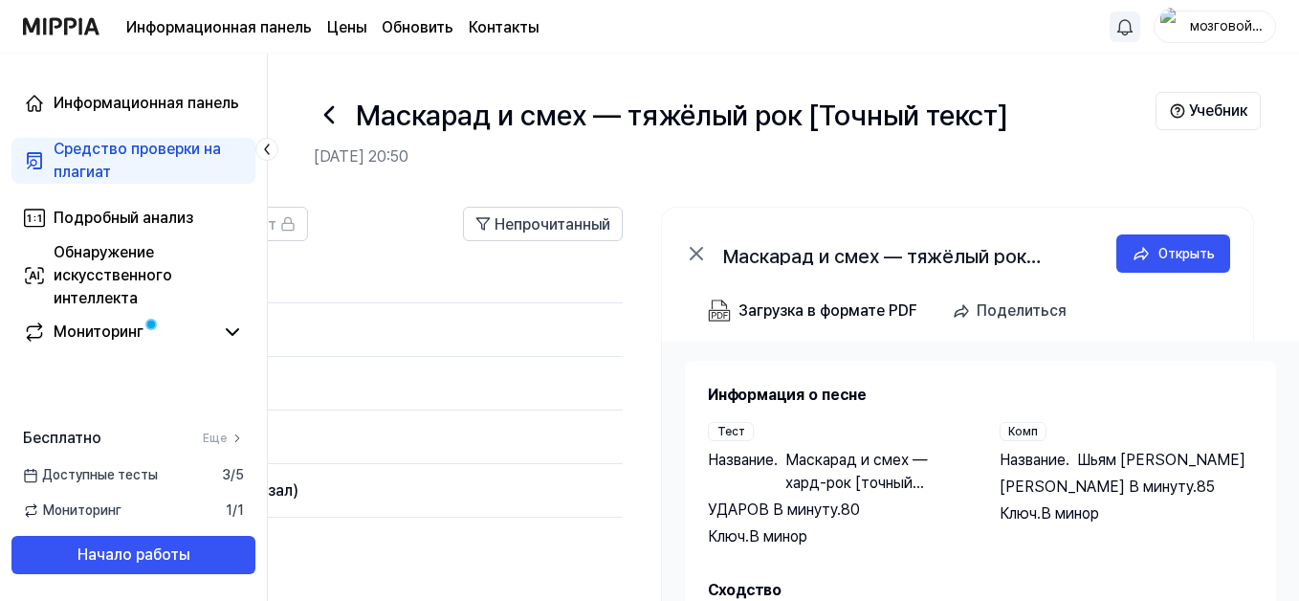
click at [323, 115] on icon at bounding box center [329, 114] width 31 height 31
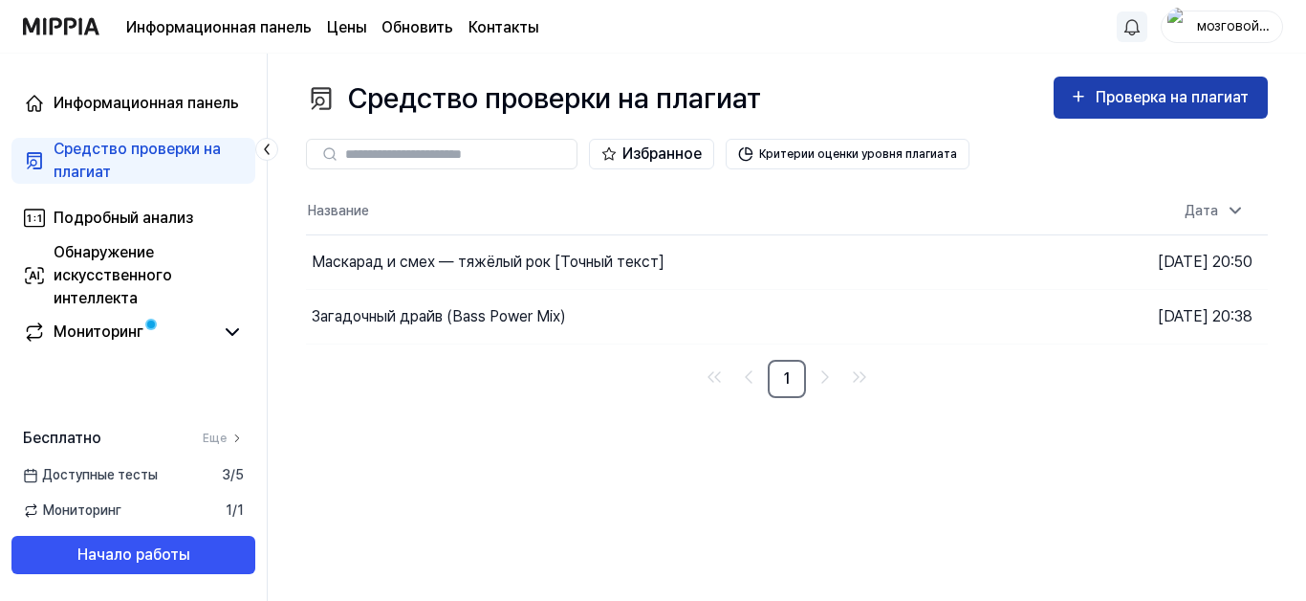
click at [1133, 98] on div "Проверка на плагиат" at bounding box center [1174, 97] width 157 height 25
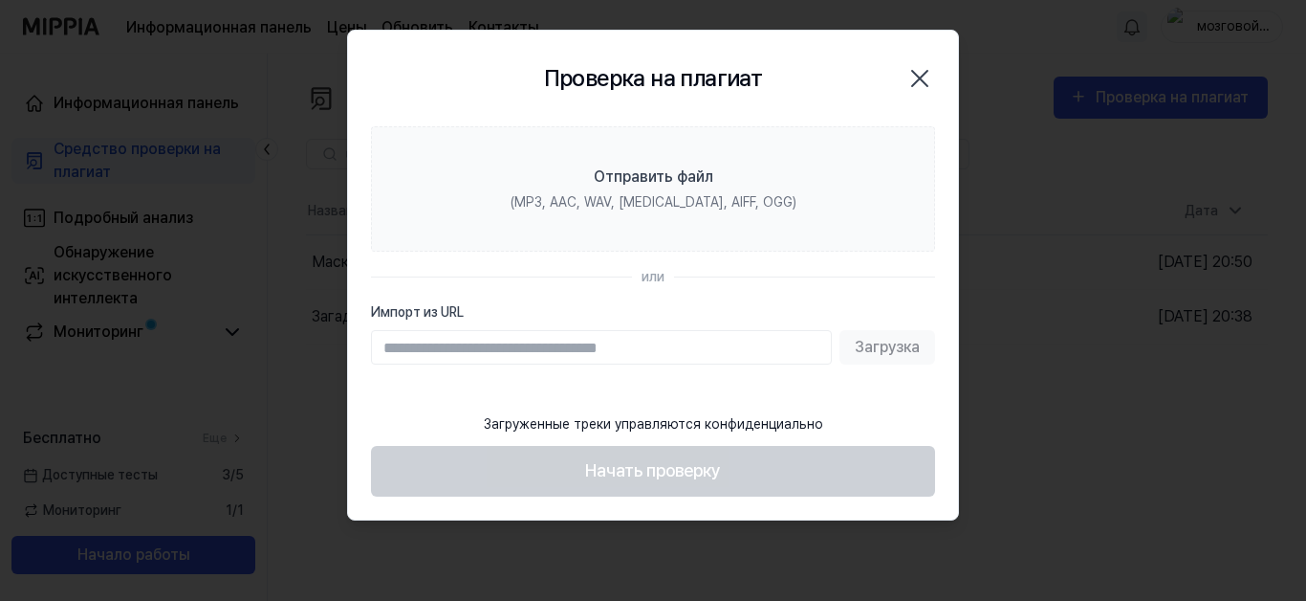
click at [825, 90] on div "Проверка на плагиат Закрыть" at bounding box center [653, 79] width 564 height 50
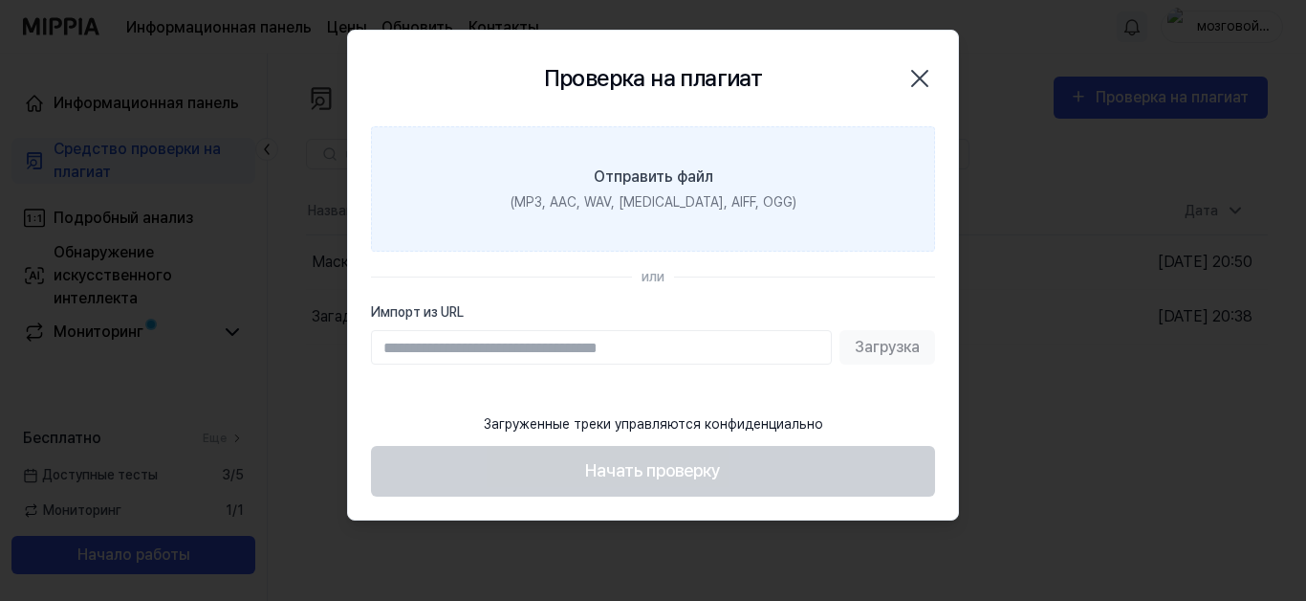
click at [603, 183] on div "Отправить файл" at bounding box center [654, 176] width 120 height 23
click at [0, 0] on input "Отправить файл (MP3, AAC, WAV, FLAC, AIFF, OGG)" at bounding box center [0, 0] width 0 height 0
click at [607, 183] on div "Отправить файл" at bounding box center [654, 176] width 120 height 23
click at [0, 0] on input "Отправить файл (MP3, AAC, WAV, FLAC, AIFF, OGG)" at bounding box center [0, 0] width 0 height 0
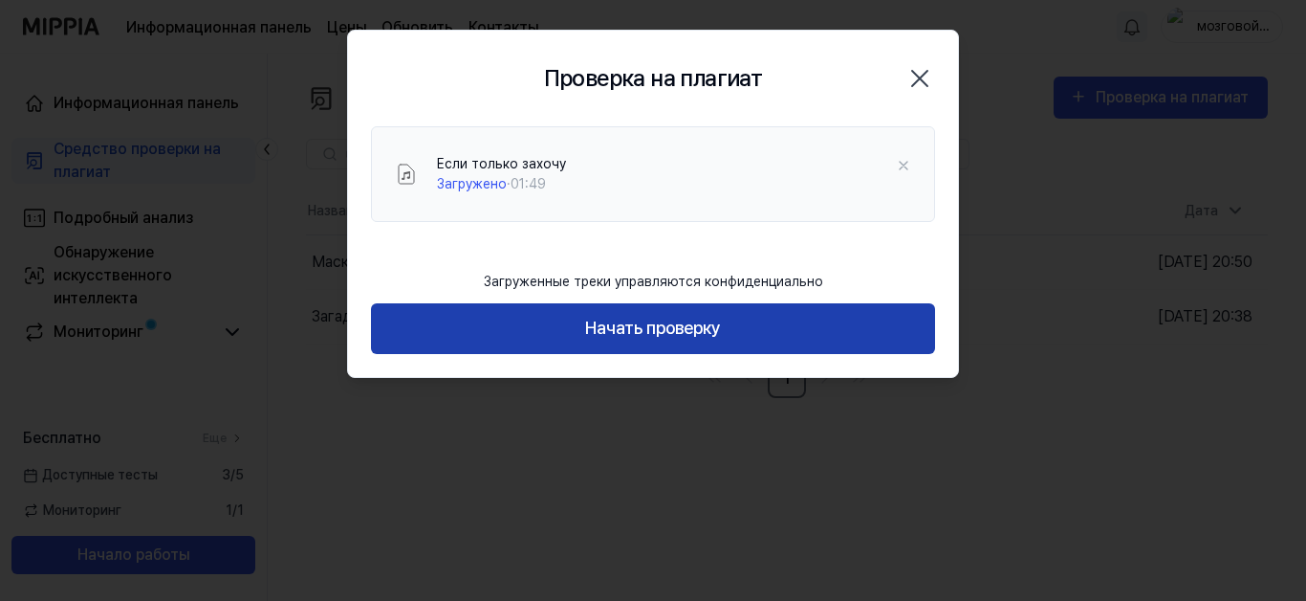
click at [592, 324] on button "Начать проверку" at bounding box center [653, 328] width 564 height 51
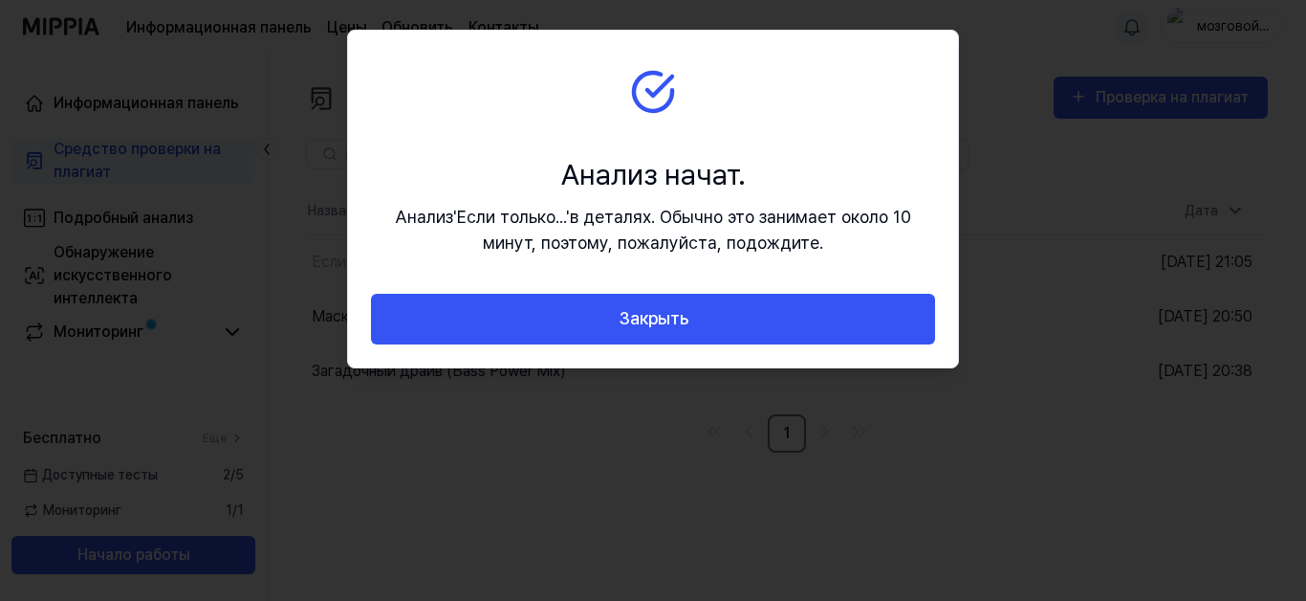
click at [592, 324] on button "Закрыть" at bounding box center [653, 319] width 564 height 51
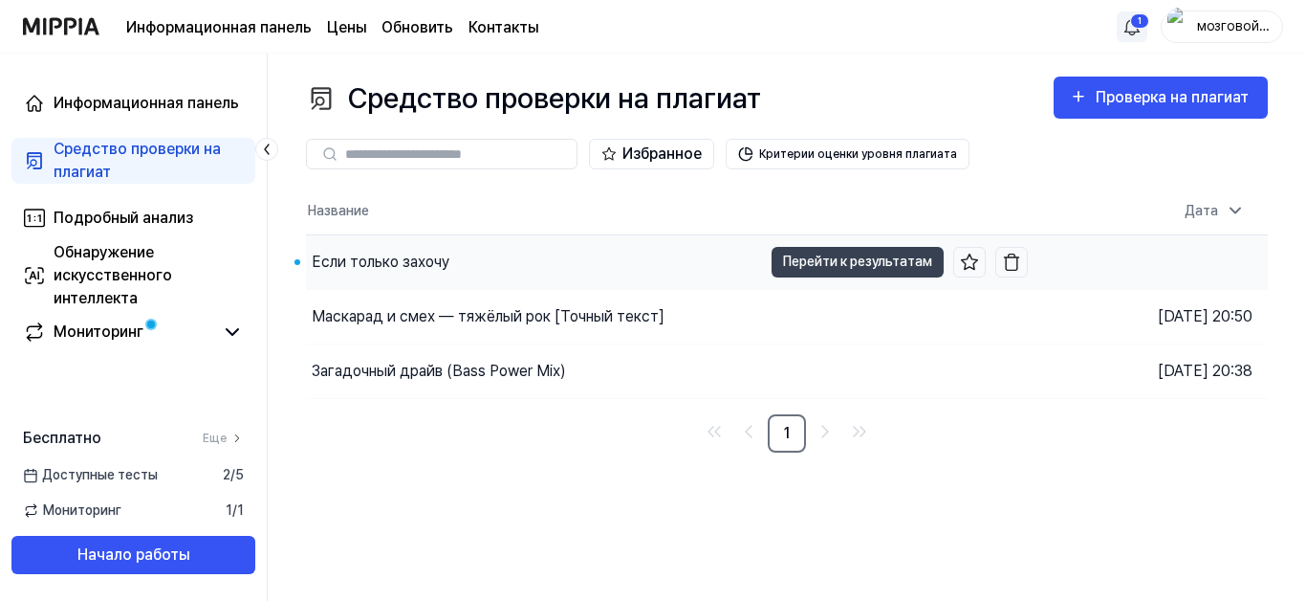
click at [384, 266] on div "Если только захочу" at bounding box center [381, 262] width 138 height 23
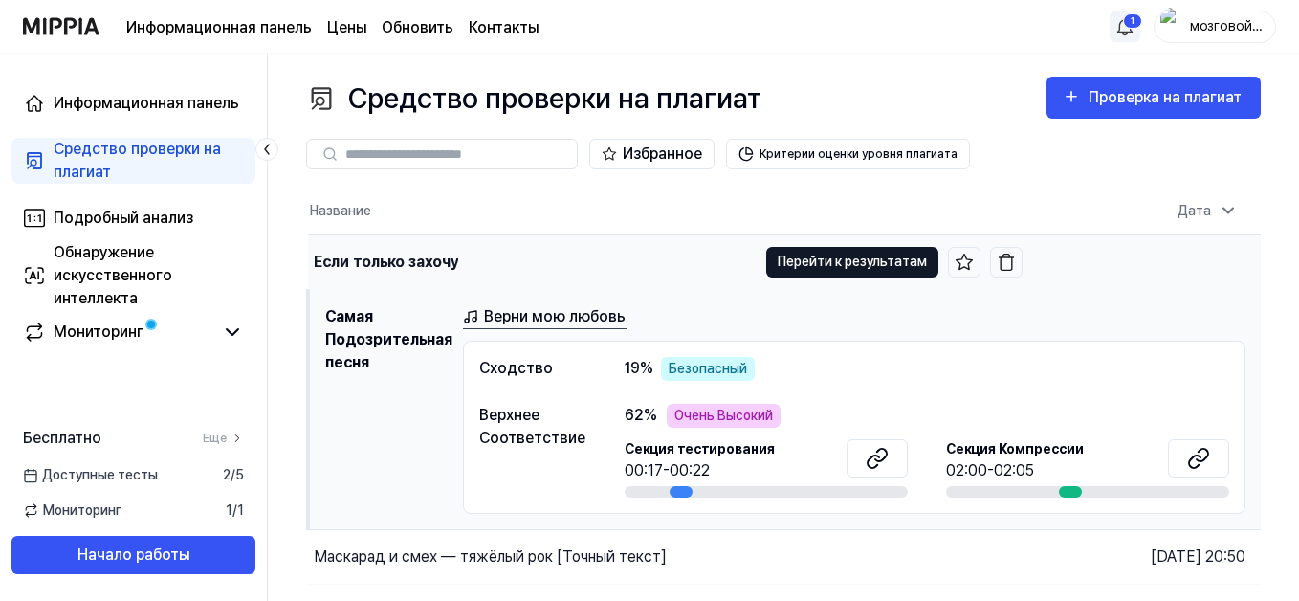
click at [809, 265] on button "Перейти к результатам" at bounding box center [852, 262] width 172 height 31
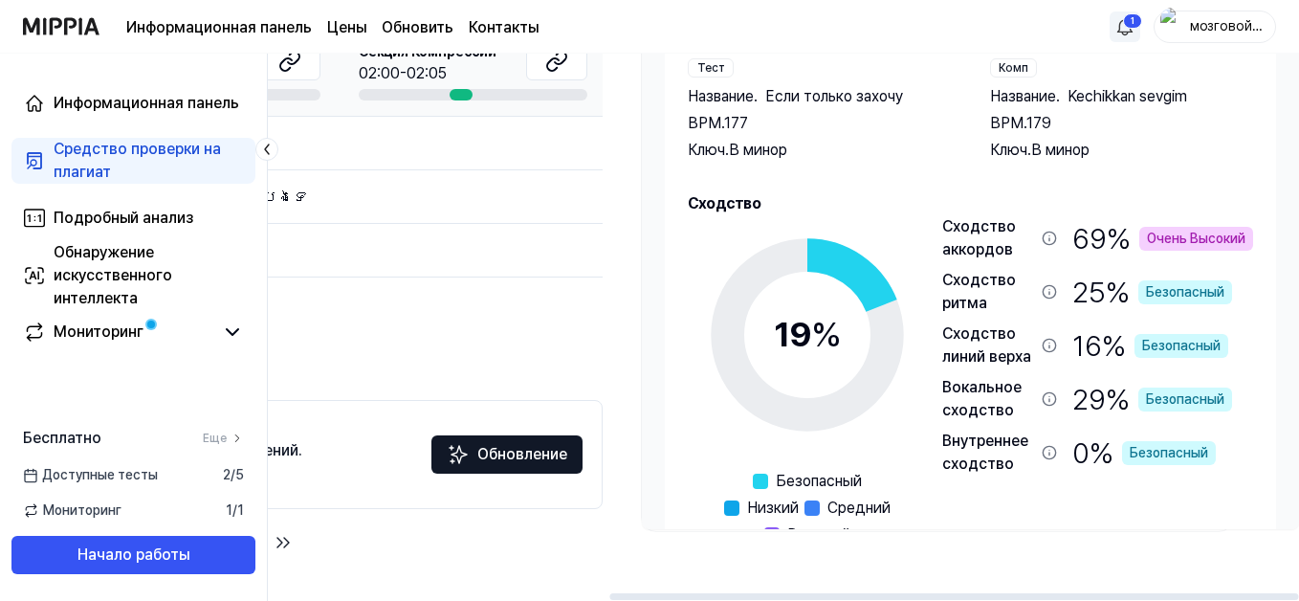
scroll to position [0, 544]
drag, startPoint x: 827, startPoint y: 595, endPoint x: 1201, endPoint y: 443, distance: 403.7
click at [1201, 592] on div at bounding box center [953, 596] width 689 height 7
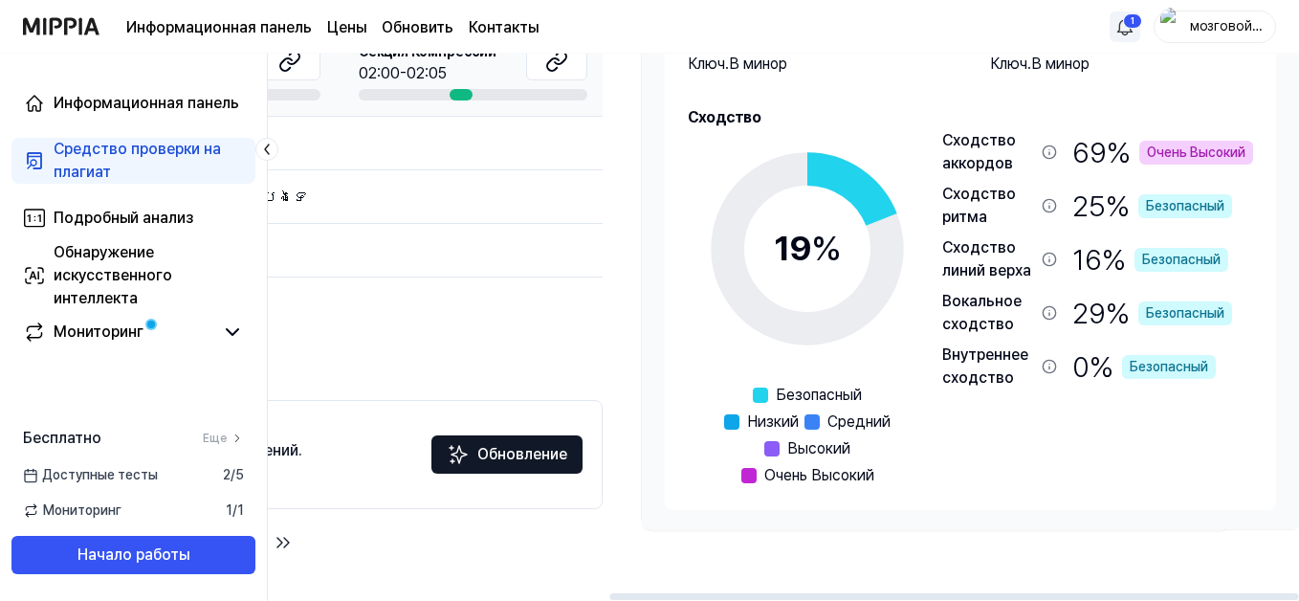
scroll to position [0, 0]
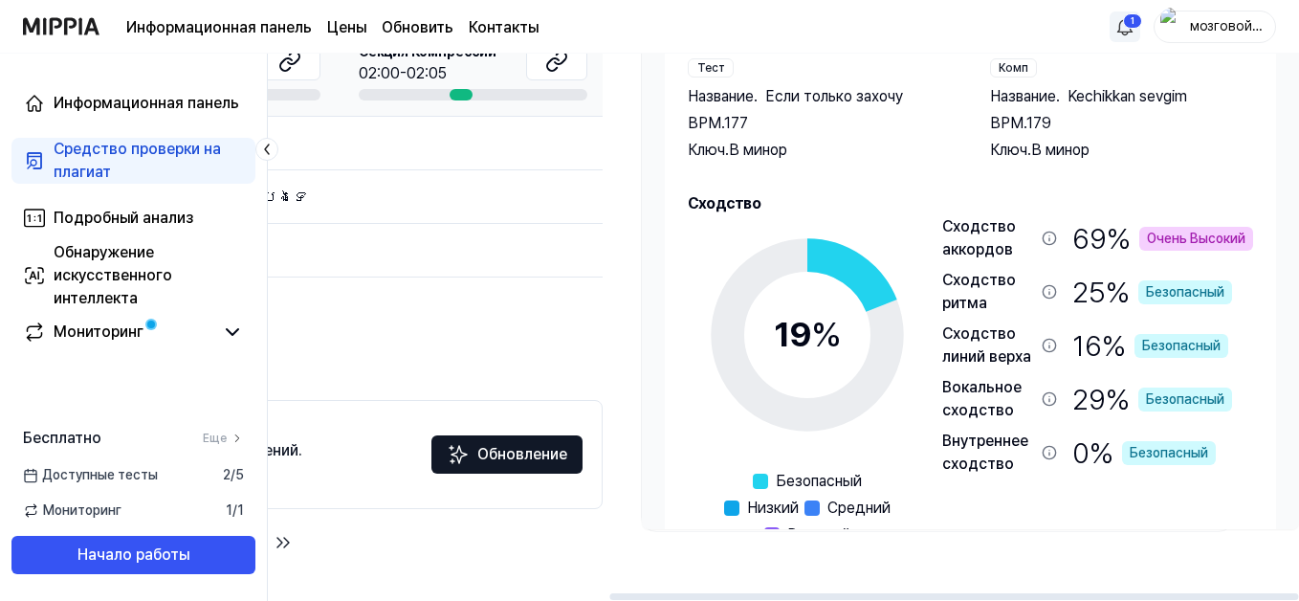
click at [1001, 67] on div "Комп" at bounding box center [1013, 67] width 47 height 19
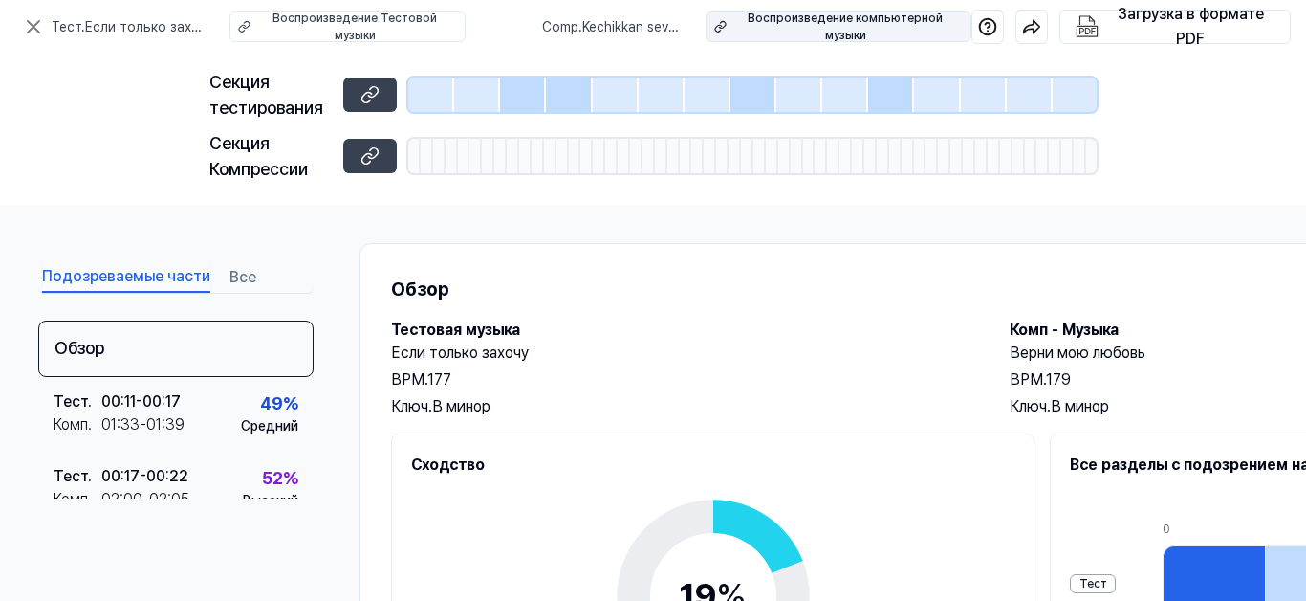
click at [800, 22] on div "Воспроизведение компьютерной музыки" at bounding box center [846, 27] width 227 height 34
